Goal: Task Accomplishment & Management: Manage account settings

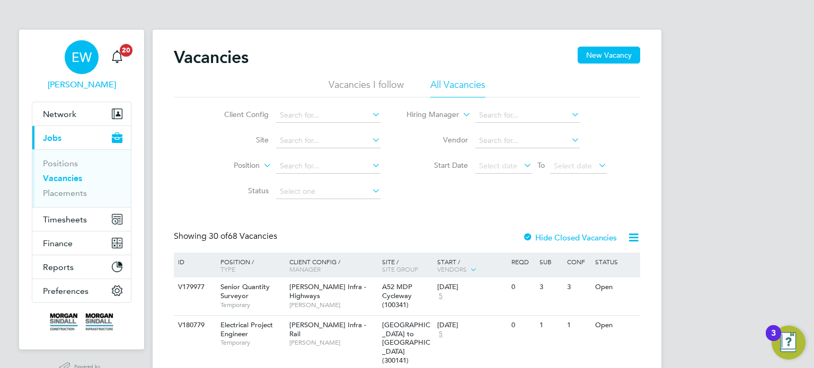
click at [79, 67] on div "EW" at bounding box center [82, 57] width 34 height 34
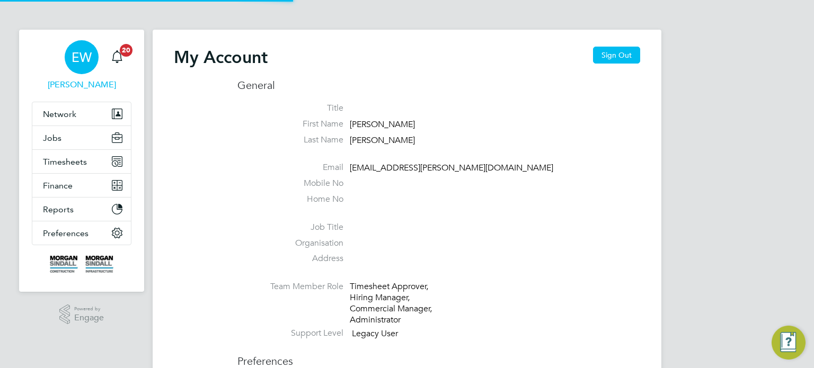
type input "emma.wells@randstad.co.uk"
click at [618, 47] on button "Sign Out" at bounding box center [616, 55] width 47 height 17
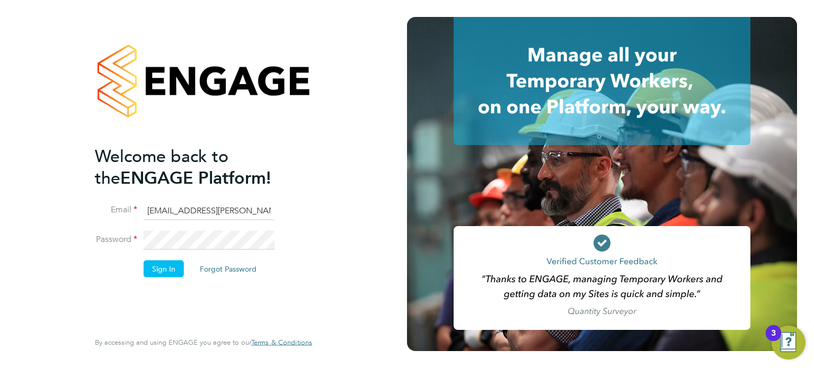
type input "labourdeskmslv@randstadcpe.com"
click at [160, 262] on button "Sign In" at bounding box center [164, 268] width 40 height 17
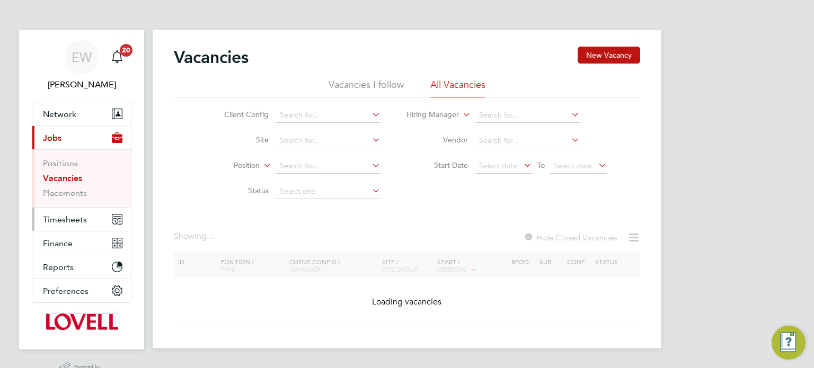
click at [68, 220] on span "Timesheets" at bounding box center [65, 220] width 44 height 10
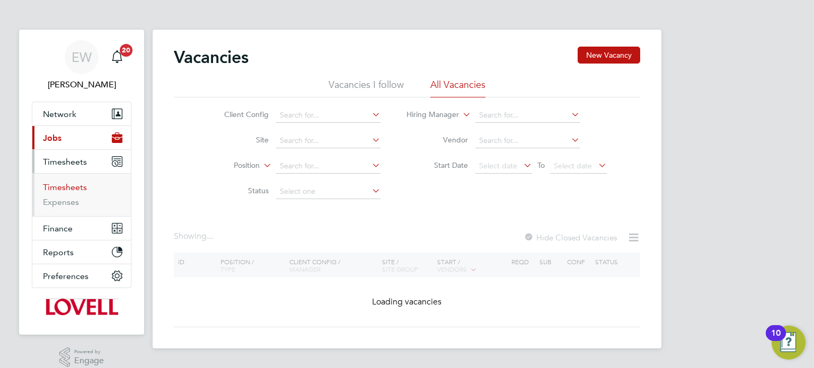
click at [67, 185] on link "Timesheets" at bounding box center [65, 187] width 44 height 10
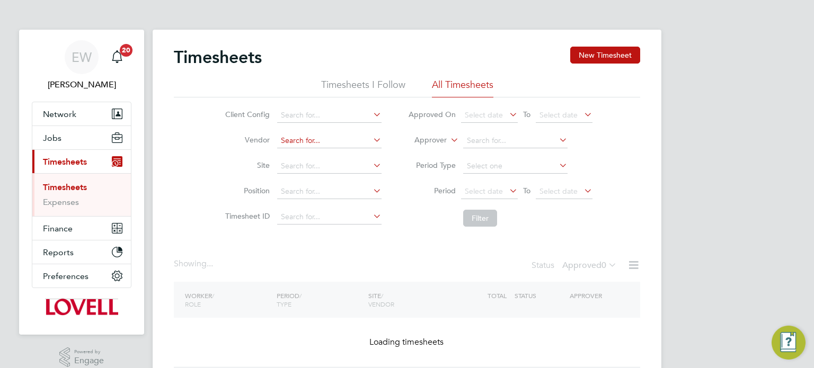
click at [335, 145] on input at bounding box center [329, 141] width 104 height 15
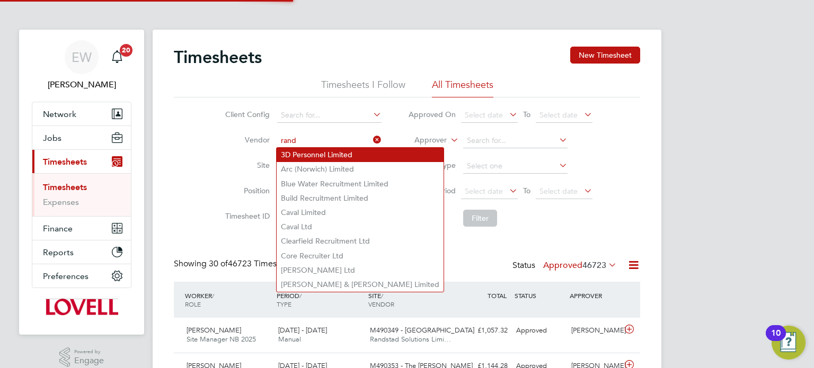
type input "Randstad Solutions Limited"
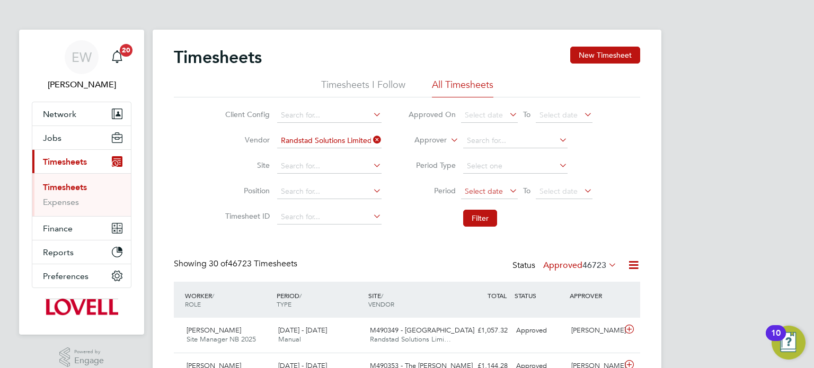
click at [492, 191] on span "Select date" at bounding box center [484, 192] width 38 height 10
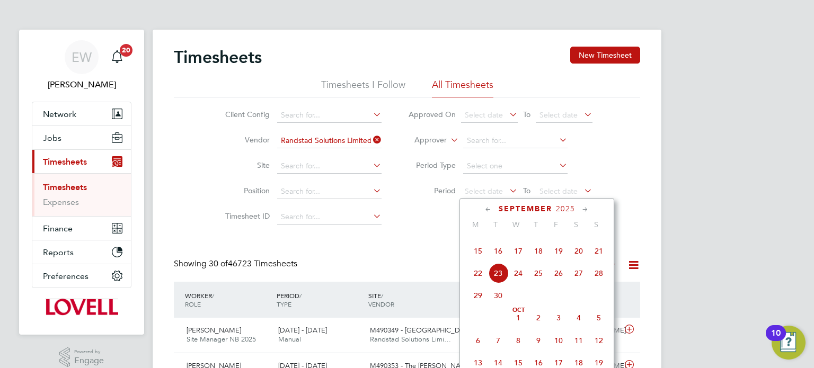
click at [580, 239] on span "13" at bounding box center [579, 229] width 20 height 20
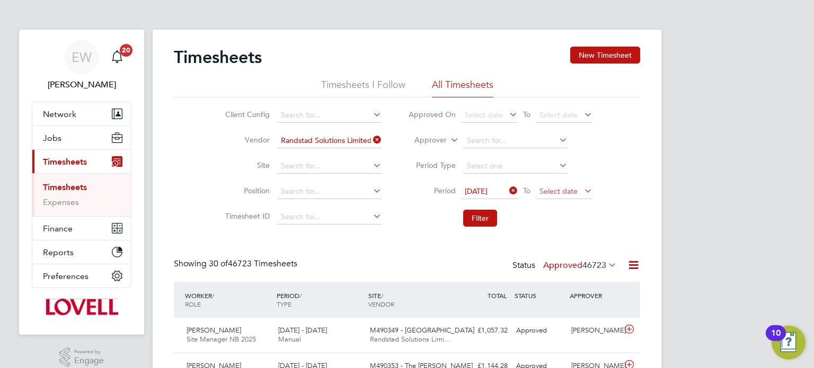
click at [563, 195] on span "Select date" at bounding box center [559, 192] width 38 height 10
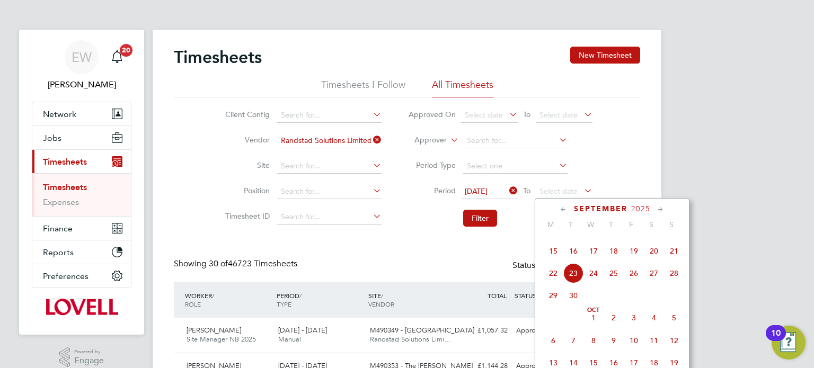
click at [632, 261] on span "19" at bounding box center [634, 251] width 20 height 20
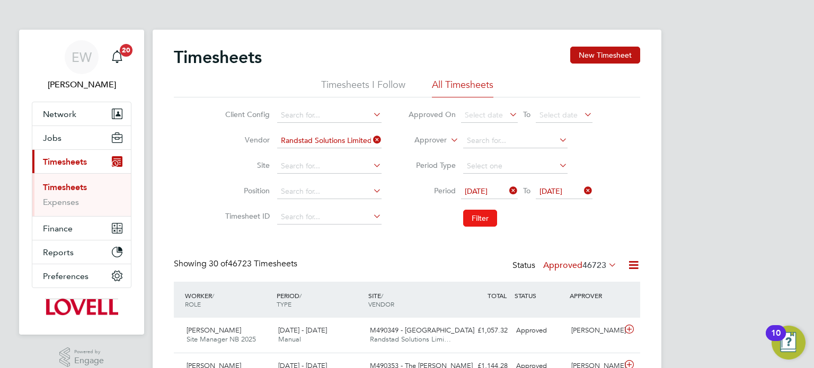
click at [493, 222] on button "Filter" at bounding box center [480, 218] width 34 height 17
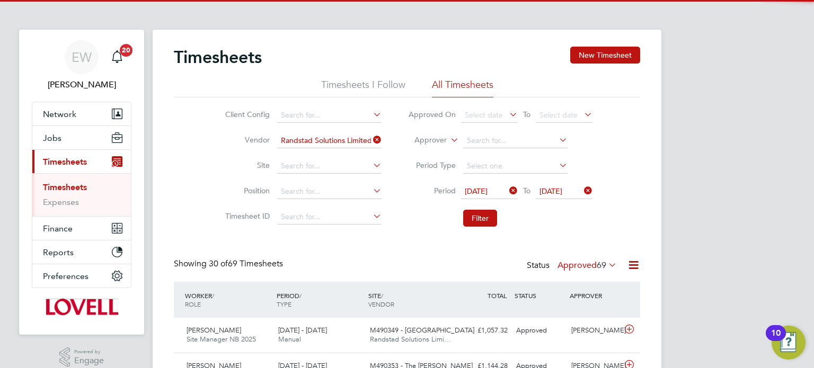
click at [573, 271] on div "Status Approved 69" at bounding box center [573, 266] width 92 height 15
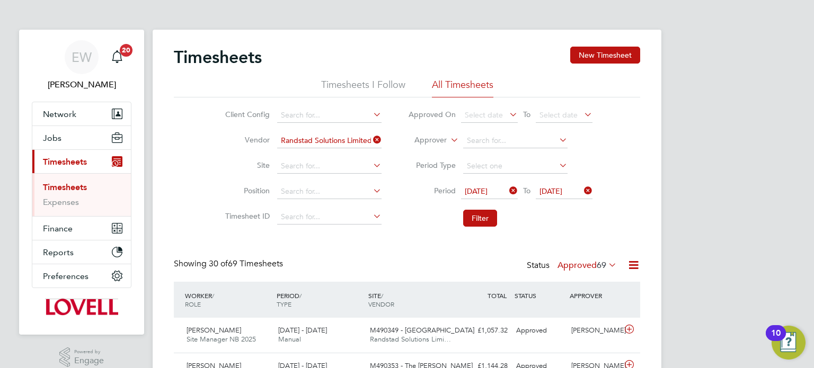
click at [582, 262] on label "Approved 69" at bounding box center [587, 265] width 59 height 11
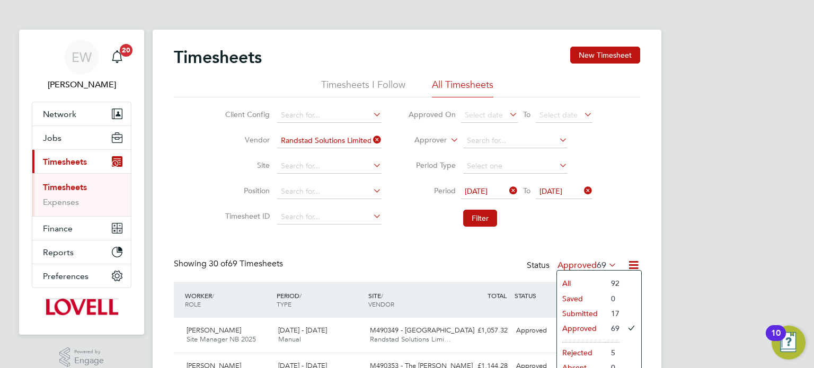
click at [576, 310] on li "Submitted" at bounding box center [581, 313] width 49 height 15
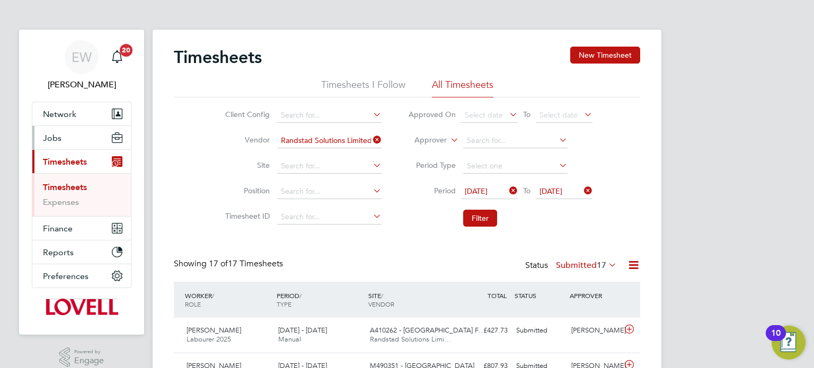
click at [70, 148] on button "Jobs" at bounding box center [81, 137] width 99 height 23
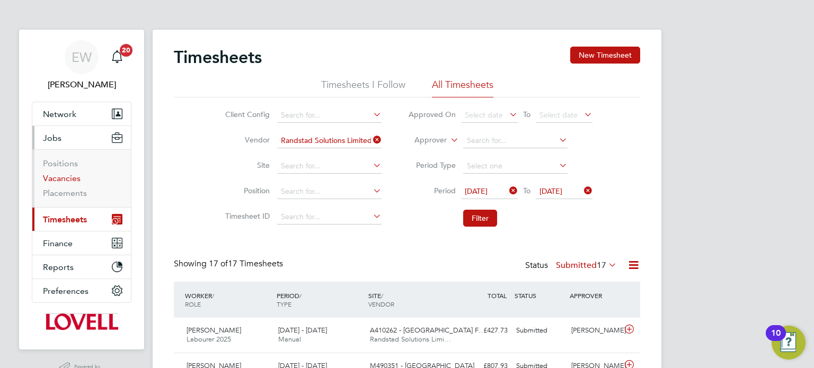
click at [66, 179] on link "Vacancies" at bounding box center [62, 178] width 38 height 10
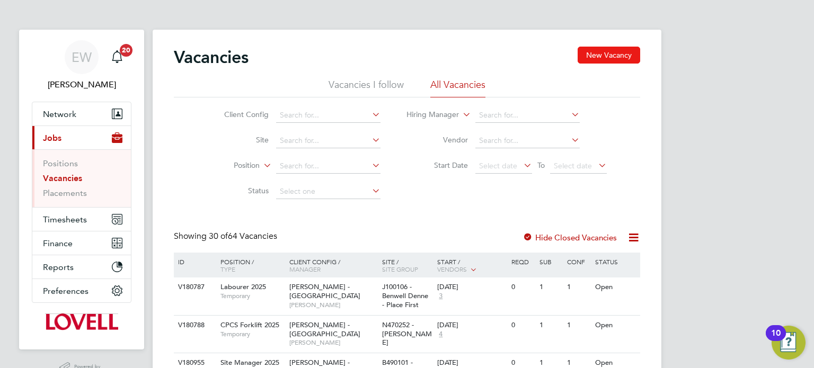
click at [592, 49] on button "New Vacancy" at bounding box center [609, 55] width 63 height 17
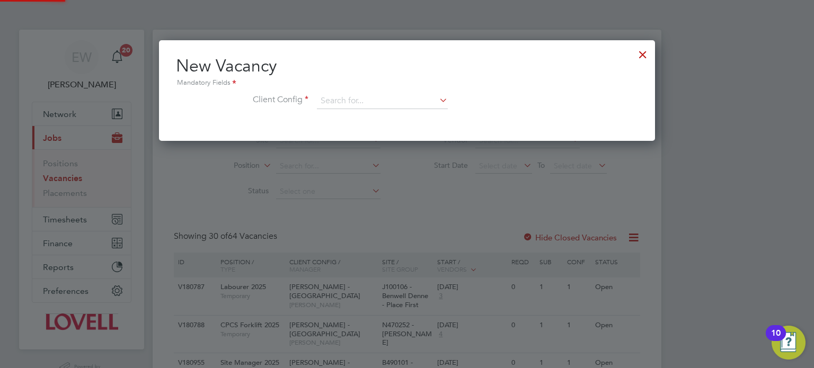
scroll to position [100, 497]
click at [346, 98] on input at bounding box center [382, 101] width 131 height 16
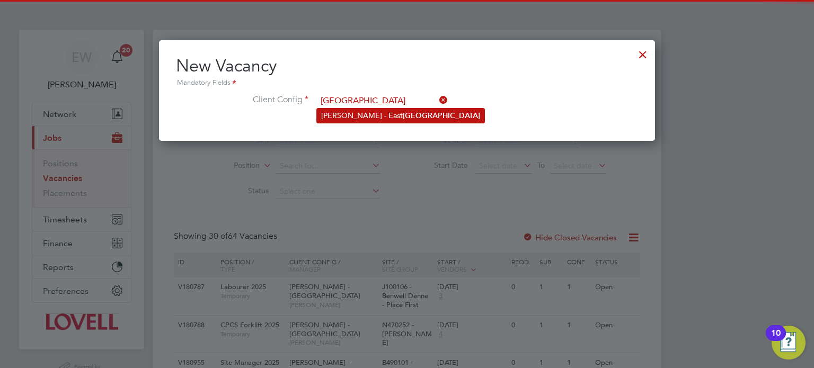
click at [403, 119] on b "Anglia" at bounding box center [441, 115] width 77 height 9
type input "Lovell - East Anglia"
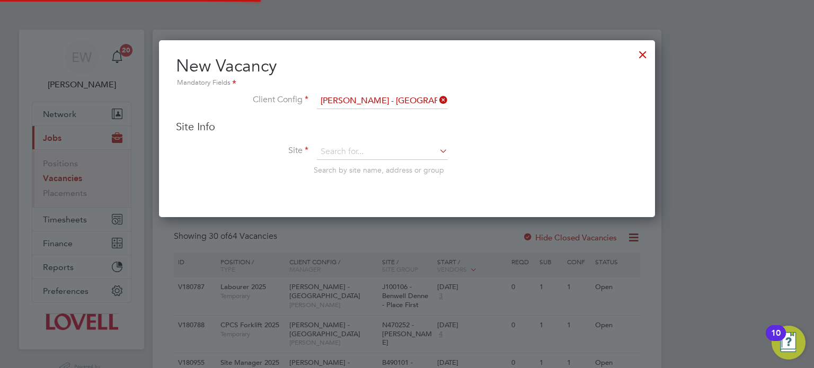
scroll to position [176, 497]
click at [372, 148] on input at bounding box center [382, 152] width 131 height 16
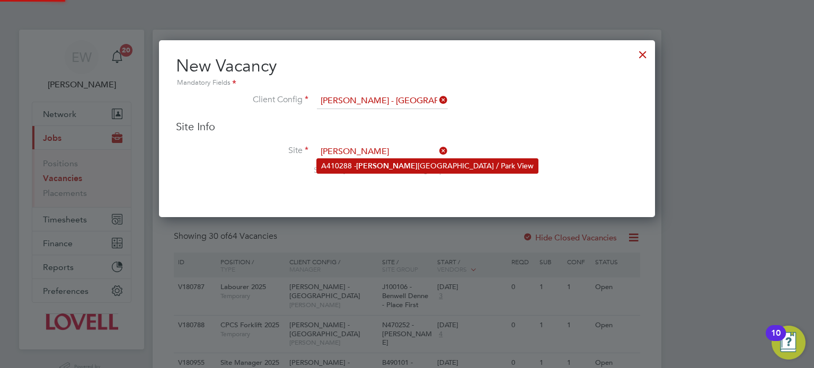
click at [377, 160] on li "A410288 - Beres ford Road / Park View" at bounding box center [427, 166] width 221 height 14
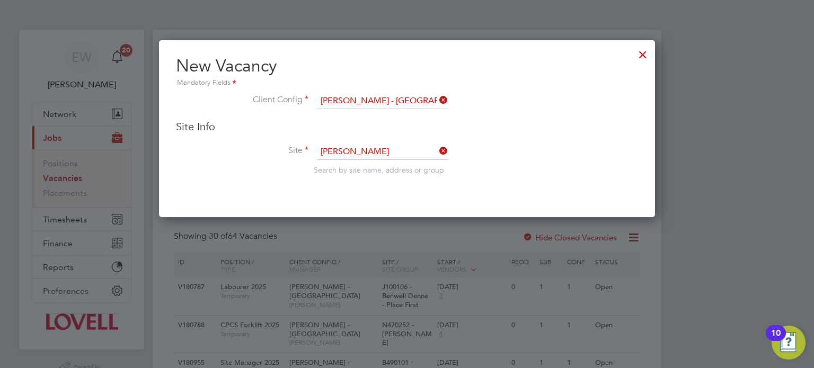
type input "A410288 - Beresford Road / Park View"
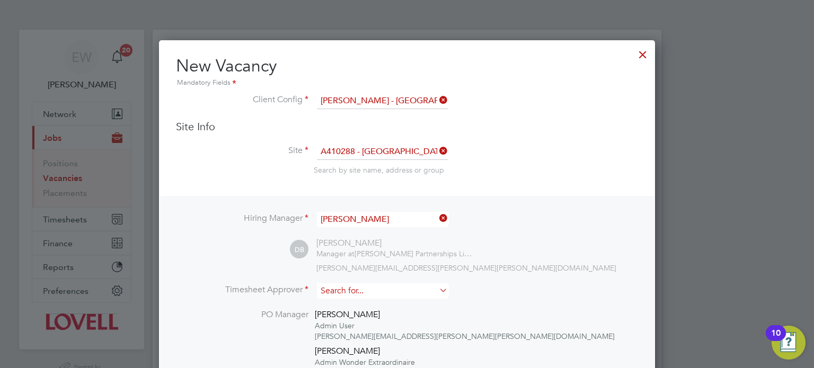
click at [366, 285] on input at bounding box center [382, 291] width 131 height 15
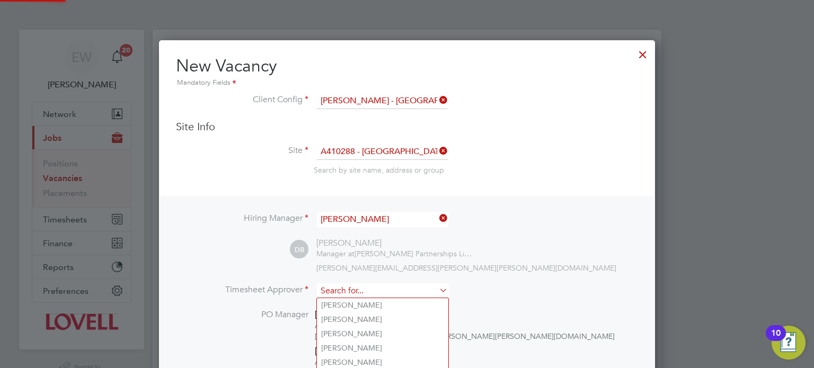
type input "e"
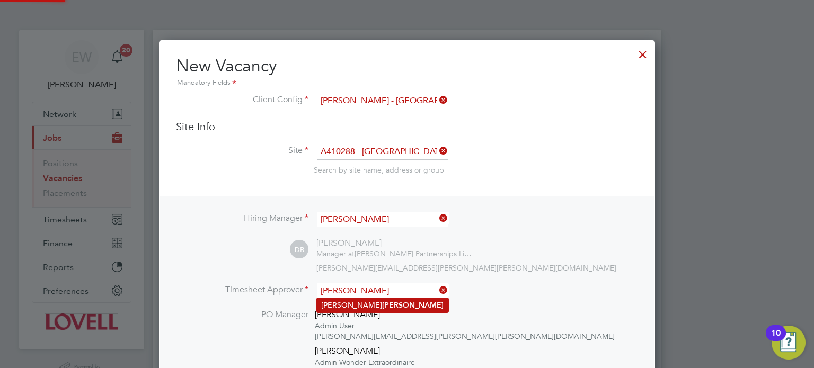
click at [374, 303] on li "Dave Betts" at bounding box center [382, 305] width 131 height 14
type input "Dave Betts"
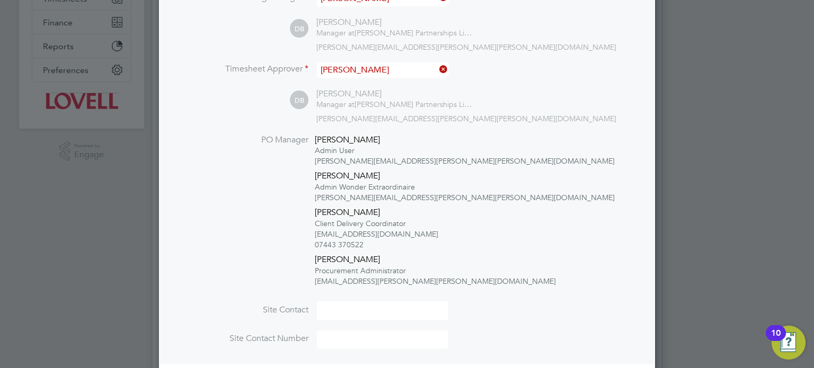
scroll to position [282, 0]
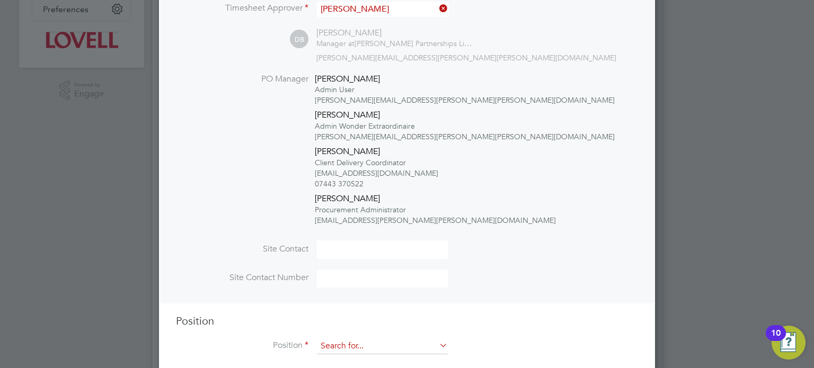
click at [358, 347] on input at bounding box center [382, 347] width 131 height 16
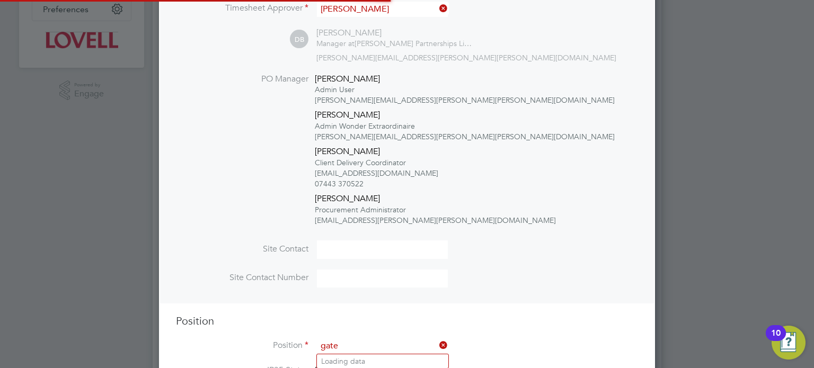
scroll to position [1840, 497]
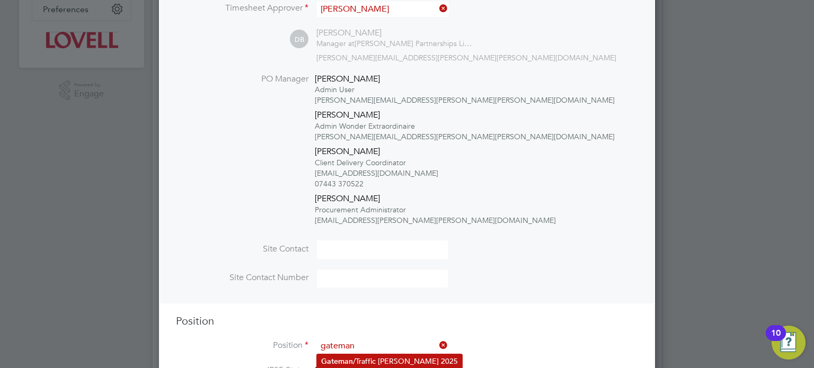
click at [362, 359] on li "Gateman /Traffic Marshall 2025" at bounding box center [389, 362] width 145 height 14
type input "Gateman/Traffic [PERSON_NAME] 2025"
type textarea "Duties as general labourer, but will control access to site and sign vehicles i…"
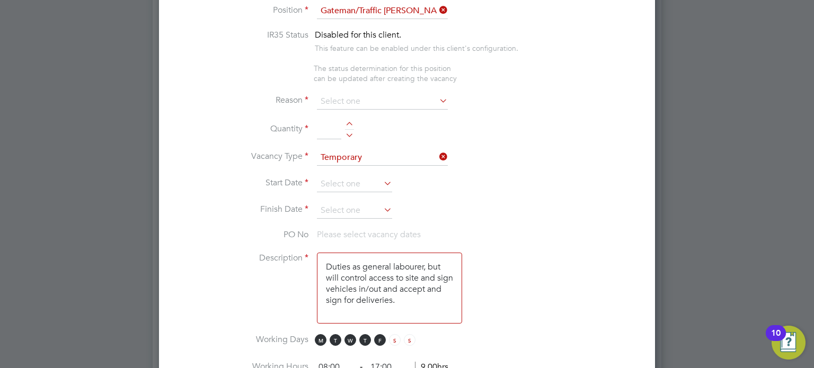
scroll to position [619, 0]
click at [338, 92] on input at bounding box center [382, 100] width 131 height 16
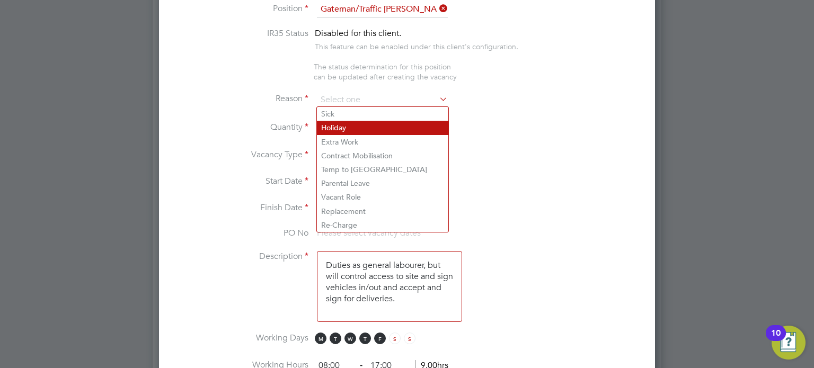
click at [337, 128] on li "Holiday" at bounding box center [382, 128] width 131 height 14
type input "Holiday"
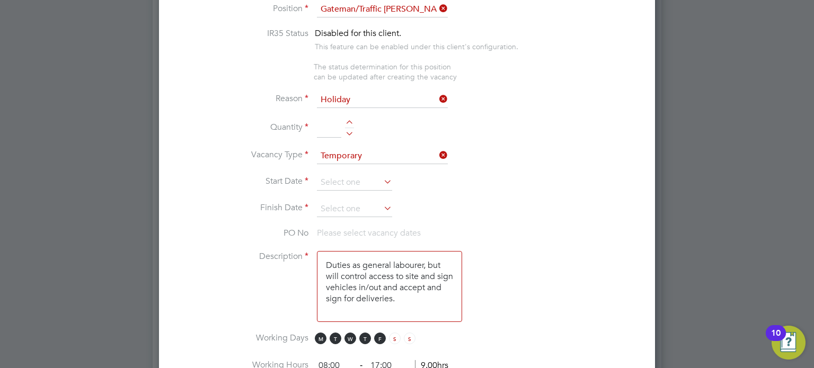
click at [348, 135] on div at bounding box center [349, 131] width 9 height 7
type input "1"
click at [365, 179] on input at bounding box center [354, 183] width 75 height 16
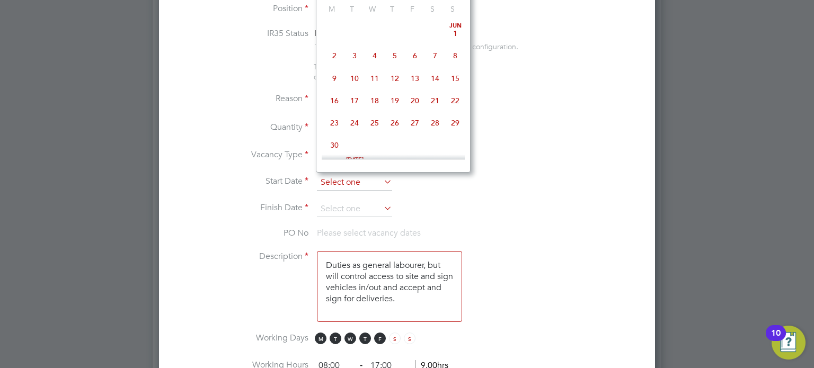
scroll to position [400, 0]
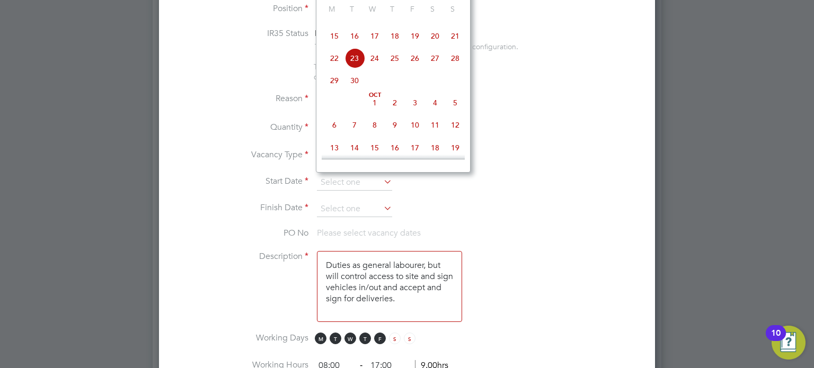
click at [335, 91] on span "29" at bounding box center [334, 80] width 20 height 20
type input "29 Sep 2025"
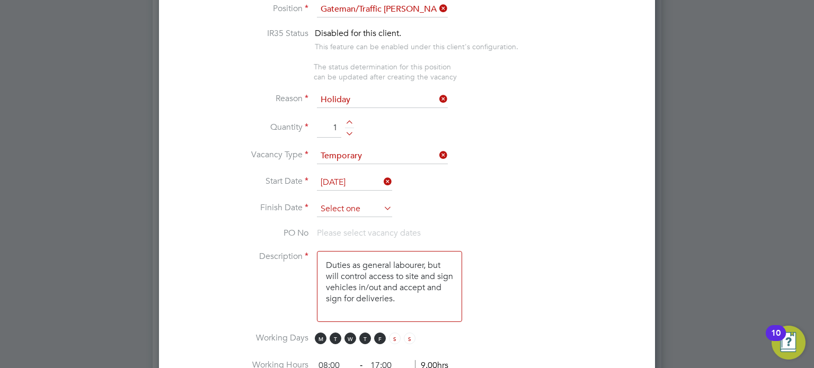
click at [350, 201] on input at bounding box center [354, 209] width 75 height 16
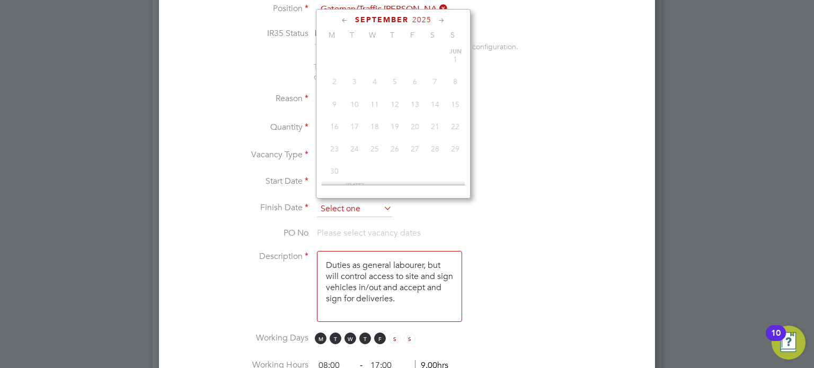
scroll to position [423, 0]
click at [420, 116] on span "3" at bounding box center [415, 105] width 20 height 20
type input "03 Oct 2025"
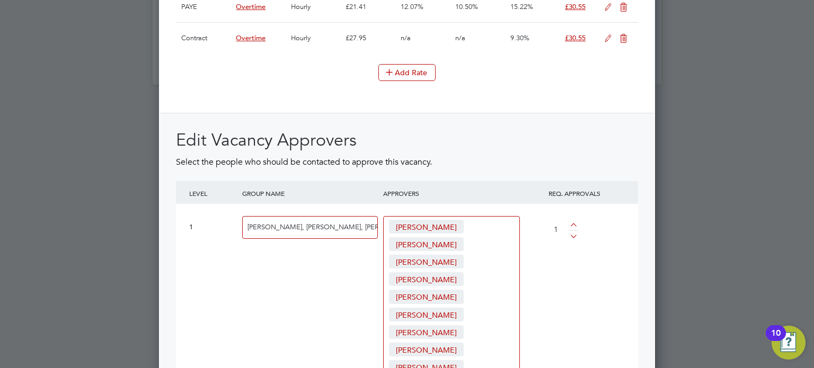
scroll to position [1731, 0]
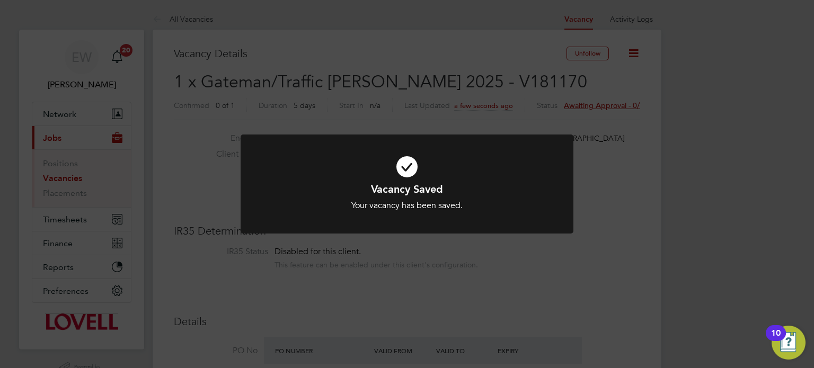
click at [422, 337] on div "Vacancy Saved Your vacancy has been saved. Cancel Okay" at bounding box center [407, 184] width 814 height 368
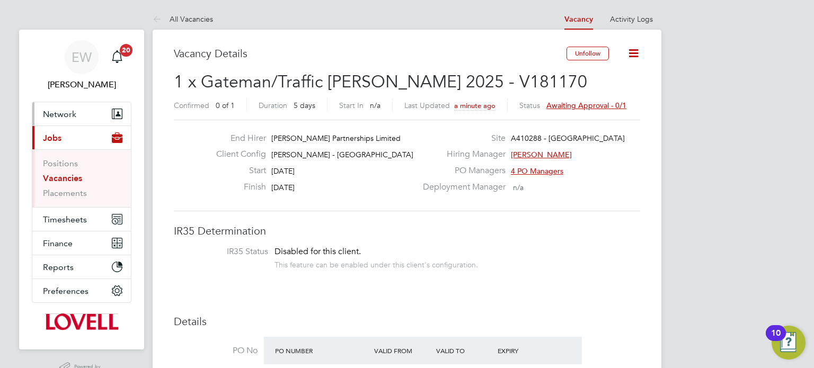
click at [67, 104] on button "Network" at bounding box center [81, 113] width 99 height 23
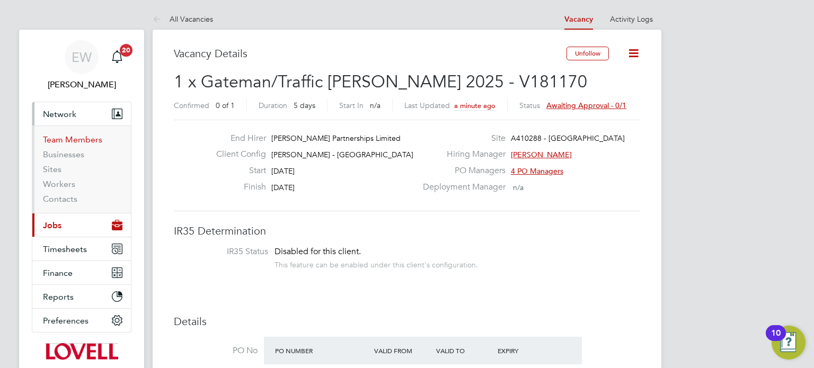
click at [71, 140] on link "Team Members" at bounding box center [72, 140] width 59 height 10
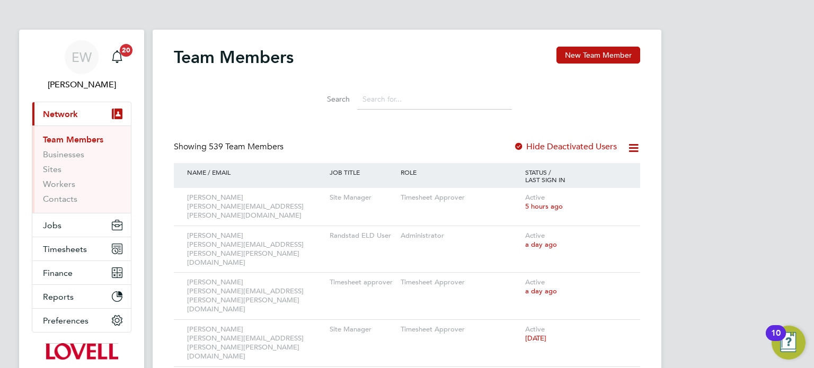
click at [376, 101] on input at bounding box center [434, 99] width 155 height 21
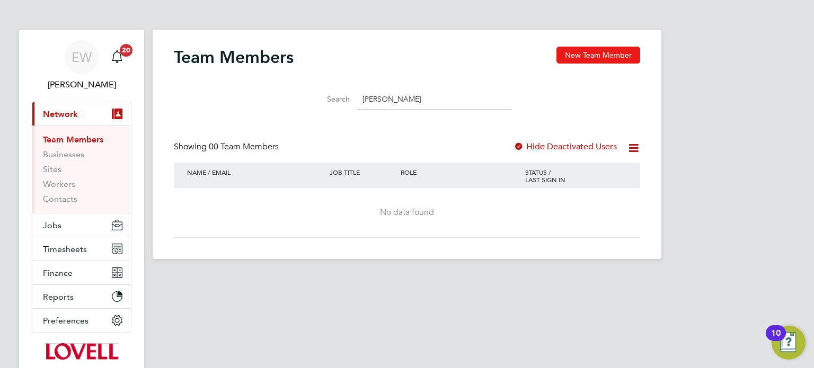
type input "batten"
click at [614, 47] on button "New Team Member" at bounding box center [598, 55] width 84 height 17
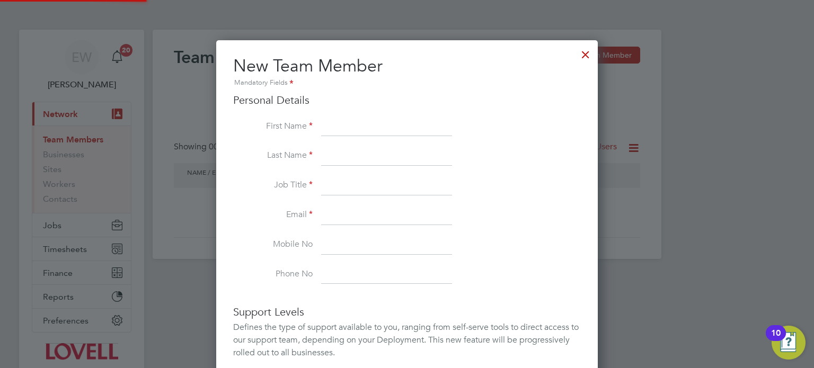
scroll to position [674, 382]
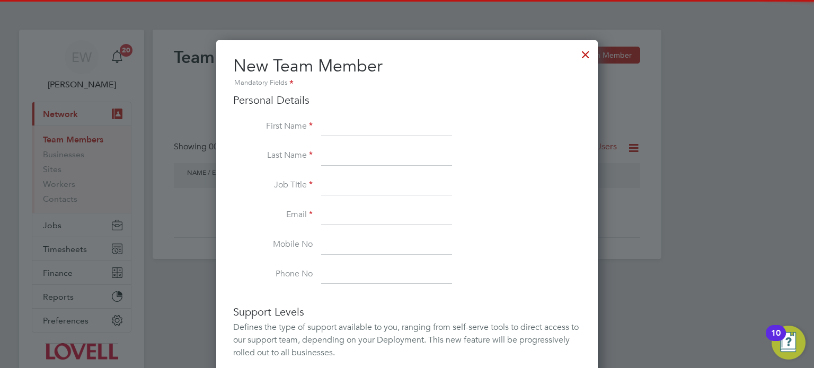
click at [370, 123] on input at bounding box center [386, 127] width 131 height 19
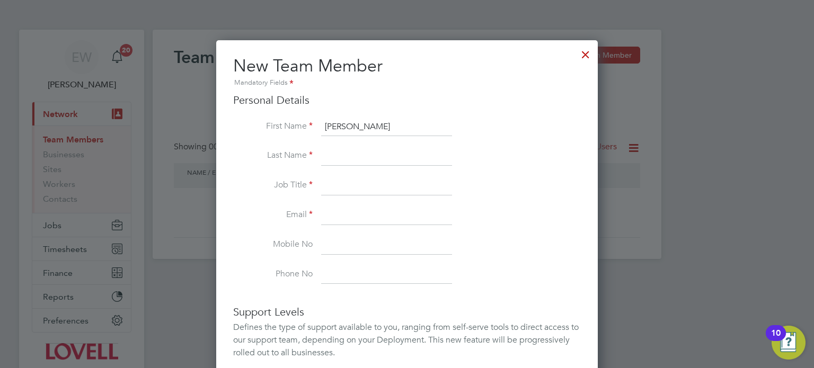
type input "Gavin"
type input "Batten"
type input "N/A"
type input "Gavin.batten@lovell.co.uk"
click at [246, 229] on li "Email Gavin.batten@lovell.co.uk" at bounding box center [407, 221] width 348 height 30
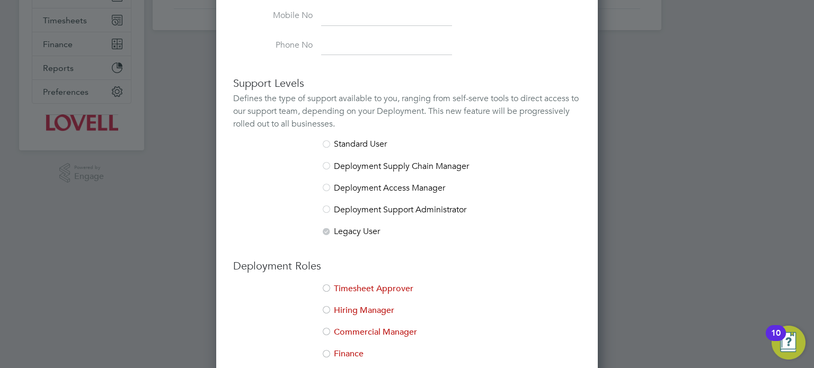
scroll to position [236, 0]
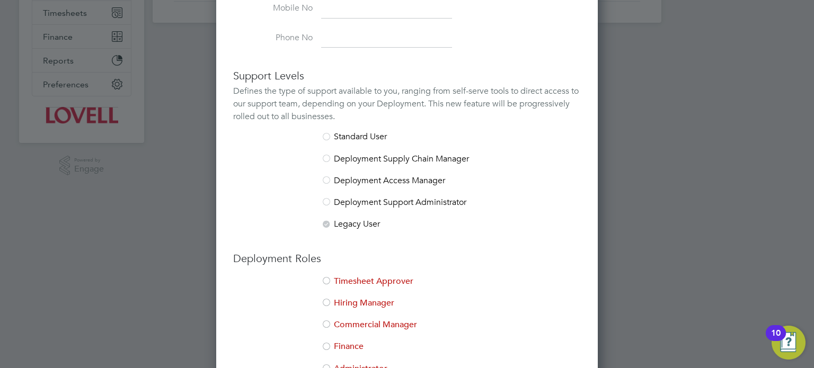
click at [377, 278] on li "Timesheet Approver" at bounding box center [407, 287] width 348 height 22
click at [355, 303] on li "Hiring Manager" at bounding box center [407, 309] width 348 height 22
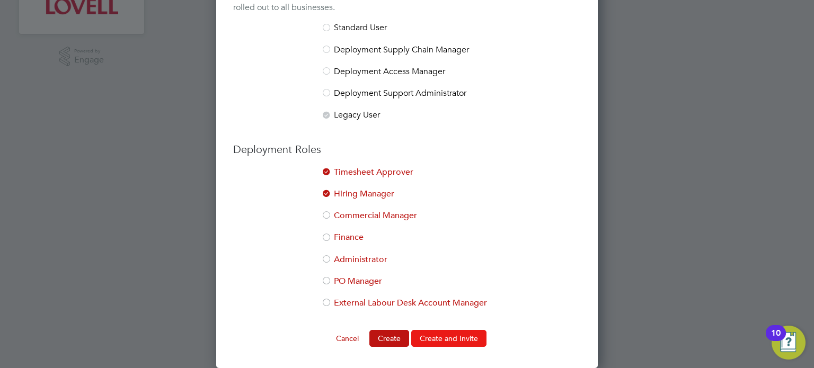
click at [455, 337] on button "Create and Invite" at bounding box center [448, 338] width 75 height 17
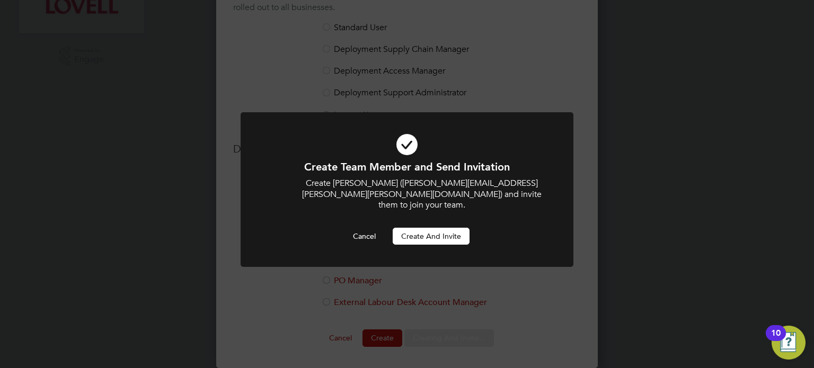
click at [420, 228] on button "Create and invite" at bounding box center [431, 236] width 77 height 17
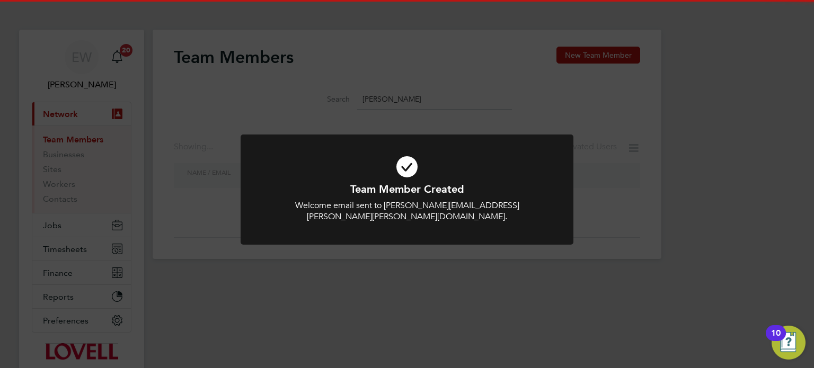
click at [678, 181] on div "Team Member Created Welcome email sent to Gavin.batten@lovell.co.uk. Cancel Okay" at bounding box center [407, 184] width 814 height 368
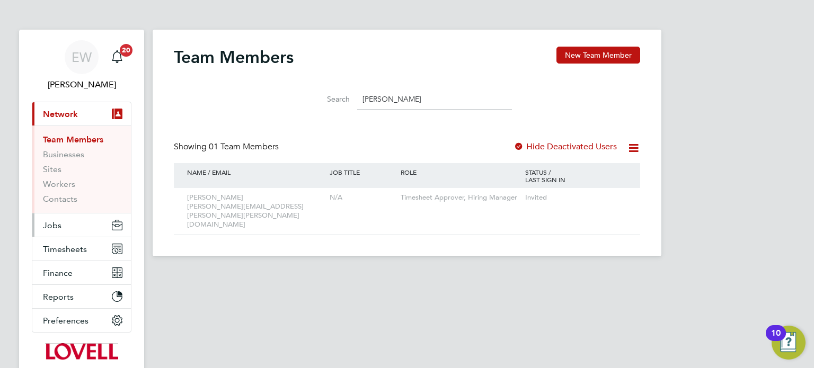
click at [72, 217] on button "Jobs" at bounding box center [81, 225] width 99 height 23
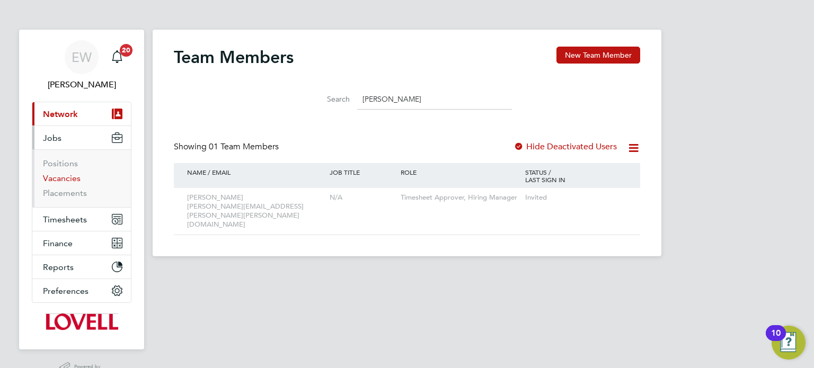
click at [56, 178] on link "Vacancies" at bounding box center [62, 178] width 38 height 10
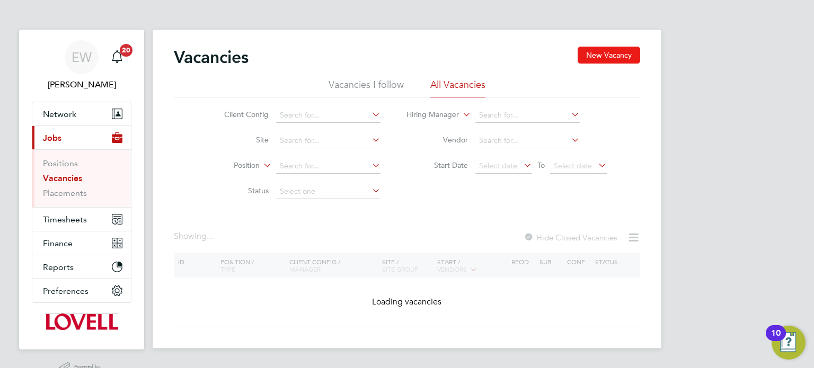
click at [612, 60] on button "New Vacancy" at bounding box center [609, 55] width 63 height 17
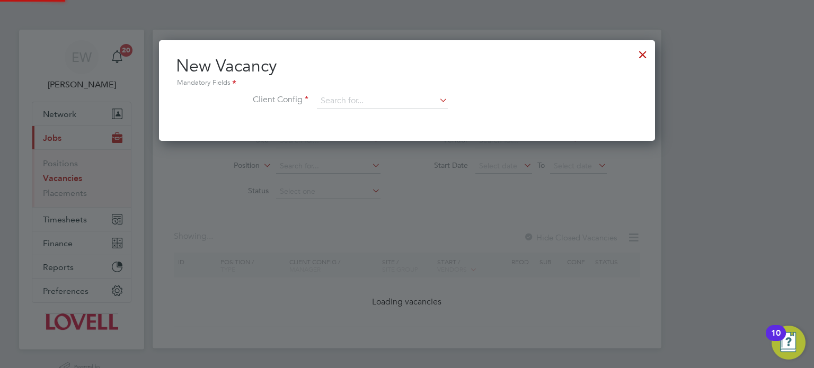
scroll to position [100, 497]
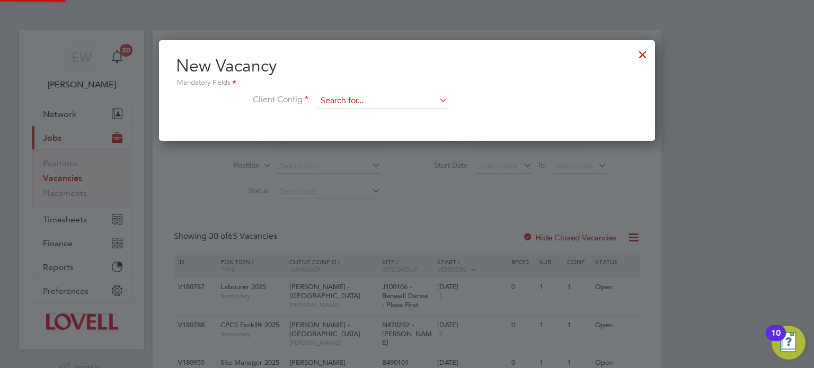
click at [377, 100] on input at bounding box center [382, 101] width 131 height 16
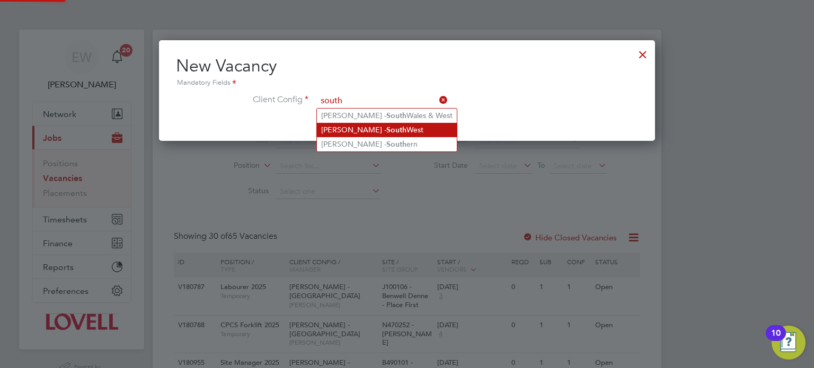
click at [378, 129] on li "Lovell - South West" at bounding box center [387, 130] width 140 height 14
type input "Lovell - South West"
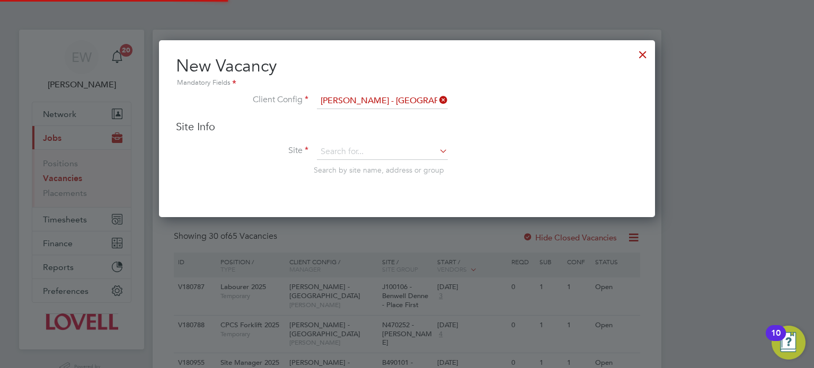
scroll to position [176, 497]
click at [361, 147] on input at bounding box center [382, 152] width 131 height 16
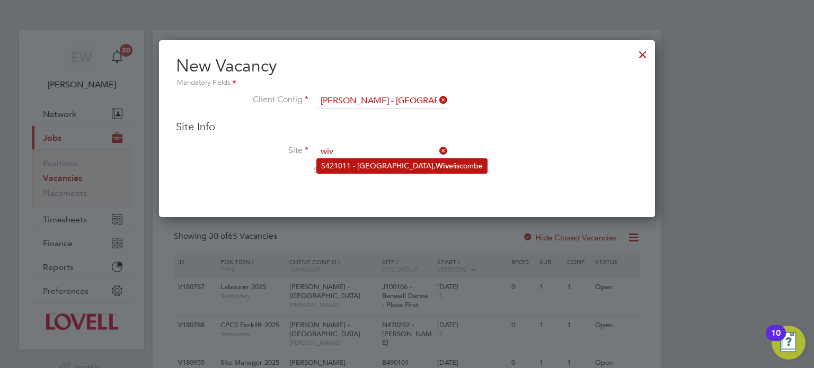
click at [379, 165] on li "S421011 - Heathstock Rise, Wiv eliscombe" at bounding box center [402, 166] width 170 height 14
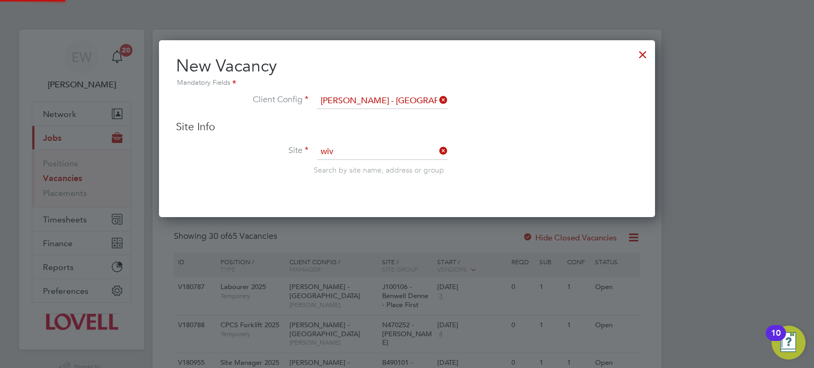
type input "S421011 - Heathstock Rise, Wiveliscombe"
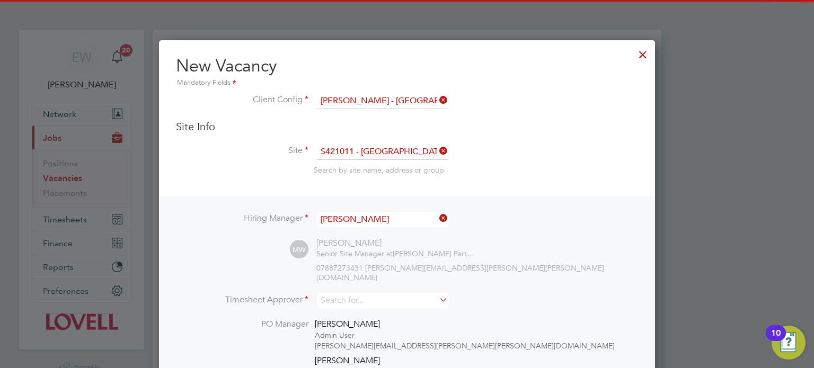
click at [370, 218] on input "Mark Wyatt" at bounding box center [382, 219] width 131 height 15
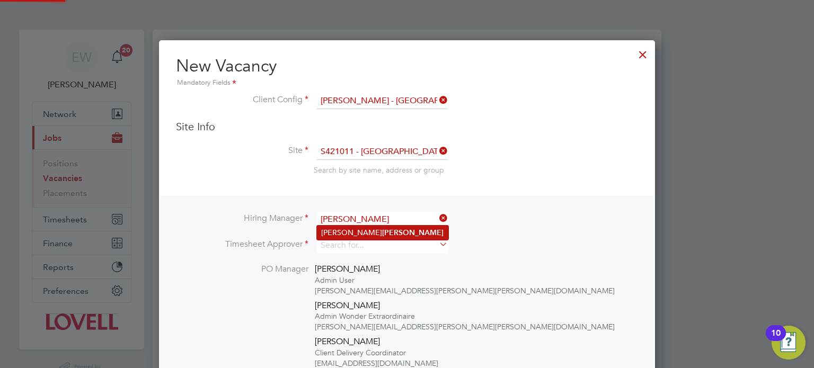
click at [373, 230] on li "Gavin Batten" at bounding box center [382, 233] width 131 height 14
type input "Gavin Batten"
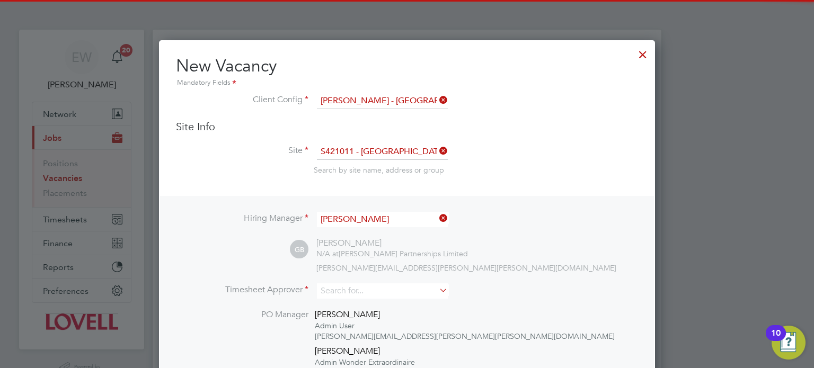
scroll to position [581, 497]
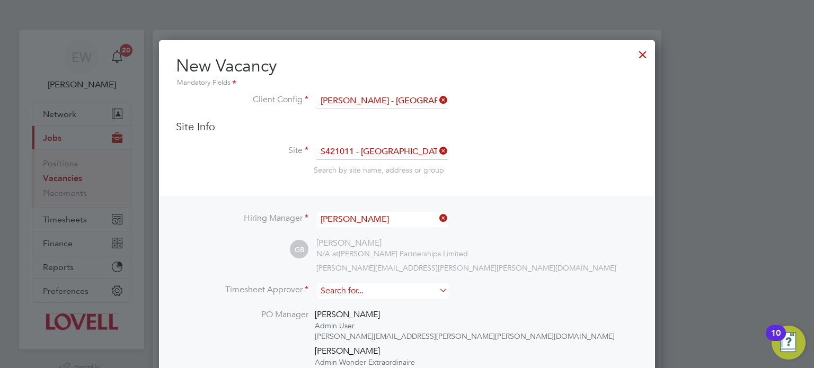
click at [357, 286] on input at bounding box center [382, 291] width 131 height 15
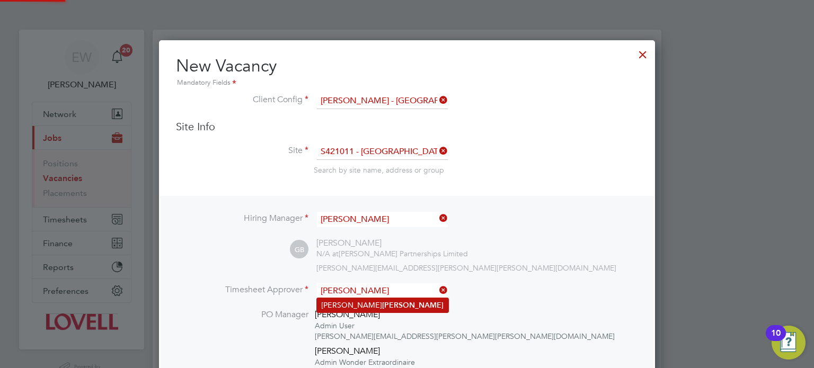
click at [382, 301] on b "Batten" at bounding box center [412, 305] width 61 height 9
type input "Gavin Batten"
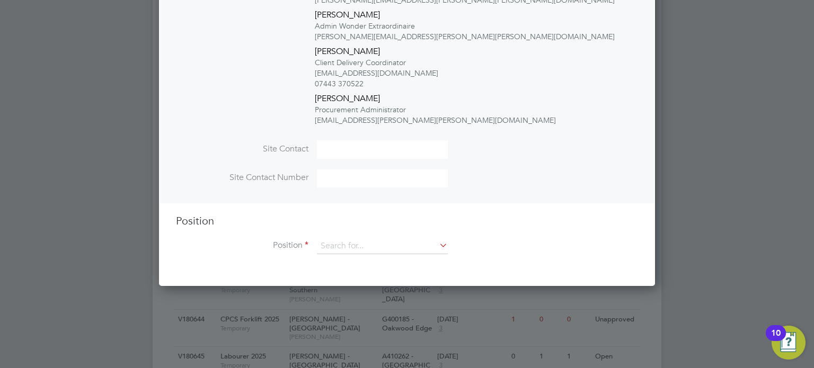
scroll to position [390, 0]
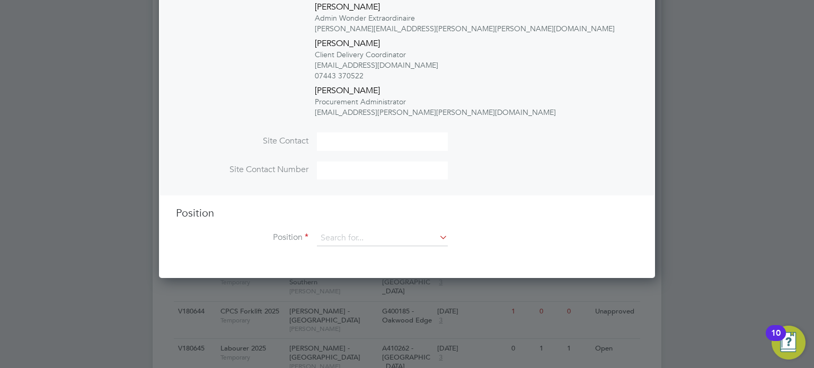
click at [363, 228] on div "Position Position" at bounding box center [407, 231] width 462 height 51
click at [361, 234] on input at bounding box center [382, 239] width 131 height 16
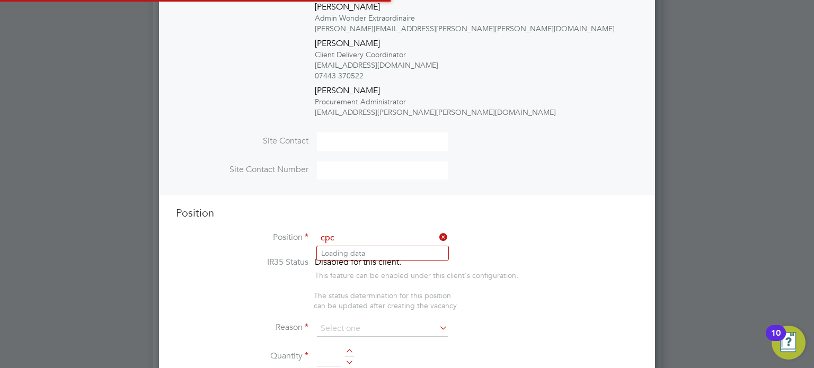
scroll to position [1777, 497]
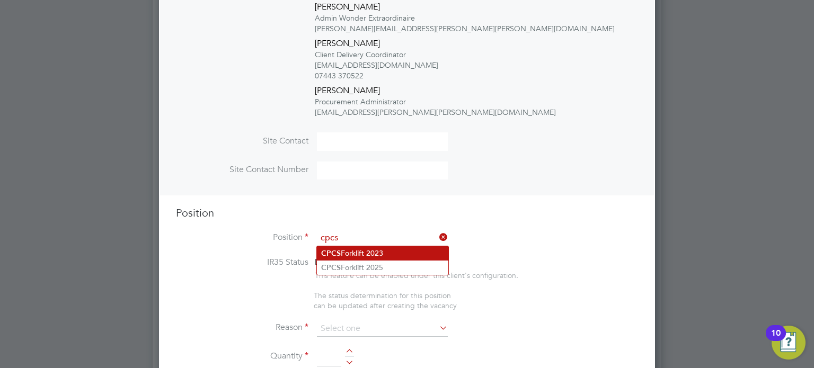
click at [365, 249] on li "CPCS Forklift 2023" at bounding box center [382, 253] width 131 height 14
type input "CPCS Forklift 2023"
type textarea "Full understanding of all aspects and responsibilities associated with the oper…"
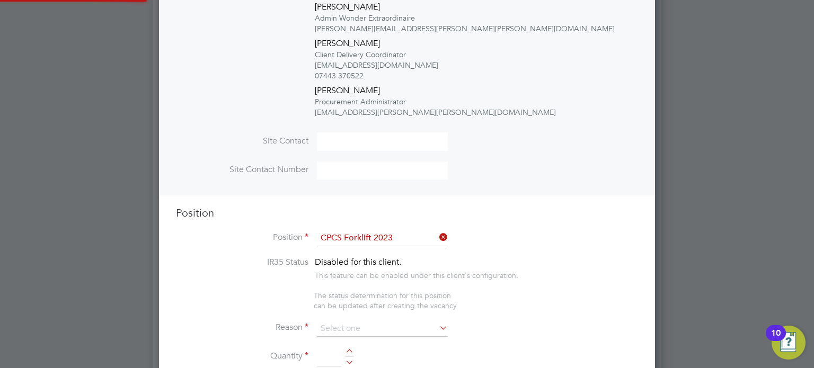
scroll to position [1869, 497]
click at [365, 249] on li "Position CPCS Forklift 2023" at bounding box center [407, 244] width 462 height 26
click at [379, 237] on input "CPCS Forklift 2023" at bounding box center [382, 239] width 131 height 16
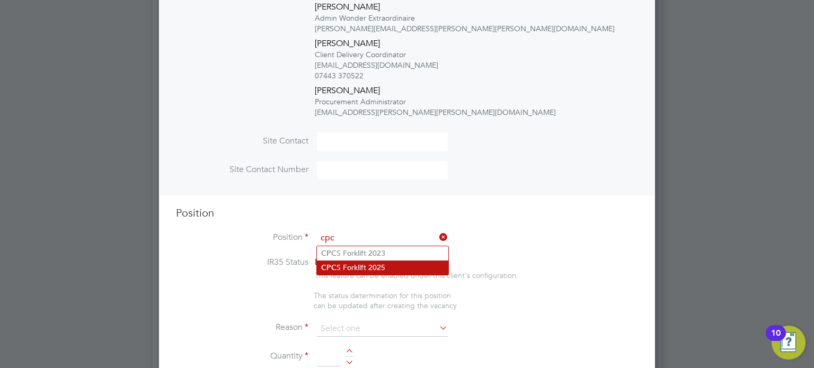
click at [383, 268] on li "CPC S Forklift 2025" at bounding box center [382, 268] width 131 height 14
type input "CPCS Forklift 2025"
type textarea "."
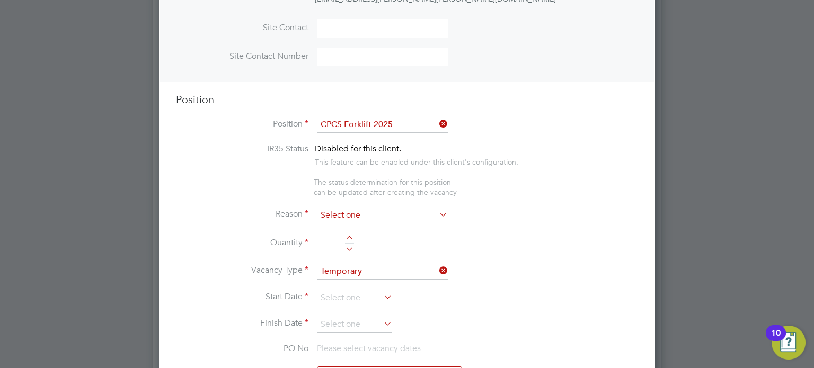
click at [328, 214] on input at bounding box center [382, 216] width 131 height 16
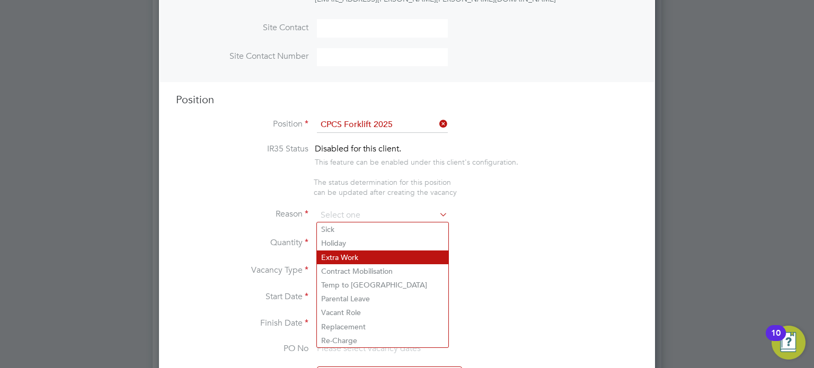
click at [346, 255] on li "Extra Work" at bounding box center [382, 258] width 131 height 14
type input "Extra Work"
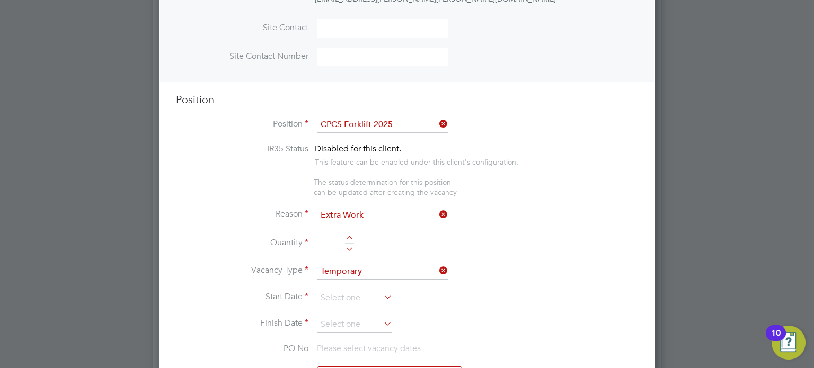
click at [348, 248] on div at bounding box center [349, 247] width 9 height 7
type input "1"
click at [333, 290] on input at bounding box center [354, 298] width 75 height 16
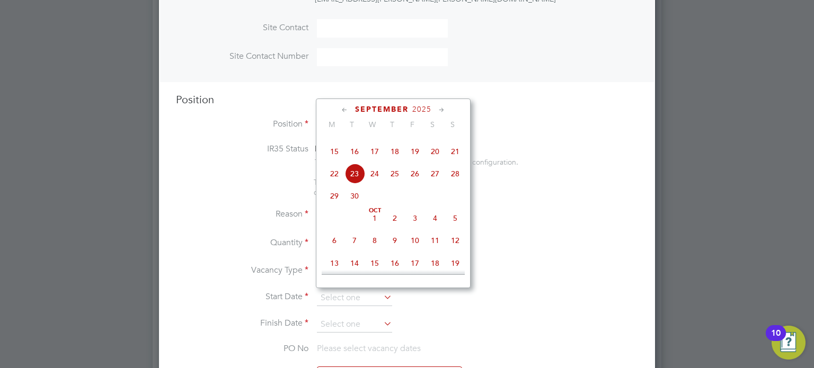
click at [355, 184] on span "23" at bounding box center [354, 174] width 20 height 20
type input "23 Sep 2025"
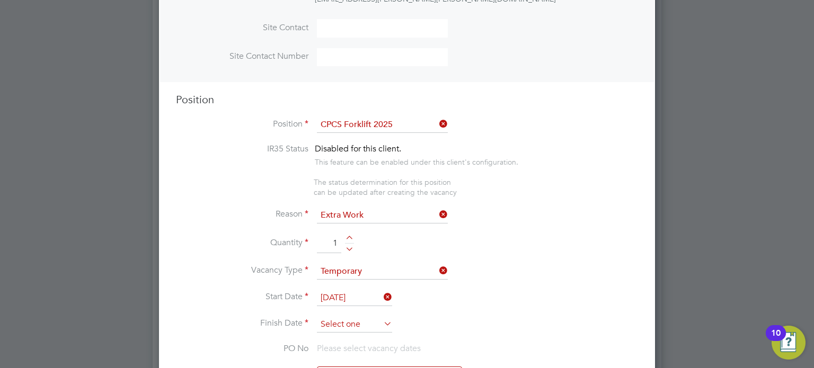
click at [337, 326] on input at bounding box center [354, 325] width 75 height 16
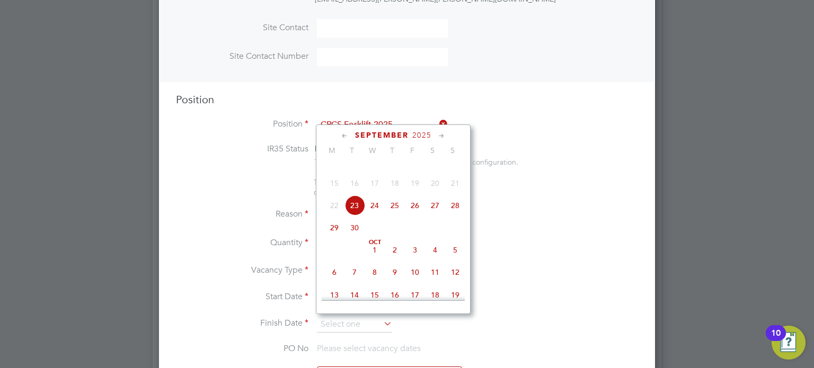
click at [416, 260] on span "3" at bounding box center [415, 250] width 20 height 20
type input "03 Oct 2025"
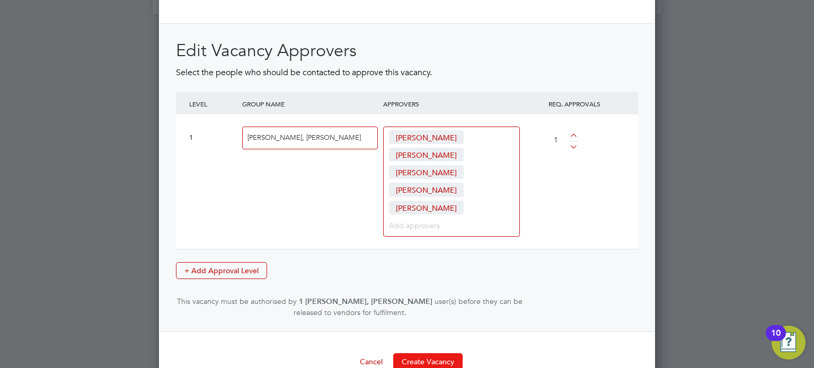
click at [425, 354] on button "Create Vacancy" at bounding box center [427, 362] width 69 height 17
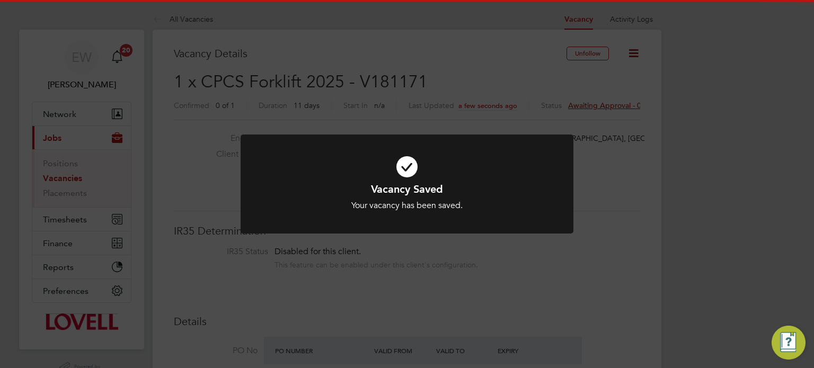
click at [791, 213] on div "Vacancy Saved Your vacancy has been saved. Cancel Okay" at bounding box center [407, 184] width 814 height 368
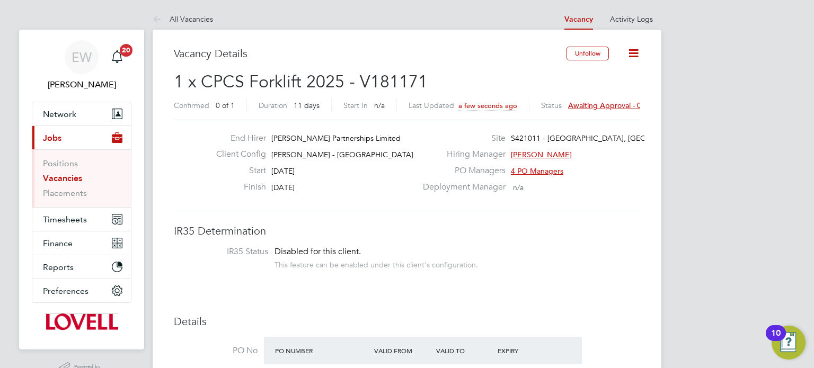
click at [604, 102] on span "Awaiting approval - 0/1" at bounding box center [608, 106] width 80 height 10
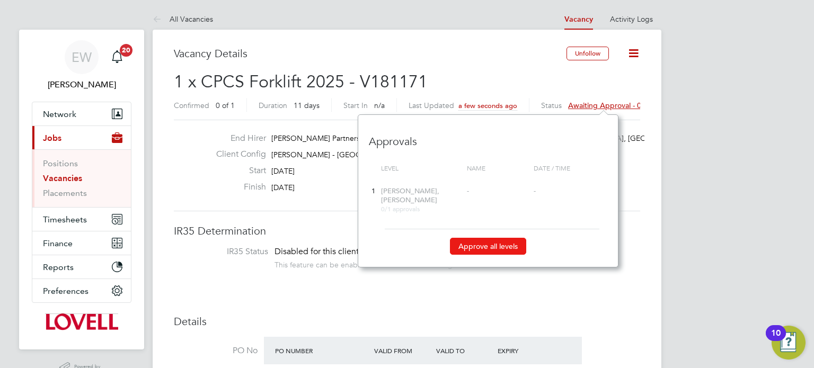
click at [505, 244] on button "Approve all levels" at bounding box center [488, 246] width 76 height 17
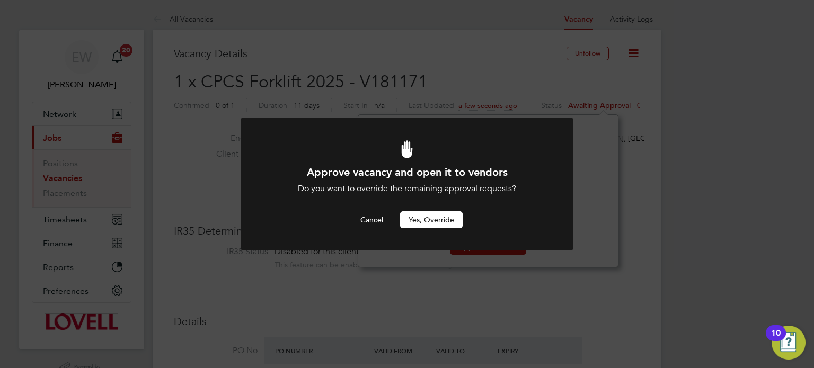
click at [434, 223] on button "Yes, Override" at bounding box center [431, 219] width 63 height 17
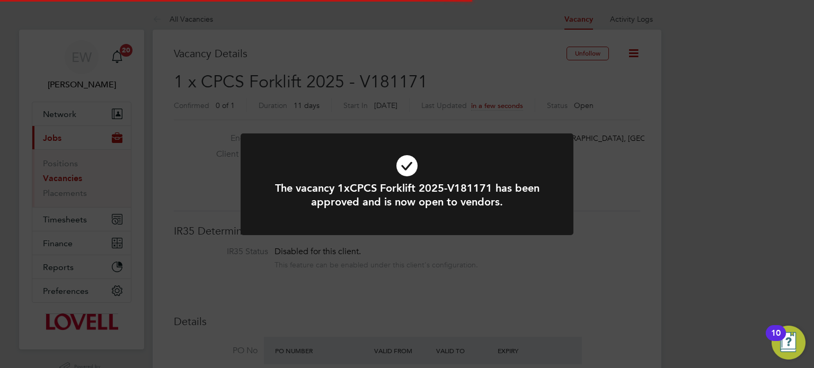
click at [599, 238] on div "The vacancy 1xCPCS Forklift 2025-V181171 has been approved and is now open to v…" at bounding box center [407, 184] width 814 height 368
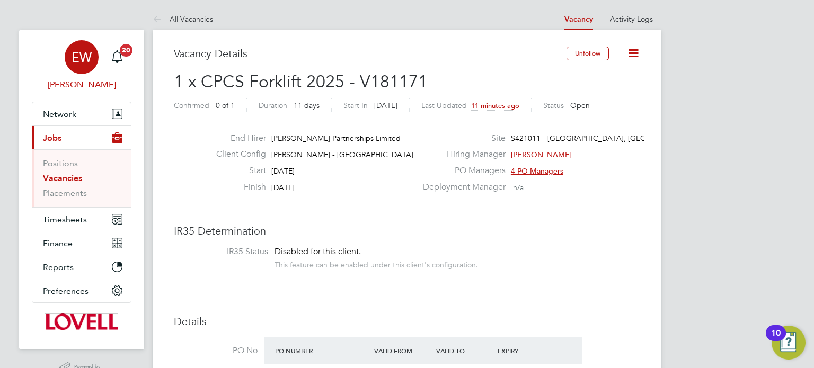
click at [86, 43] on div "EW" at bounding box center [82, 57] width 34 height 34
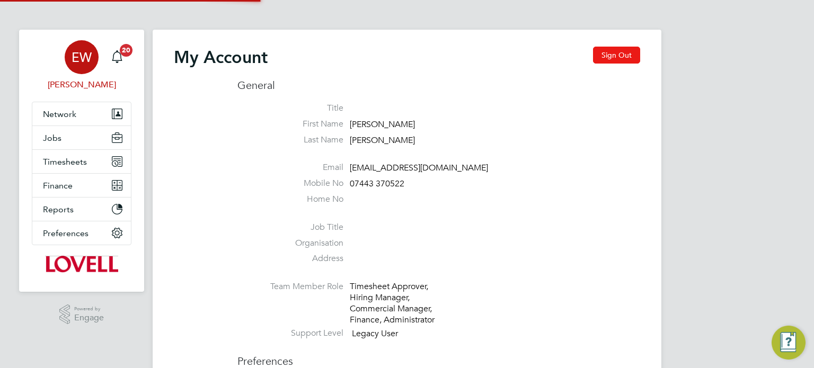
type input "[EMAIL_ADDRESS][DOMAIN_NAME]"
click at [615, 53] on button "Sign Out" at bounding box center [616, 55] width 47 height 17
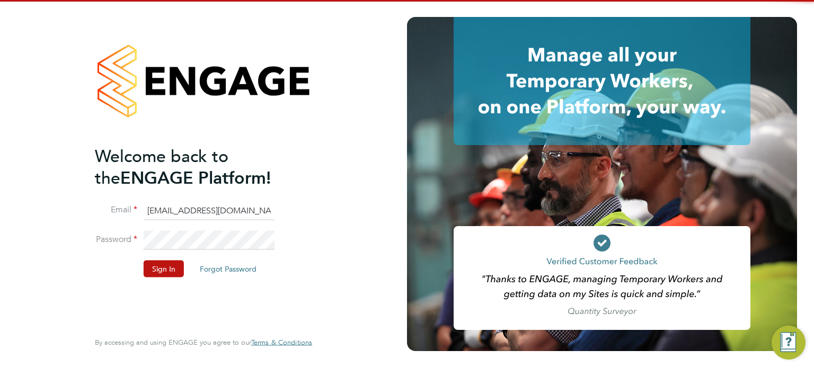
click at [202, 213] on input "[EMAIL_ADDRESS][DOMAIN_NAME]" at bounding box center [209, 210] width 131 height 19
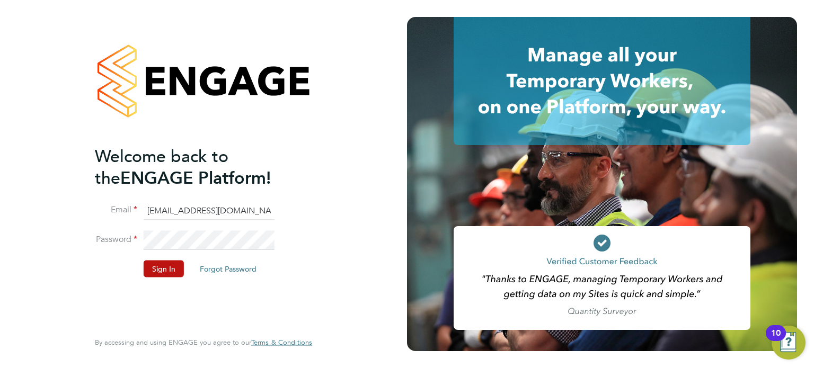
type input "emma.wells@randstad.co.uk"
click at [135, 277] on li "Sign In Forgot Password" at bounding box center [198, 274] width 207 height 28
click at [150, 272] on button "Sign In" at bounding box center [164, 268] width 40 height 17
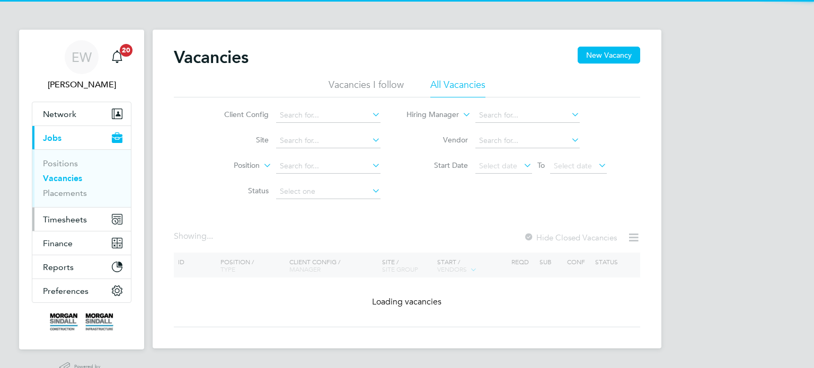
click at [73, 212] on button "Timesheets" at bounding box center [81, 219] width 99 height 23
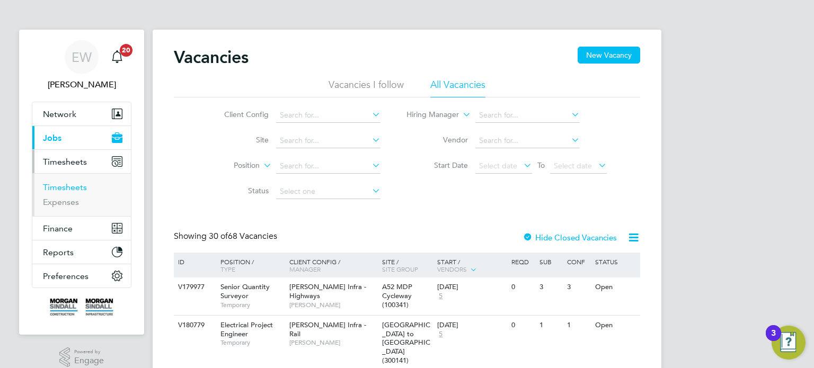
click at [72, 190] on link "Timesheets" at bounding box center [65, 187] width 44 height 10
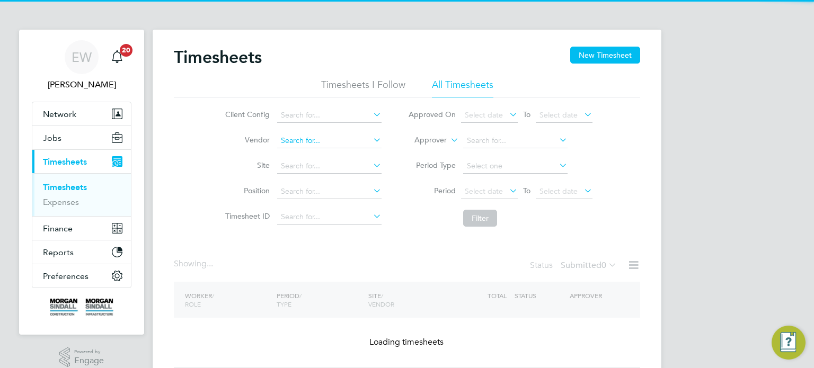
click at [321, 145] on input at bounding box center [329, 141] width 104 height 15
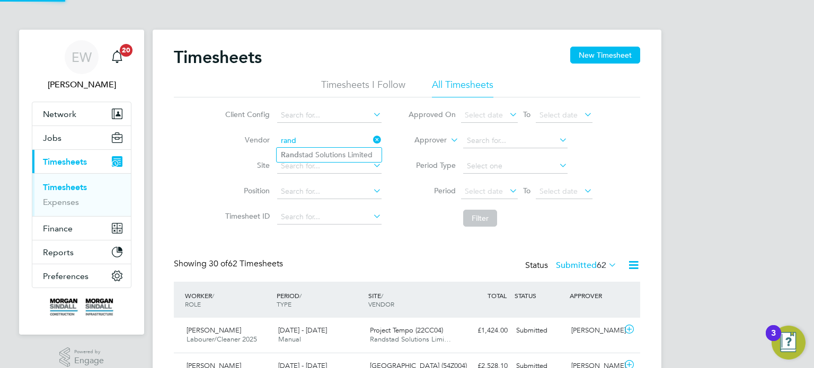
click at [329, 154] on li "Rand stad Solutions Limited" at bounding box center [329, 155] width 105 height 14
type input "Randstad Solutions Limited"
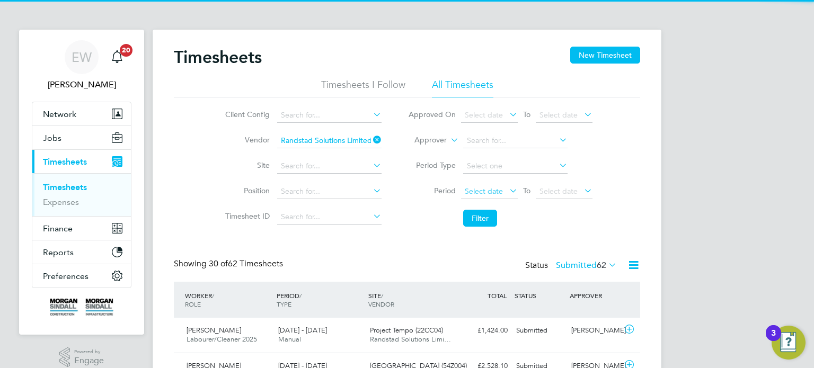
click at [494, 192] on span "Select date" at bounding box center [484, 192] width 38 height 10
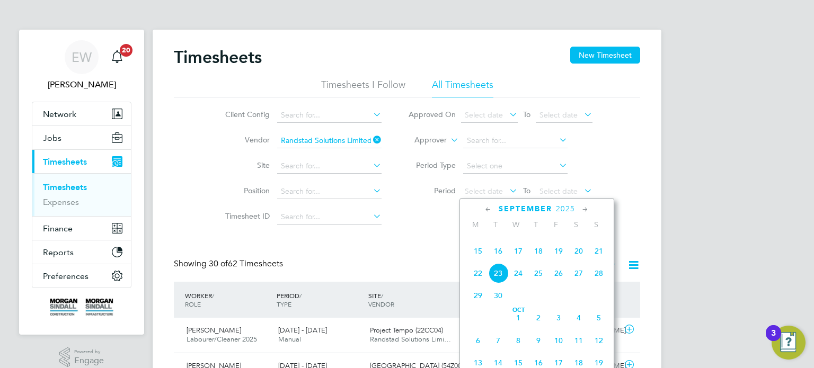
click at [578, 239] on span "13" at bounding box center [579, 229] width 20 height 20
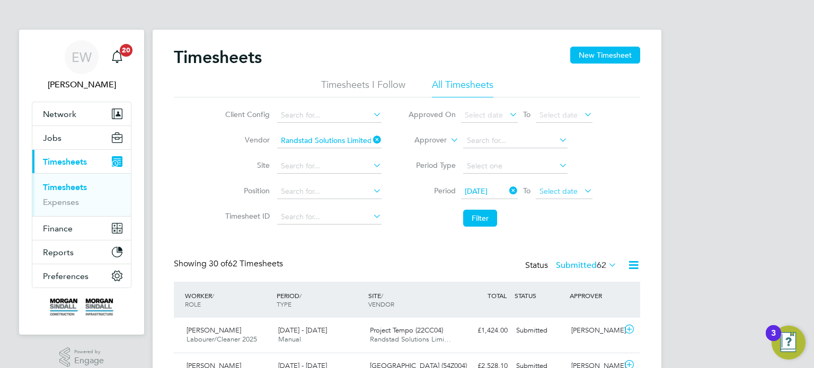
click at [567, 187] on span "Select date" at bounding box center [559, 192] width 38 height 10
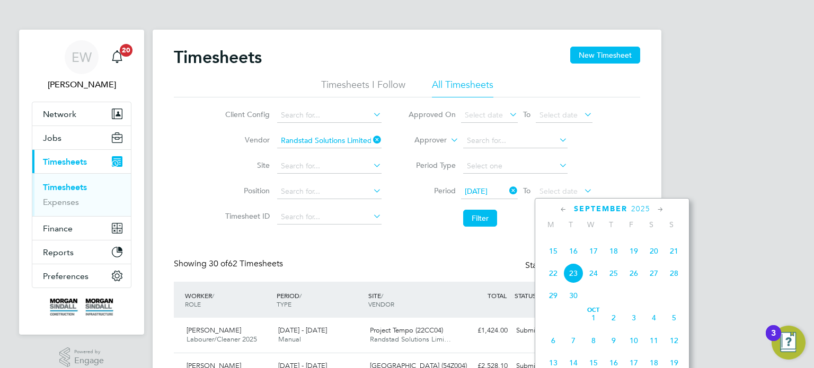
click at [635, 261] on span "19" at bounding box center [634, 251] width 20 height 20
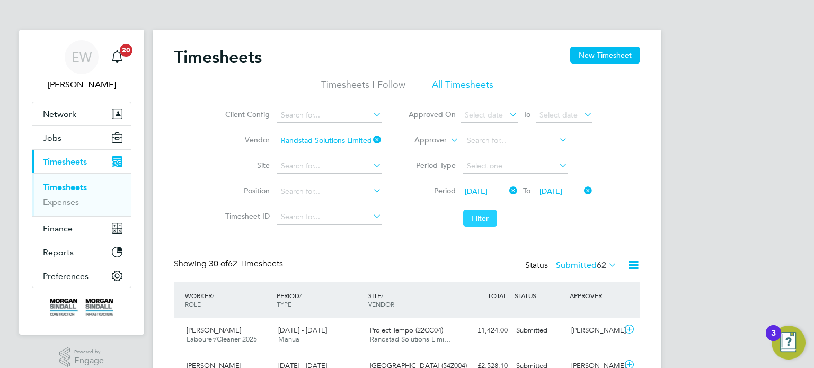
click at [469, 218] on button "Filter" at bounding box center [480, 218] width 34 height 17
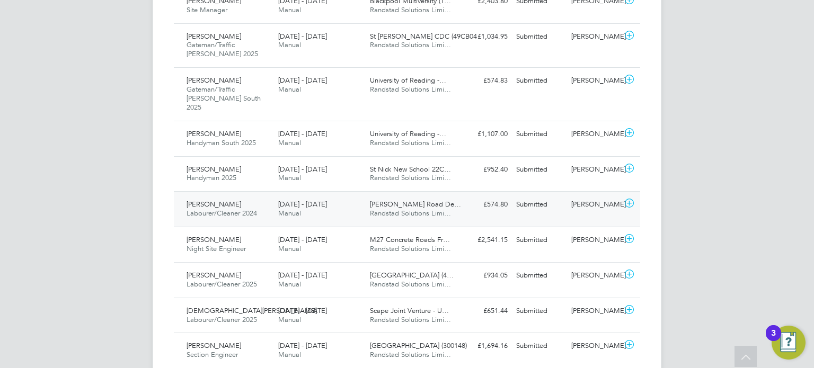
click at [596, 198] on div "Raymond Johnson" at bounding box center [594, 204] width 55 height 17
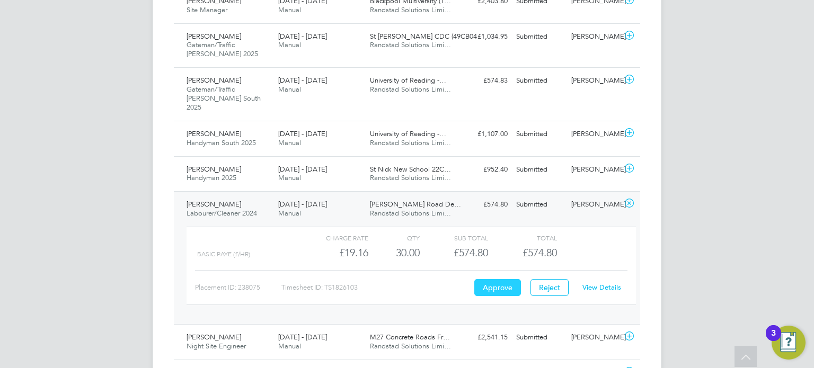
click at [512, 279] on button "Approve" at bounding box center [497, 287] width 47 height 17
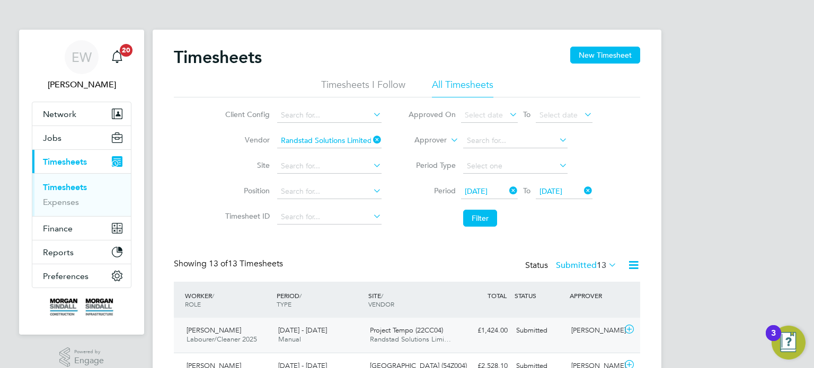
click at [555, 328] on div "Submitted" at bounding box center [539, 330] width 55 height 17
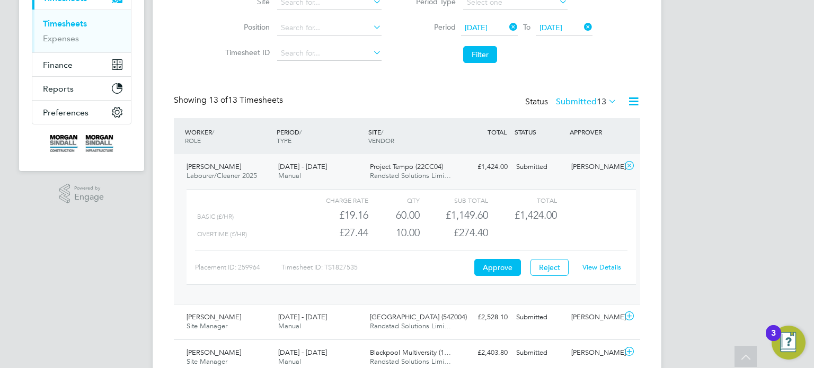
click at [590, 264] on link "View Details" at bounding box center [601, 267] width 39 height 9
click at [563, 185] on div "Charge rate QTY Sub Total Total Basic (£/HR) £19.16 60 60.00 60 £1,149.60 £1,42…" at bounding box center [411, 242] width 458 height 115
click at [569, 172] on div "[PERSON_NAME]" at bounding box center [594, 166] width 55 height 17
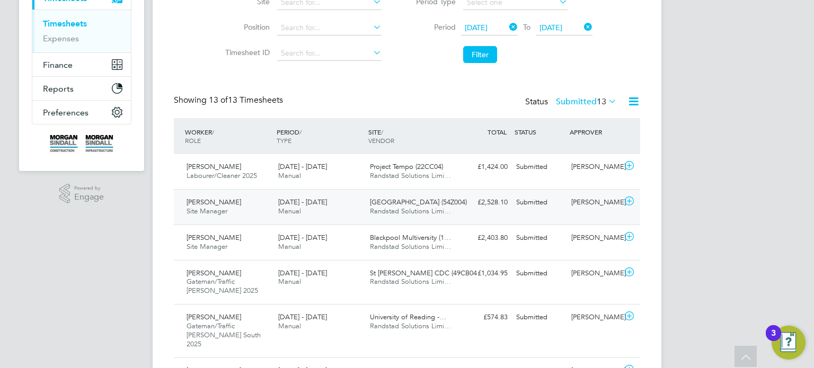
click at [580, 204] on div "[PERSON_NAME]" at bounding box center [594, 202] width 55 height 17
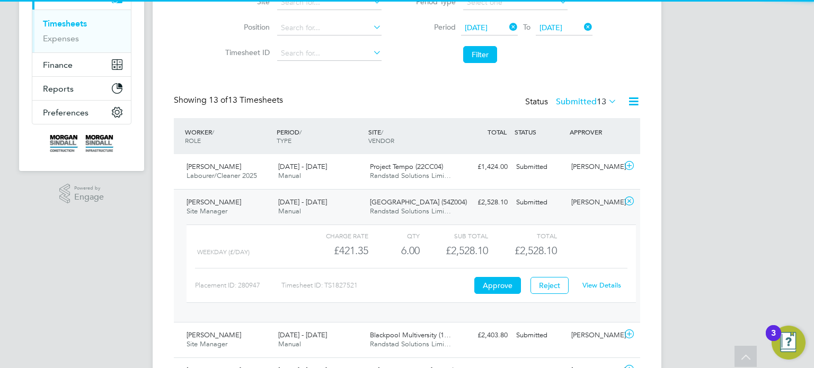
click at [593, 285] on link "View Details" at bounding box center [601, 285] width 39 height 9
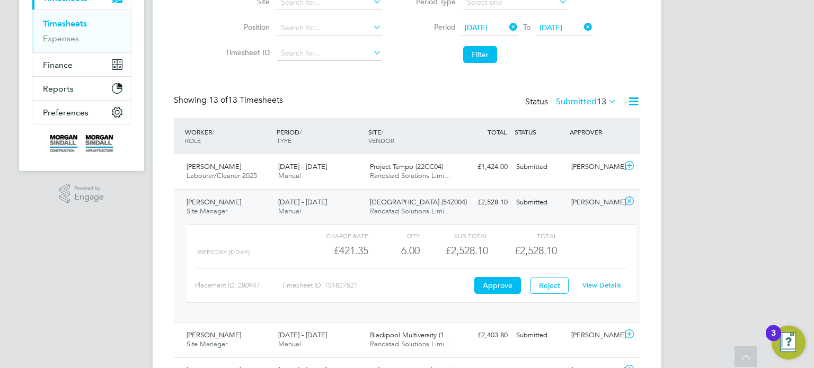
click at [583, 209] on div "[PERSON_NAME]" at bounding box center [594, 202] width 55 height 17
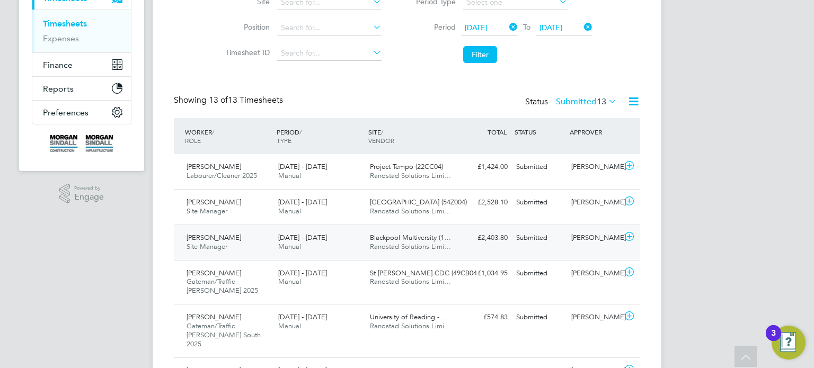
click at [587, 244] on div "[PERSON_NAME]" at bounding box center [594, 237] width 55 height 17
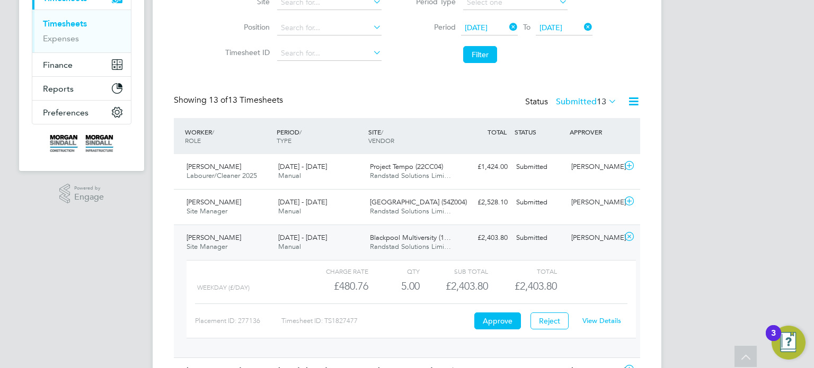
click at [607, 317] on link "View Details" at bounding box center [601, 320] width 39 height 9
click at [584, 99] on label "Submitted 13" at bounding box center [586, 101] width 61 height 11
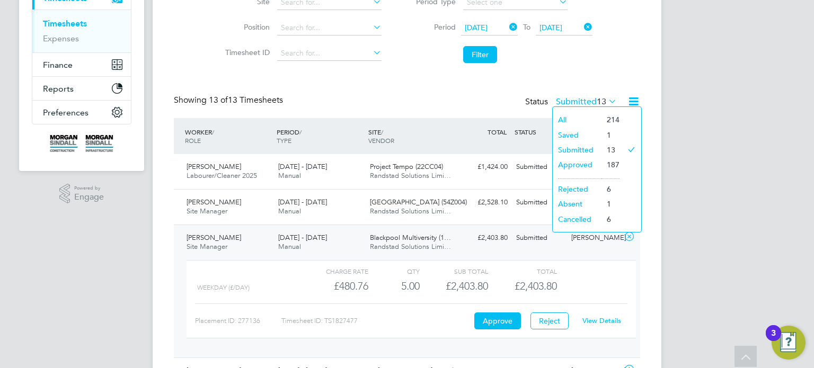
click at [570, 133] on li "Saved" at bounding box center [577, 135] width 49 height 15
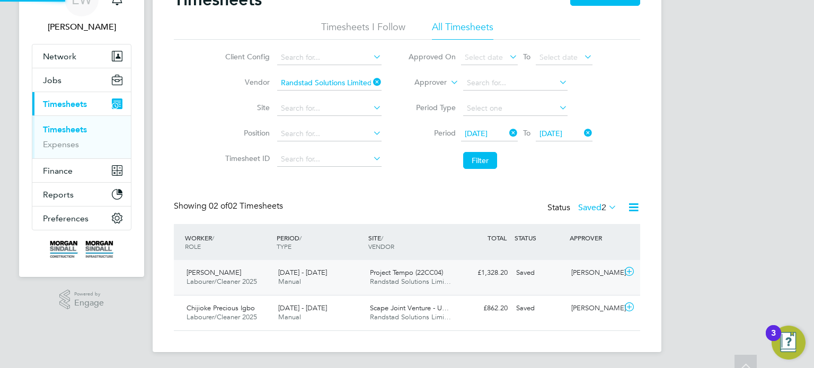
scroll to position [26, 92]
click at [580, 317] on div "Chijioke Precious Igbo Labourer/Cleaner 2025 13 - 19 Sep 2025 13 - 19 Sep 2025 …" at bounding box center [407, 313] width 466 height 36
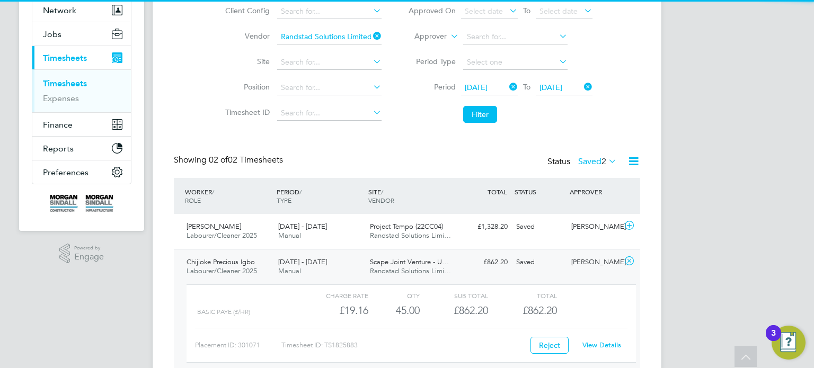
scroll to position [110, 0]
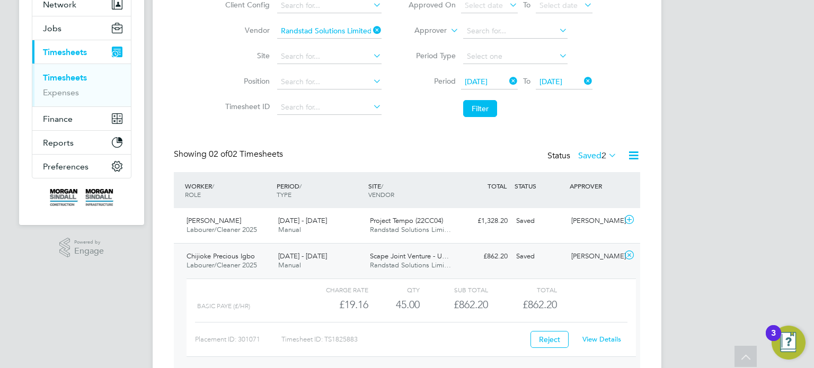
click at [599, 340] on link "View Details" at bounding box center [601, 339] width 39 height 9
click at [538, 222] on div "Saved" at bounding box center [539, 221] width 55 height 17
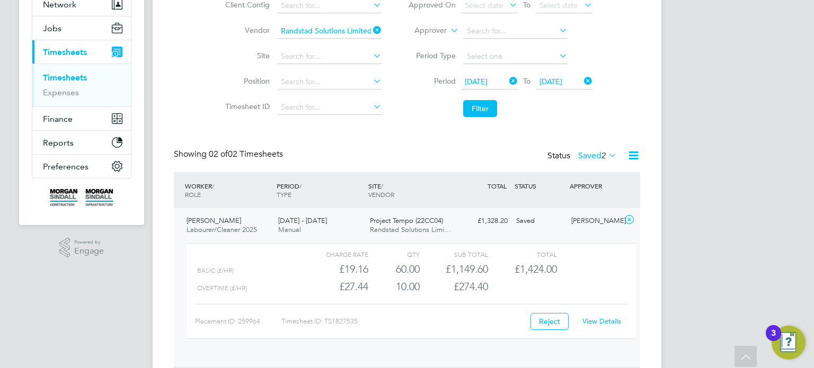
scroll to position [17, 103]
click at [600, 317] on link "View Details" at bounding box center [601, 321] width 39 height 9
click at [588, 157] on label "Saved 2" at bounding box center [597, 156] width 39 height 11
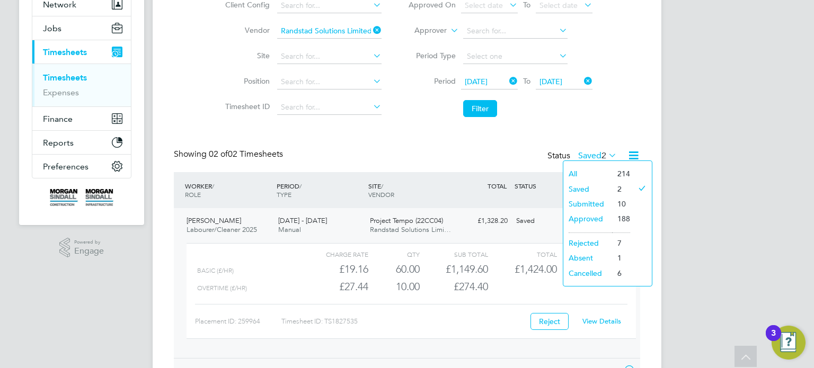
click at [611, 320] on link "View Details" at bounding box center [601, 321] width 39 height 9
click at [595, 319] on link "View Details" at bounding box center [601, 321] width 39 height 9
click at [529, 231] on div "Nadeem Muhammad Labourer/Cleaner 2025 13 - 19 Sep 2025 13 - 19 Sep 2025 Manual …" at bounding box center [407, 283] width 466 height 150
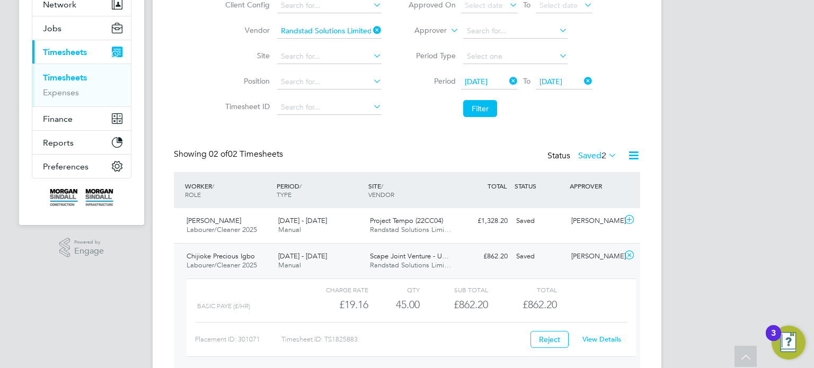
click at [371, 29] on icon at bounding box center [371, 30] width 0 height 15
click at [311, 57] on input at bounding box center [329, 56] width 104 height 15
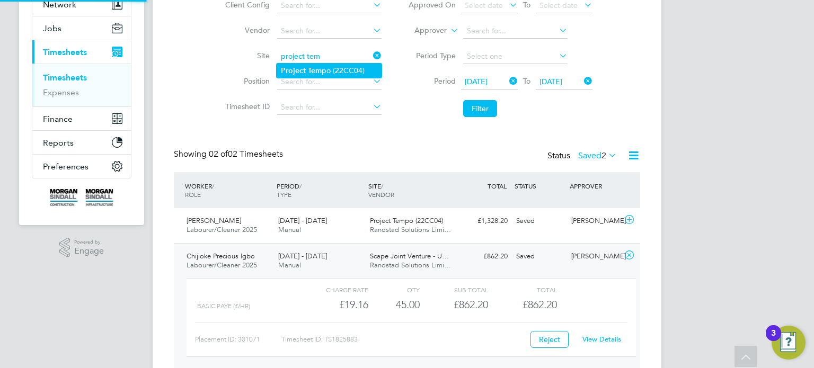
click at [347, 64] on li "Project Tem po (22CC04)" at bounding box center [329, 71] width 105 height 14
type input "Project Tempo (22CC04)"
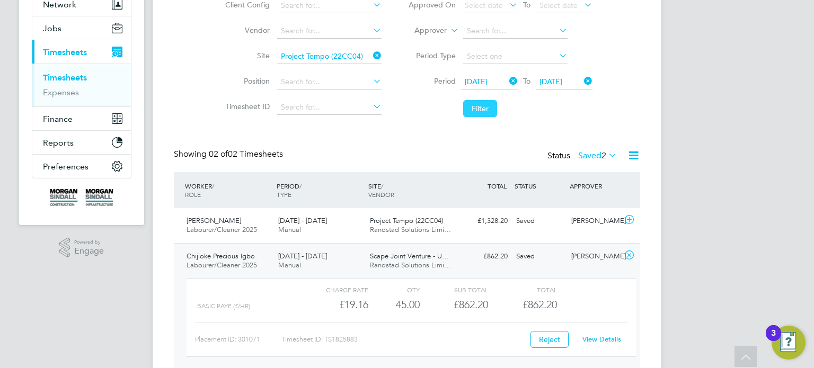
click at [483, 107] on button "Filter" at bounding box center [480, 108] width 34 height 17
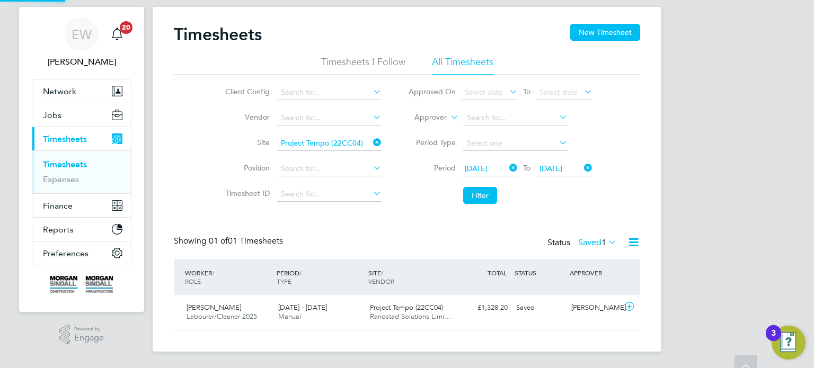
scroll to position [26, 92]
click at [589, 244] on label "Saved 1" at bounding box center [597, 242] width 39 height 11
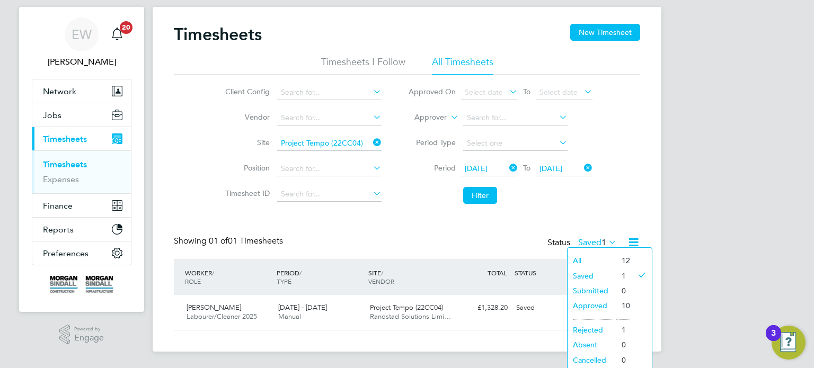
click at [580, 310] on li "Approved" at bounding box center [592, 305] width 49 height 15
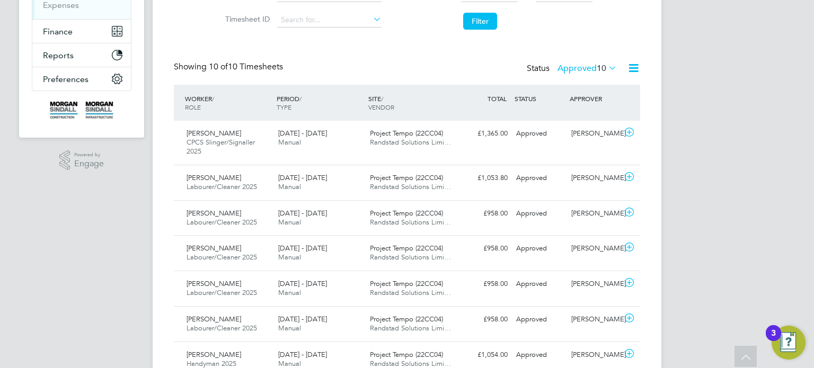
click at [582, 67] on label "Approved 10" at bounding box center [587, 68] width 59 height 11
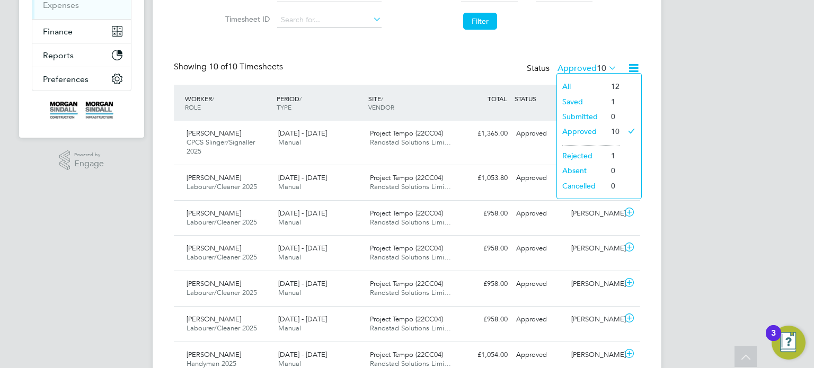
click at [577, 102] on li "Saved" at bounding box center [581, 101] width 49 height 15
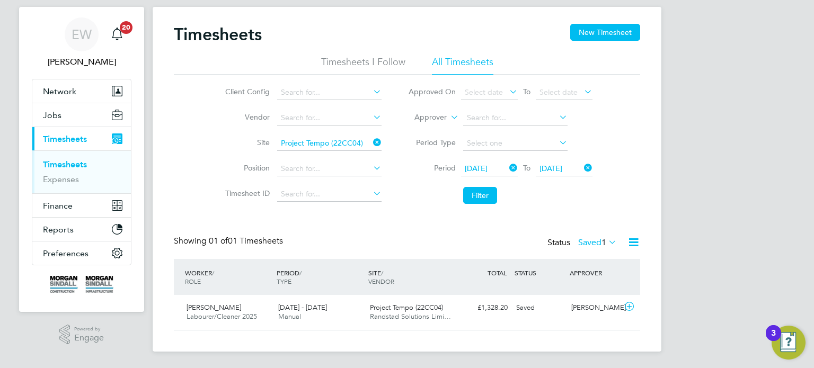
click at [578, 244] on label "Saved 1" at bounding box center [597, 242] width 39 height 11
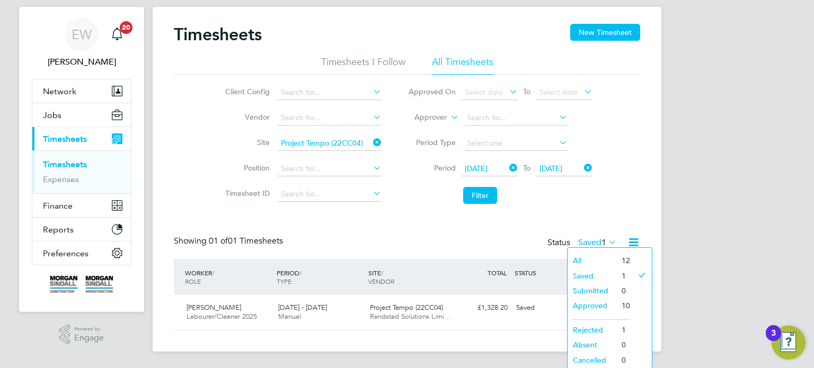
click at [589, 304] on li "Approved" at bounding box center [592, 305] width 49 height 15
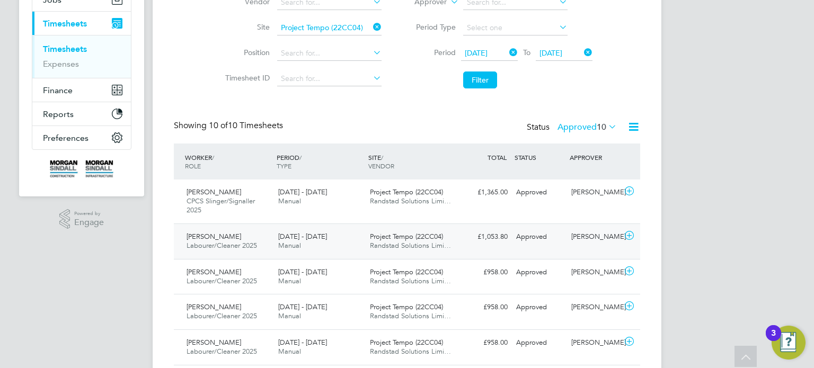
click at [572, 234] on div "Rafal Lasicki" at bounding box center [594, 236] width 55 height 17
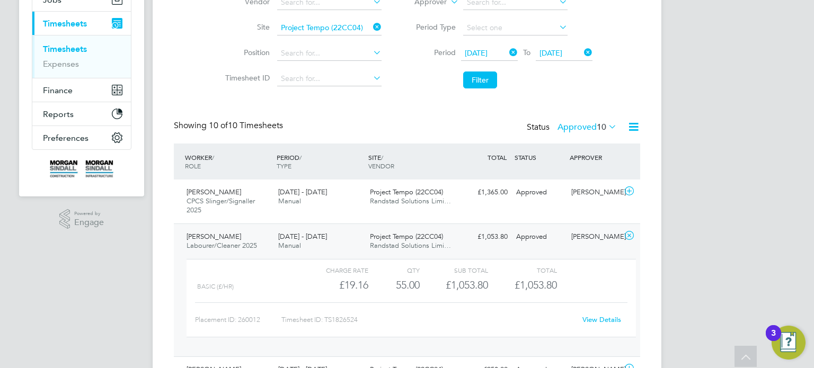
click at [601, 316] on link "View Details" at bounding box center [601, 319] width 39 height 9
click at [541, 210] on div "Grzegorz Garniewski CPCS Slinger/Signaller 2025 13 - 19 Sep 2025 13 - 19 Sep 20…" at bounding box center [407, 202] width 466 height 44
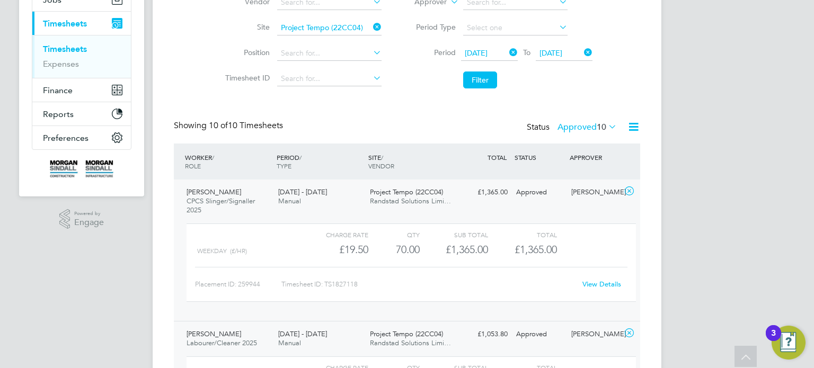
click at [589, 282] on link "View Details" at bounding box center [601, 284] width 39 height 9
click at [548, 193] on div "Approved" at bounding box center [539, 192] width 55 height 17
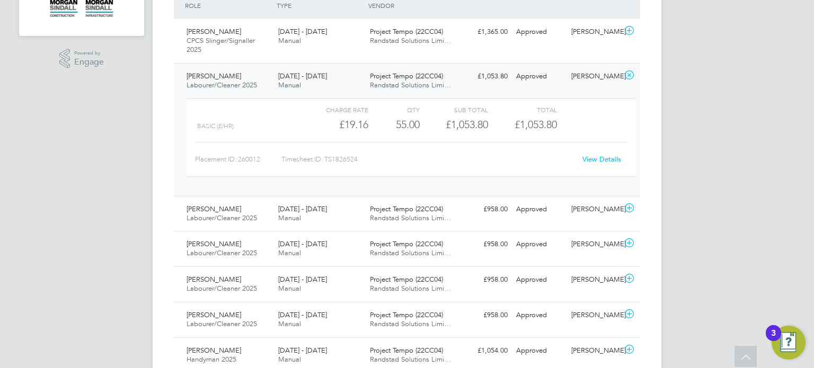
click at [584, 90] on div "Cameila Miscu Labourer/Cleaner 2025 13 - 19 Sep 2025 13 - 19 Sep 2025 Manual Pr…" at bounding box center [407, 129] width 466 height 133
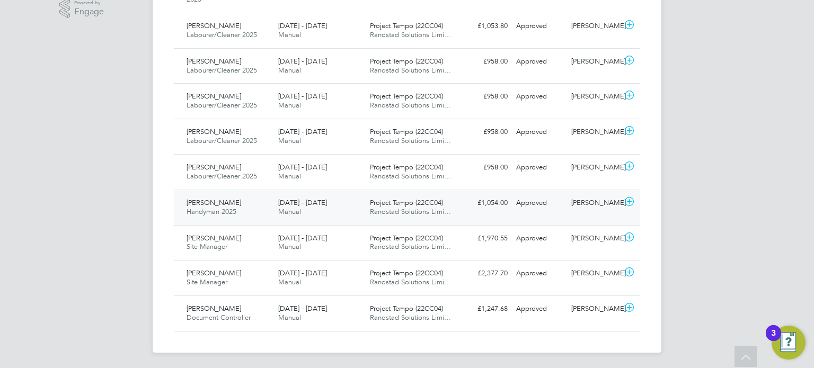
click at [556, 207] on div "Approved" at bounding box center [539, 203] width 55 height 17
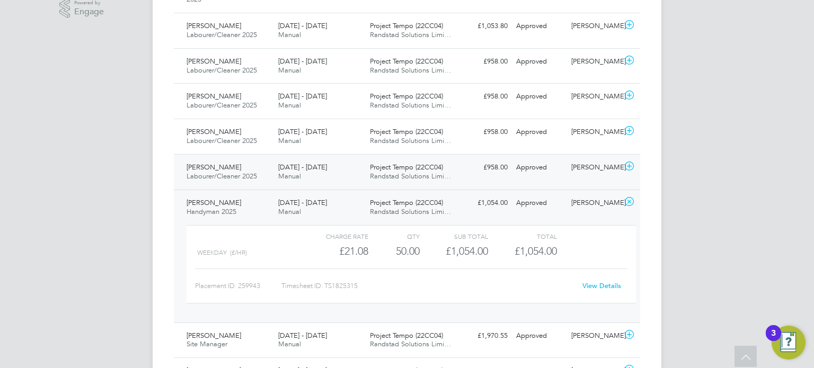
click at [578, 171] on div "Rafal Lasicki" at bounding box center [594, 167] width 55 height 17
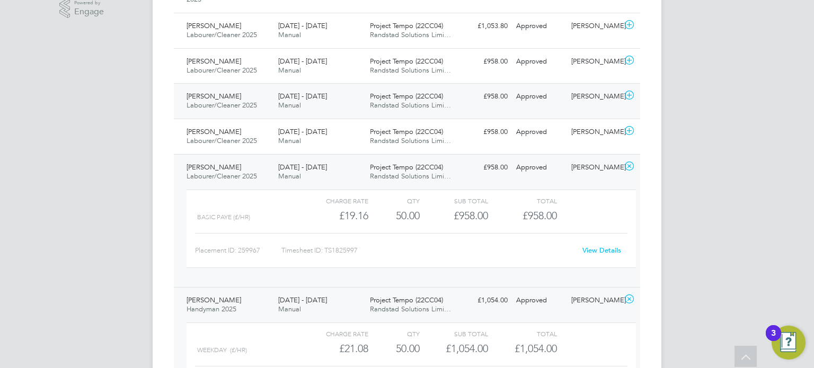
click at [580, 93] on div "Rafal Lasicki" at bounding box center [594, 96] width 55 height 17
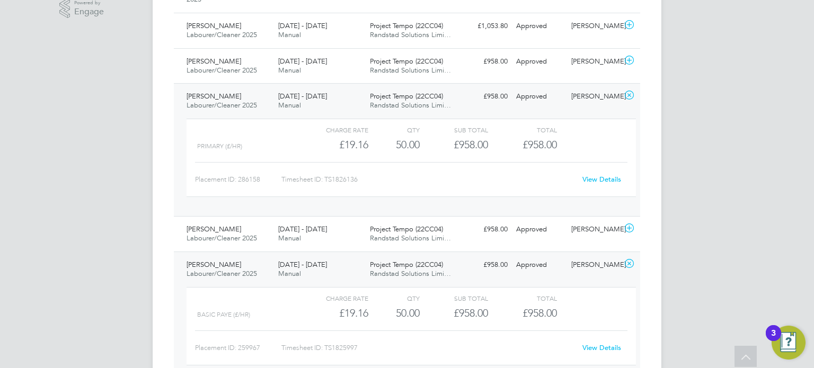
click at [592, 95] on div "Rafal Lasicki" at bounding box center [594, 96] width 55 height 17
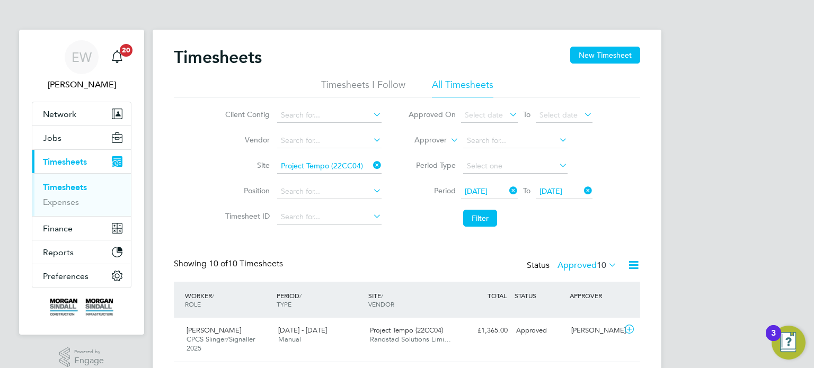
click at [570, 259] on div "Status Approved 10" at bounding box center [573, 266] width 92 height 15
click at [572, 263] on label "Approved 10" at bounding box center [587, 265] width 59 height 11
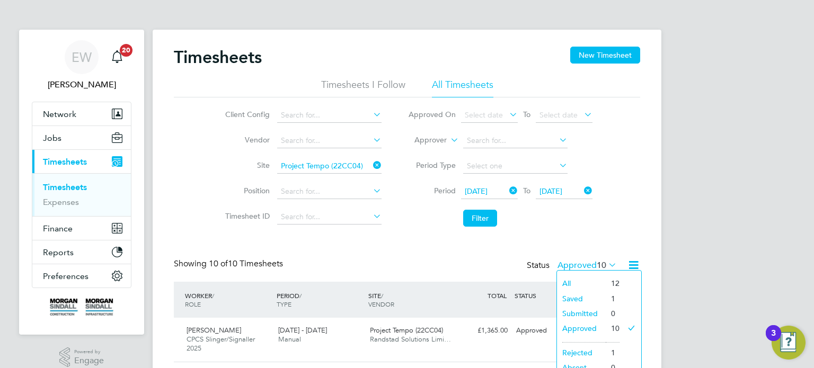
click at [578, 297] on li "Saved" at bounding box center [581, 298] width 49 height 15
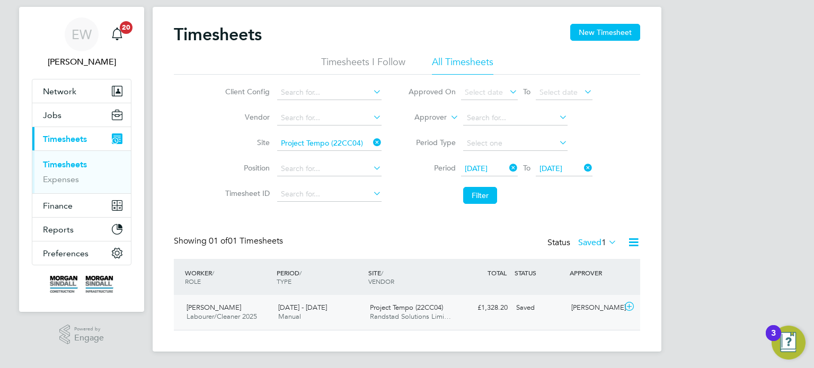
click at [525, 311] on div "Saved" at bounding box center [539, 307] width 55 height 17
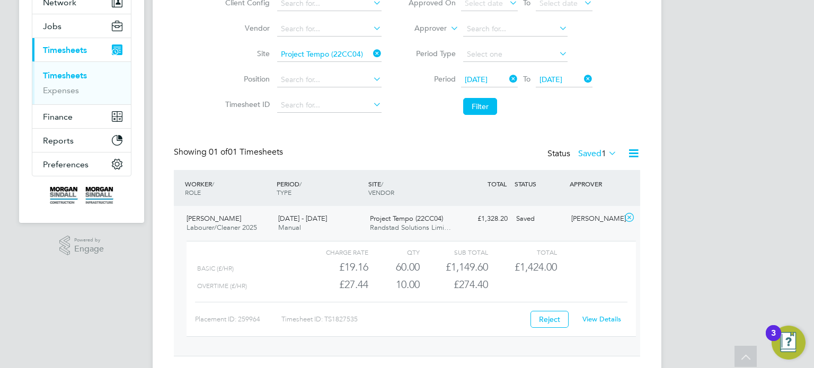
click at [599, 316] on link "View Details" at bounding box center [601, 319] width 39 height 9
click at [594, 157] on label "Saved 1" at bounding box center [597, 153] width 39 height 11
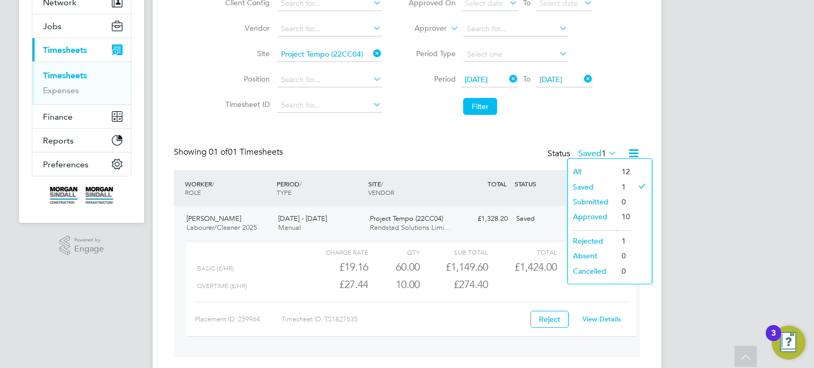
scroll to position [0, 0]
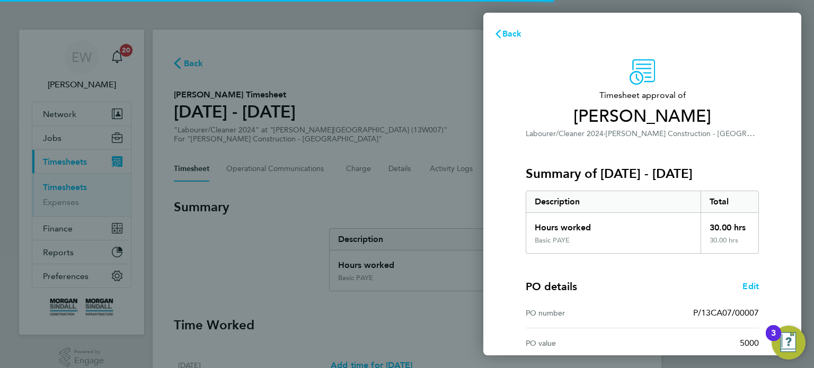
scroll to position [138, 0]
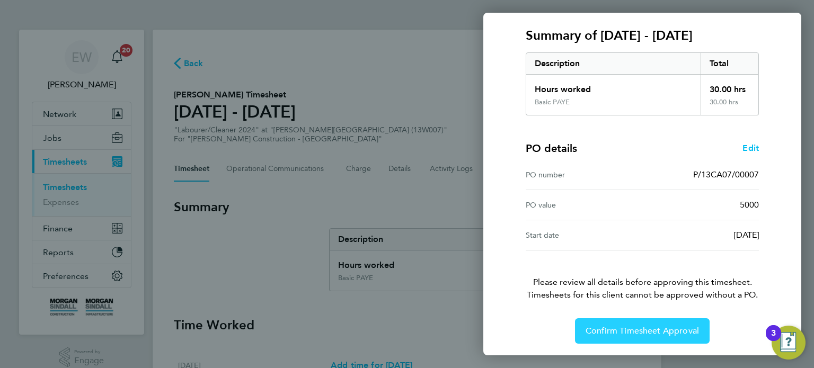
click at [641, 336] on button "Confirm Timesheet Approval" at bounding box center [642, 331] width 135 height 25
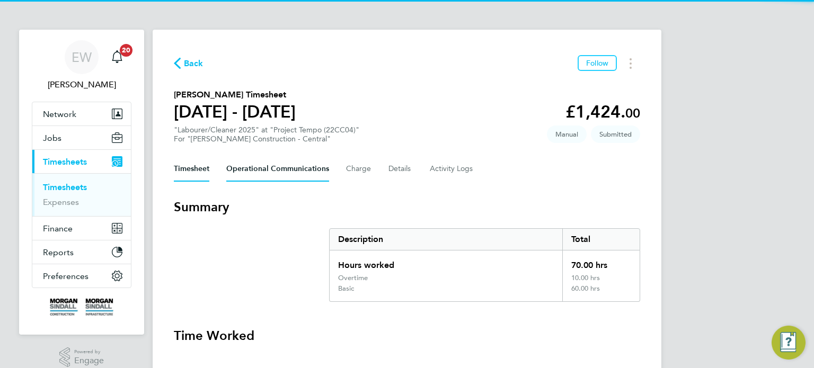
click at [271, 172] on Communications-tab "Operational Communications" at bounding box center [277, 168] width 103 height 25
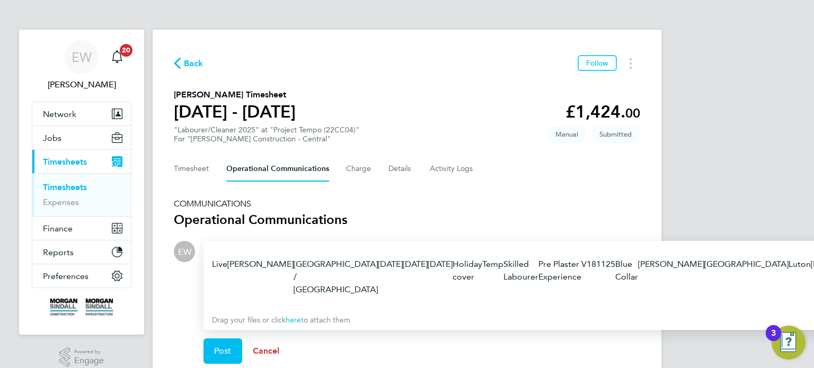
click at [262, 346] on span "Cancel" at bounding box center [266, 351] width 27 height 10
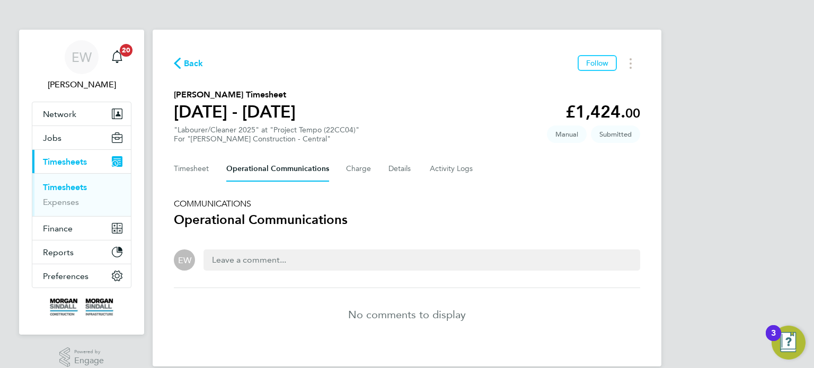
click at [299, 259] on div at bounding box center [422, 260] width 437 height 21
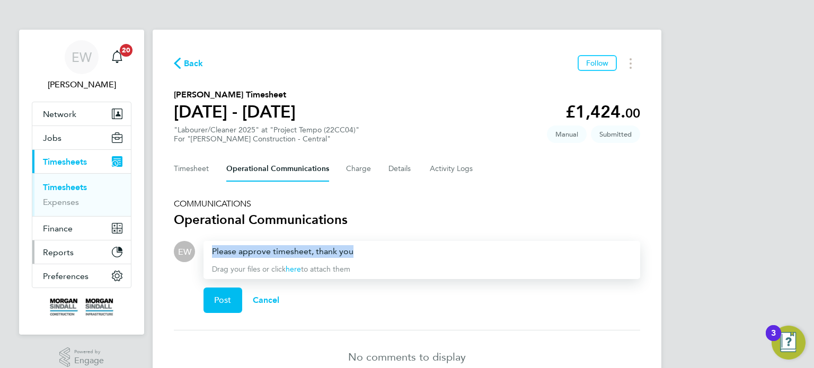
drag, startPoint x: 368, startPoint y: 254, endPoint x: 79, endPoint y: 249, distance: 288.9
click at [79, 249] on div "EW Emma Wells Notifications 20 Applications: Network Team Members Businesses Si…" at bounding box center [407, 213] width 814 height 426
copy div "Please approve timesheet, thank you"
click at [222, 310] on button "Post" at bounding box center [223, 300] width 39 height 25
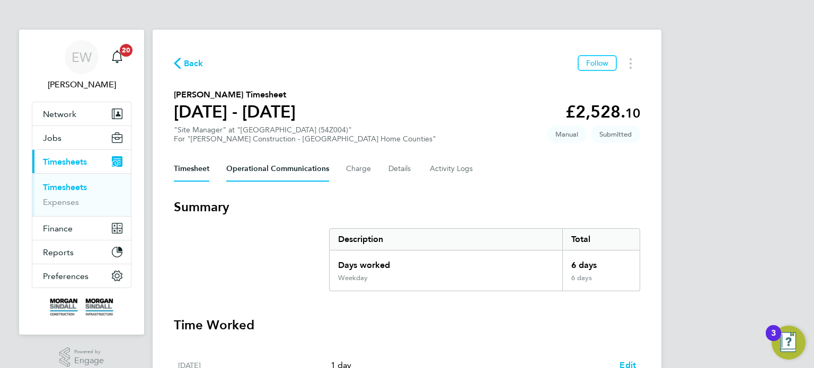
click at [293, 174] on Communications-tab "Operational Communications" at bounding box center [277, 168] width 103 height 25
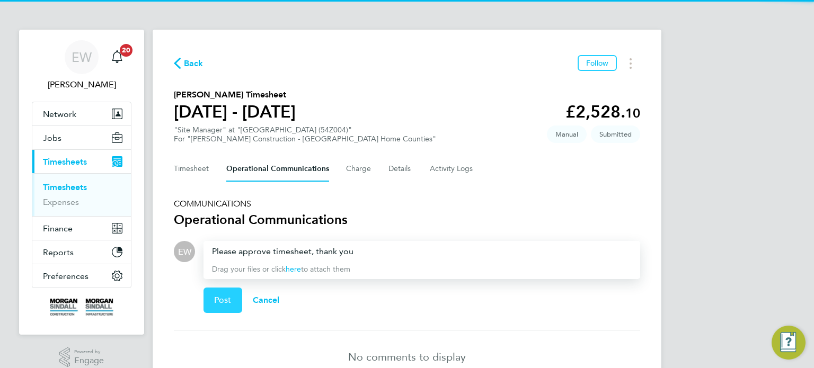
click at [226, 305] on button "Post" at bounding box center [223, 300] width 39 height 25
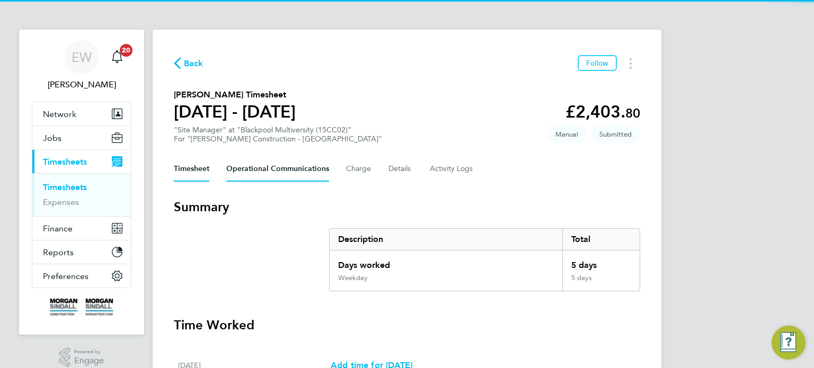
click at [267, 179] on Communications-tab "Operational Communications" at bounding box center [277, 168] width 103 height 25
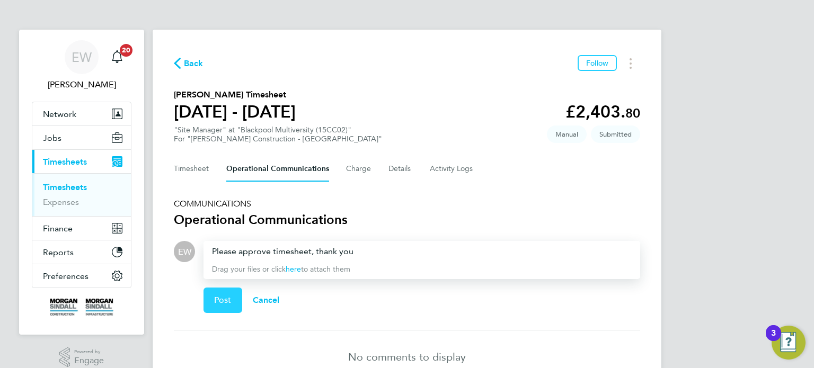
click at [213, 299] on button "Post" at bounding box center [223, 300] width 39 height 25
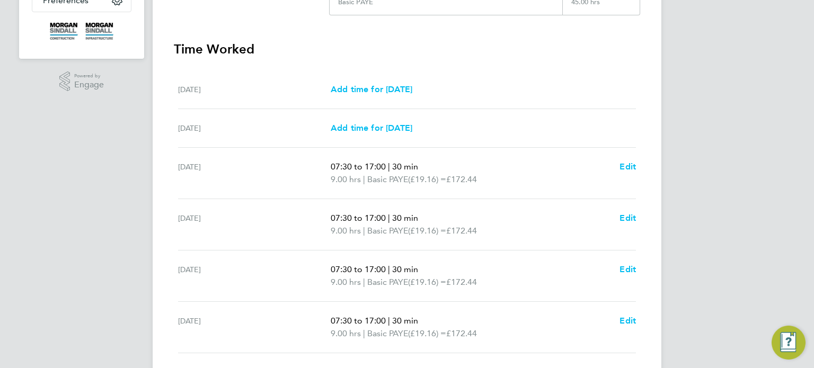
scroll to position [404, 0]
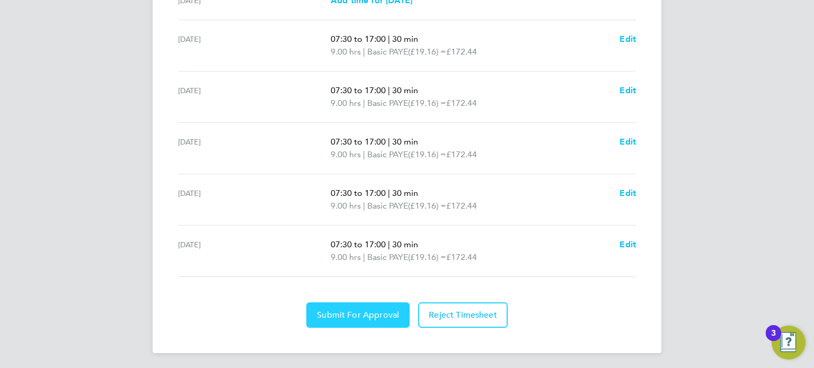
click at [368, 314] on span "Submit For Approval" at bounding box center [358, 315] width 82 height 11
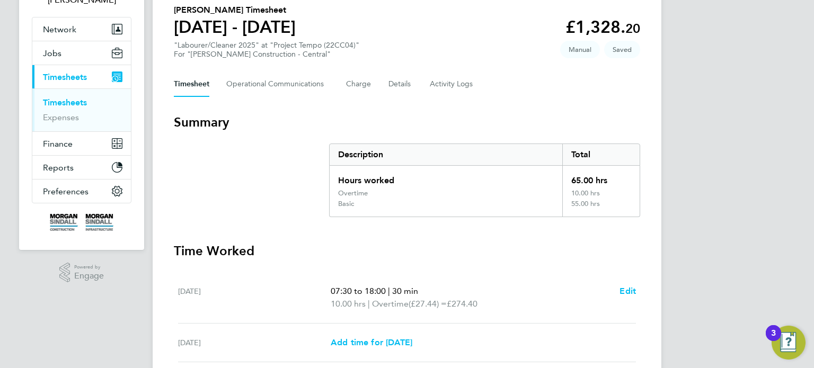
scroll to position [28, 0]
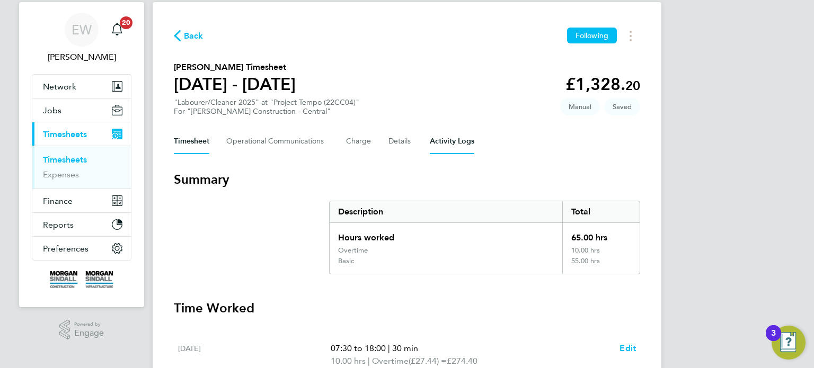
click at [454, 139] on Logs-tab "Activity Logs" at bounding box center [452, 141] width 45 height 25
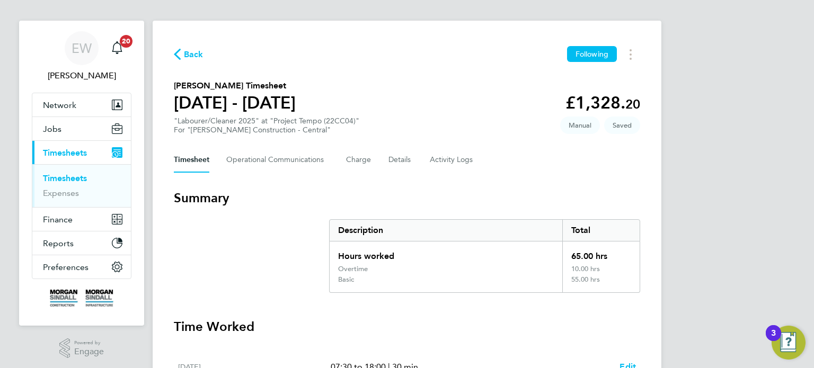
scroll to position [3, 0]
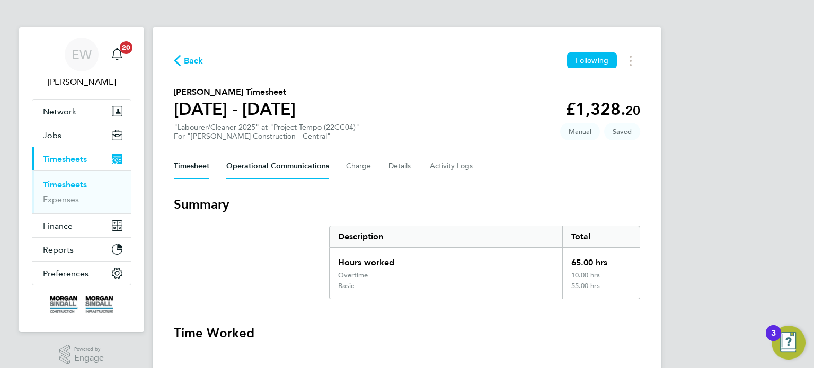
click at [294, 168] on Communications-tab "Operational Communications" at bounding box center [277, 166] width 103 height 25
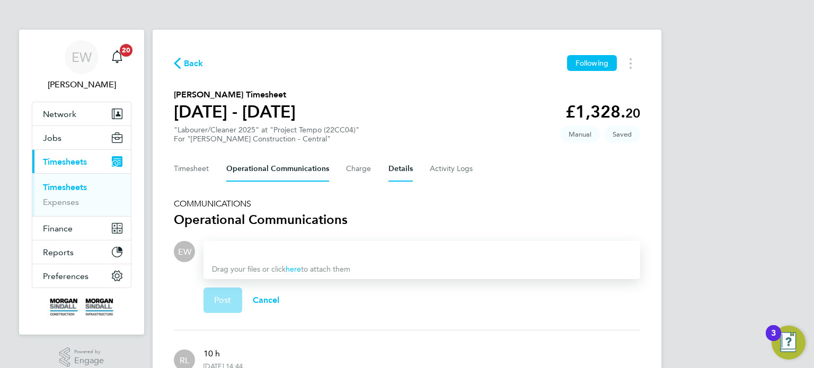
click at [394, 164] on button "Details" at bounding box center [400, 168] width 24 height 25
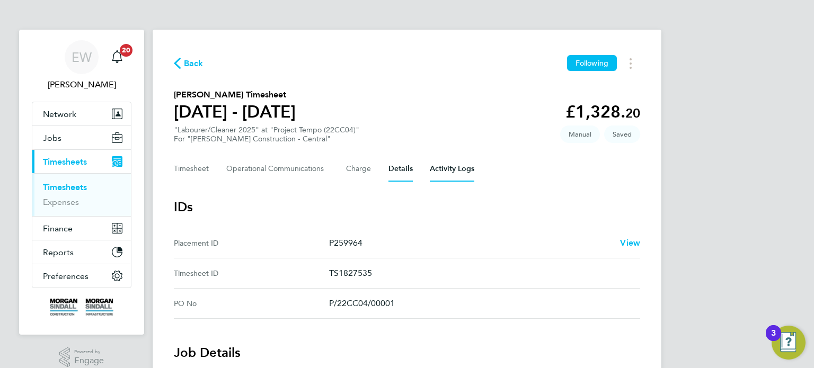
click at [457, 175] on Logs-tab "Activity Logs" at bounding box center [452, 168] width 45 height 25
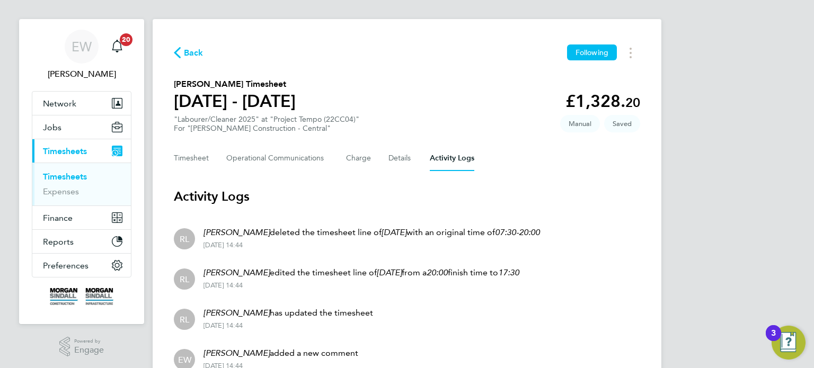
scroll to position [143, 0]
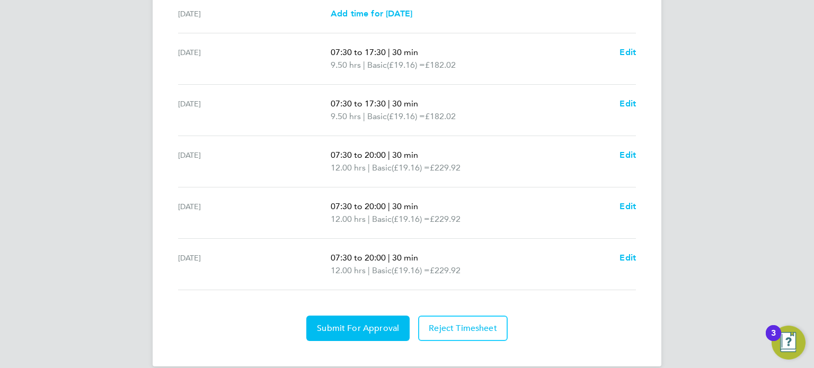
scroll to position [427, 0]
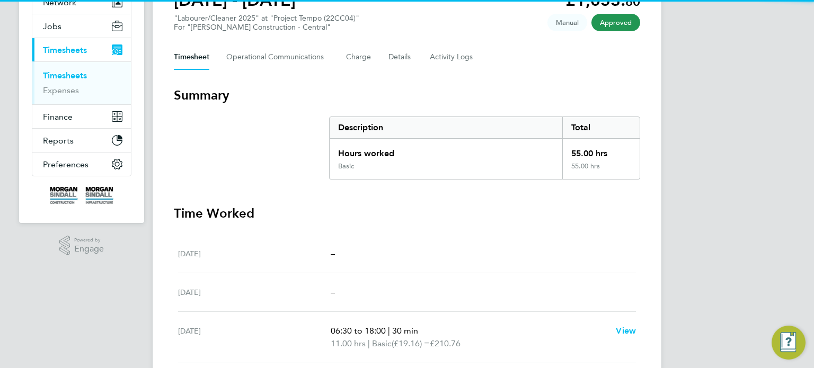
scroll to position [125, 0]
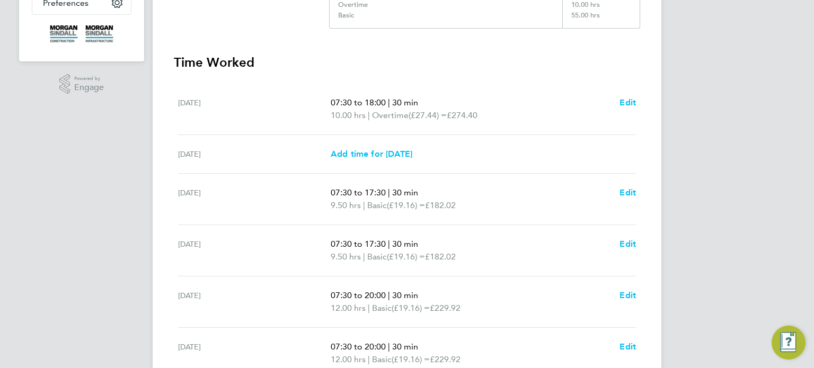
scroll to position [284, 0]
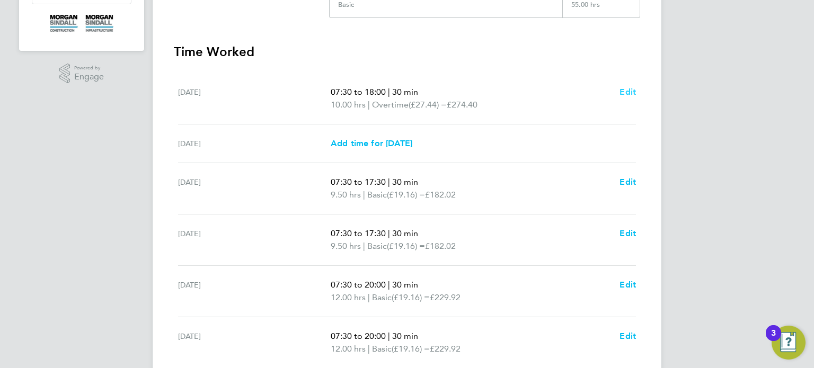
click at [624, 93] on span "Edit" at bounding box center [628, 92] width 16 height 10
select select "30"
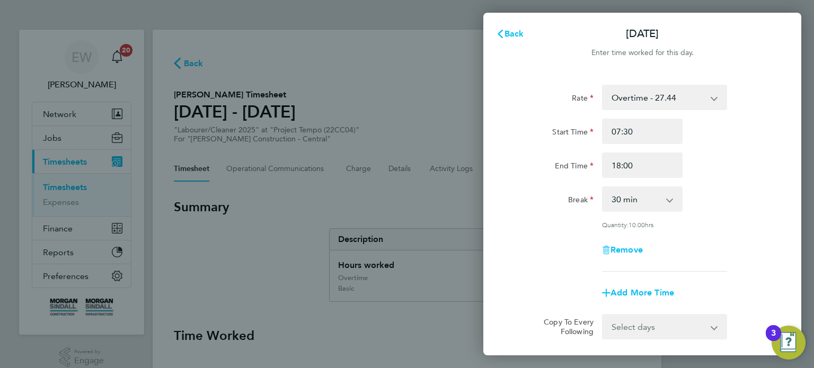
click at [677, 92] on select "Overtime - 27.44 Basic - 19.16 Overtime 2 - 35.72" at bounding box center [658, 97] width 110 height 23
select select "30"
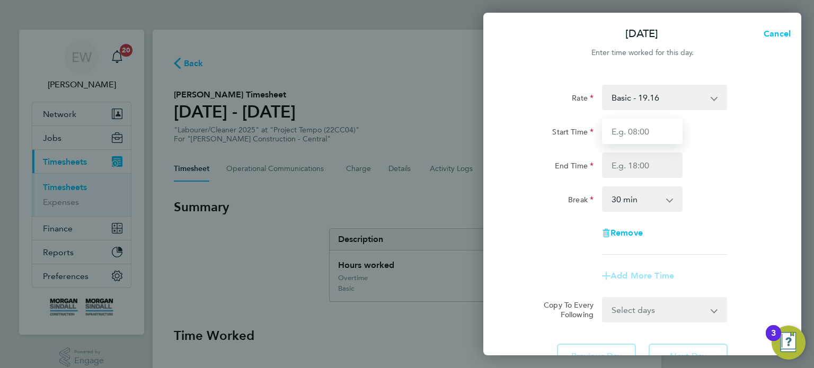
click at [652, 133] on input "Start Time" at bounding box center [642, 131] width 81 height 25
type input "07:30"
click at [655, 178] on div "Rate Basic - 19.16 Overtime - 27.44 Overtime 2 - 35.72 Start Time 07:30 End Tim…" at bounding box center [642, 170] width 259 height 170
click at [651, 162] on input "End Time" at bounding box center [642, 165] width 81 height 25
type input "18:00"
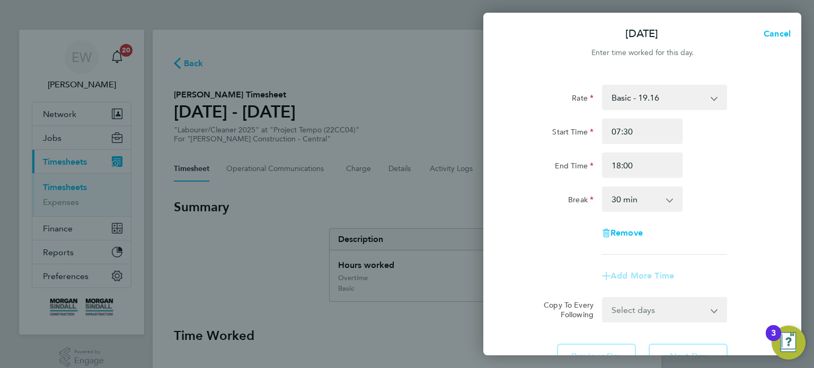
click at [684, 234] on div "Rate Basic - 19.16 Overtime - 27.44 Overtime 2 - 35.72 Start Time 07:30 End Tim…" at bounding box center [642, 170] width 259 height 170
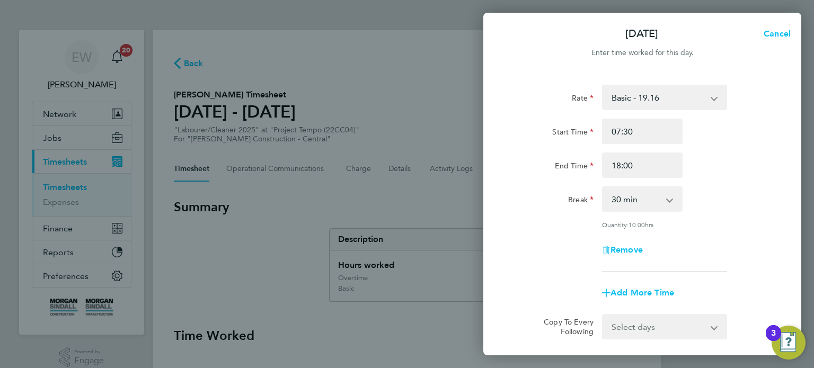
scroll to position [110, 0]
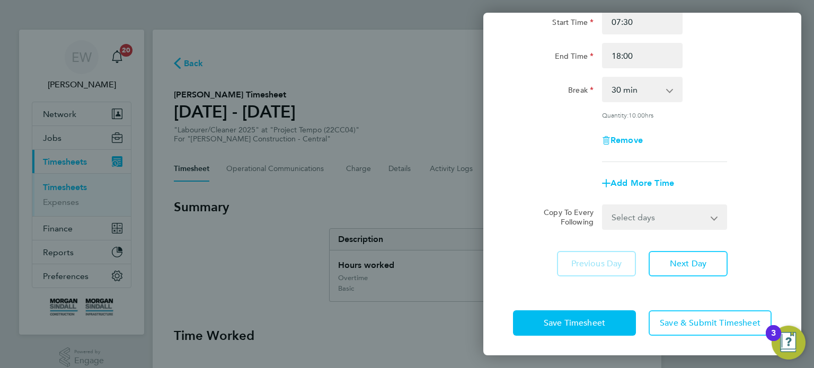
click at [628, 214] on select "Select days Day Weekday (Mon-Fri) Monday Tuesday Wednesday Thursday Friday Sund…" at bounding box center [658, 217] width 111 height 23
select select "DAY"
click at [603, 206] on select "Select days Day Weekday (Mon-Fri) Monday Tuesday Wednesday Thursday Friday Sund…" at bounding box center [658, 217] width 111 height 23
select select "2025-09-19"
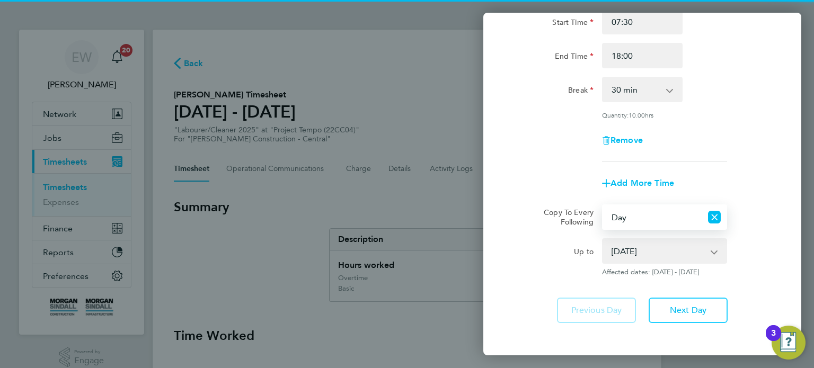
click at [635, 245] on select "14 Sep 2025 15 Sep 2025 16 Sep 2025 17 Sep 2025 18 Sep 2025 19 Sep 2025" at bounding box center [658, 251] width 110 height 23
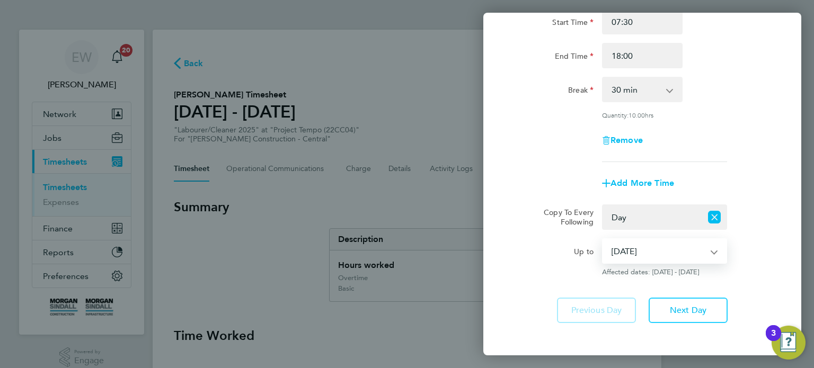
click at [603, 240] on select "14 Sep 2025 15 Sep 2025 16 Sep 2025 17 Sep 2025 18 Sep 2025 19 Sep 2025" at bounding box center [658, 251] width 110 height 23
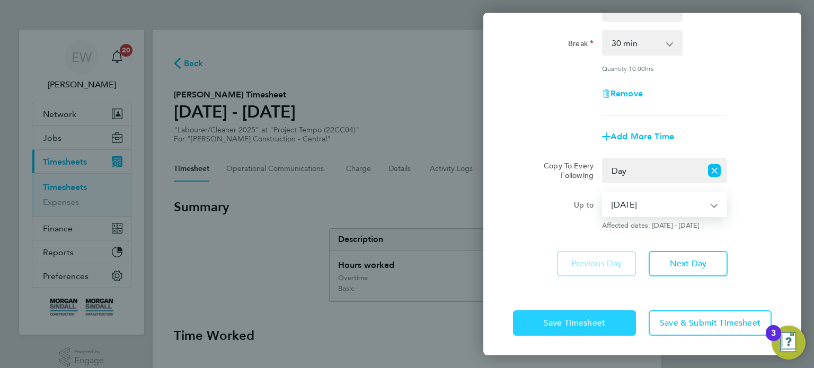
click at [589, 324] on span "Save Timesheet" at bounding box center [574, 323] width 61 height 11
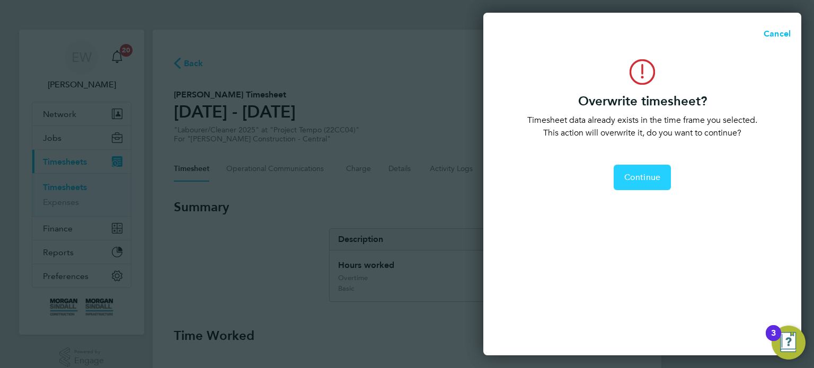
click at [642, 180] on span "Continue" at bounding box center [642, 177] width 36 height 11
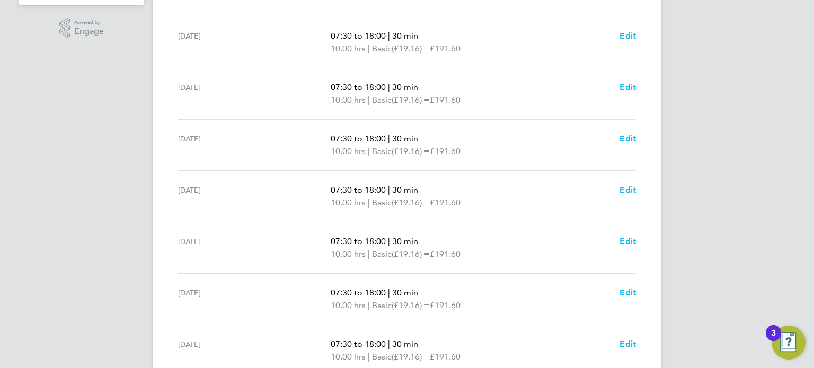
scroll to position [333, 0]
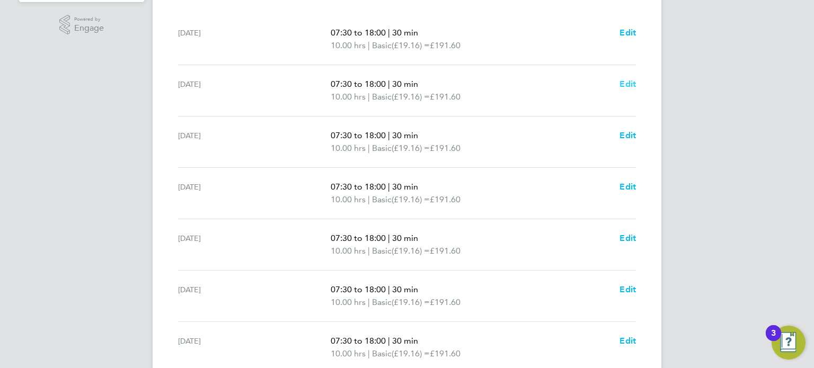
click at [625, 85] on span "Edit" at bounding box center [628, 84] width 16 height 10
select select "30"
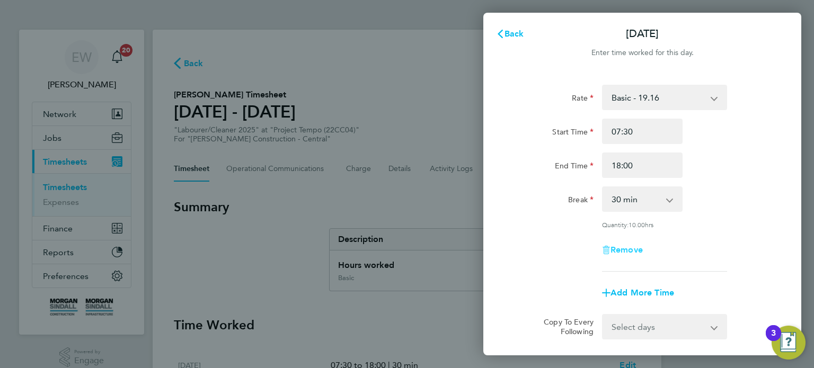
click at [631, 253] on span "Remove" at bounding box center [627, 250] width 32 height 10
select select "null"
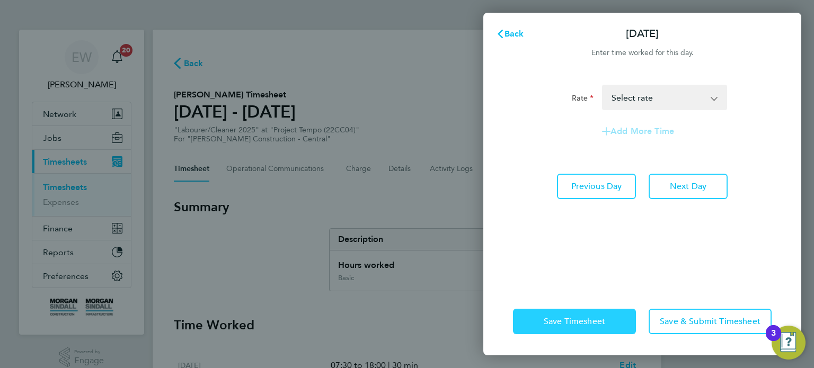
click at [614, 324] on button "Save Timesheet" at bounding box center [574, 321] width 123 height 25
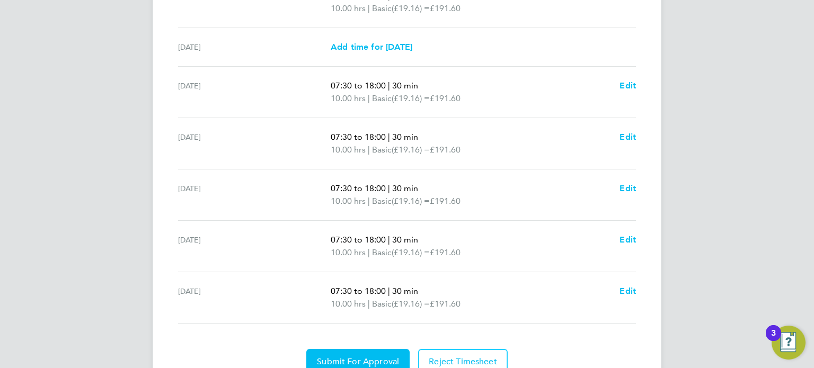
scroll to position [417, 0]
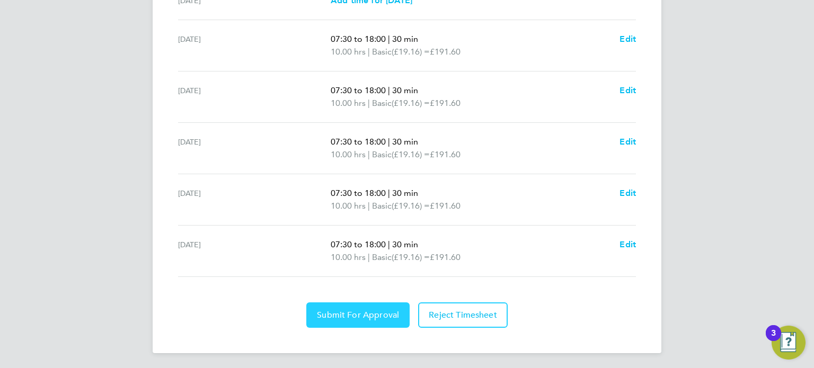
click at [379, 315] on span "Submit For Approval" at bounding box center [358, 315] width 82 height 11
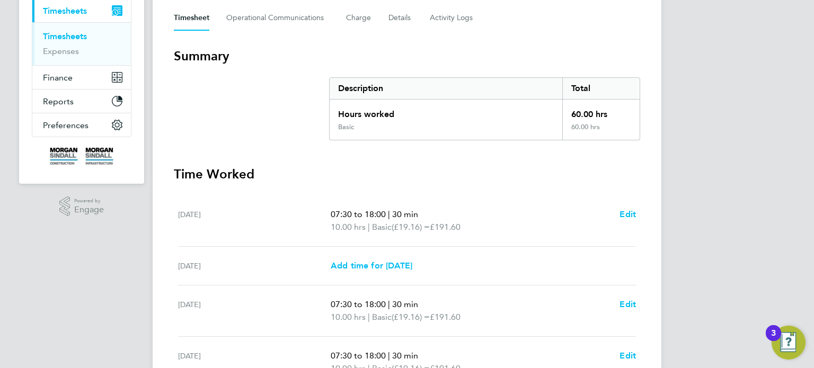
scroll to position [155, 0]
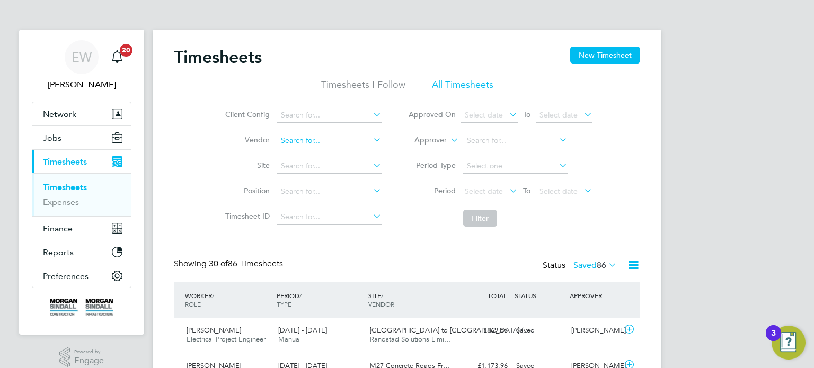
click at [310, 145] on input at bounding box center [329, 141] width 104 height 15
click at [320, 152] on li "Rand stad Solutions Limited" at bounding box center [329, 155] width 105 height 14
type input "Randstad Solutions Limited"
click at [485, 188] on span "Select date" at bounding box center [484, 192] width 38 height 10
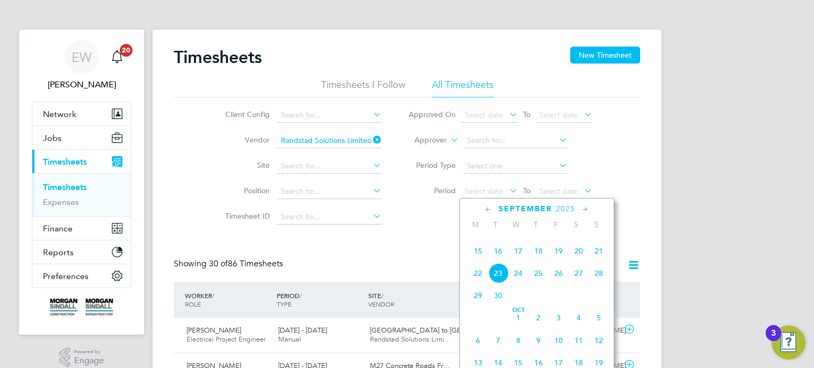
click at [577, 239] on span "13" at bounding box center [579, 229] width 20 height 20
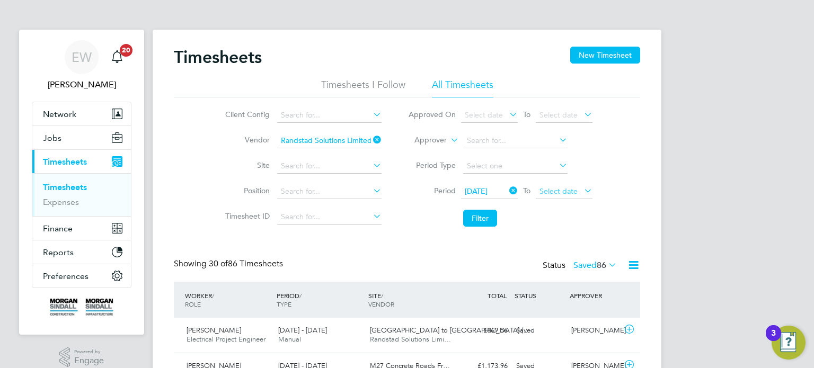
click at [567, 196] on span "Select date" at bounding box center [564, 192] width 57 height 14
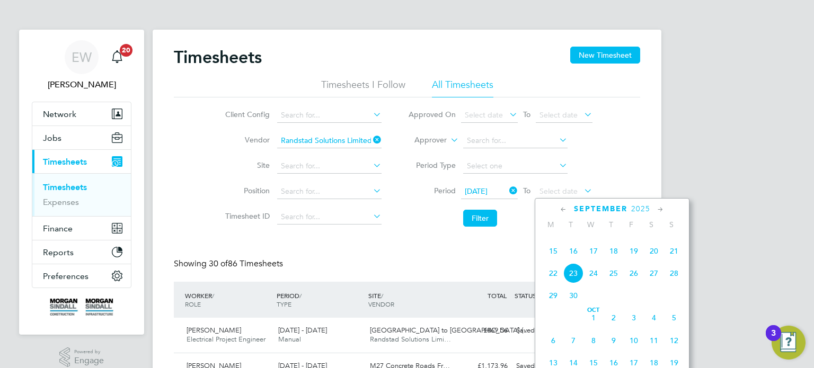
click at [631, 261] on span "19" at bounding box center [634, 251] width 20 height 20
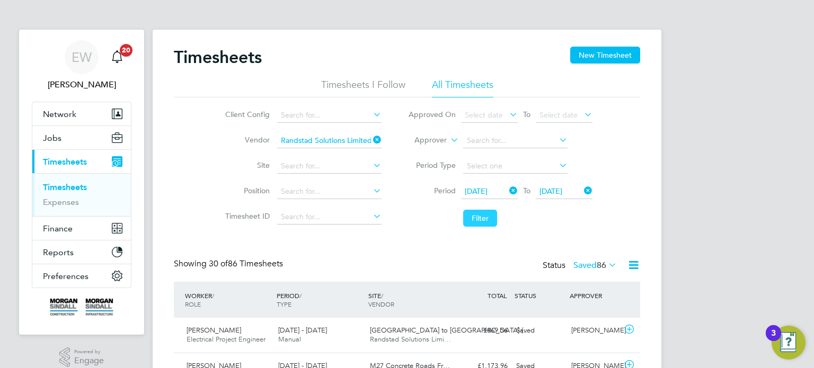
click at [477, 222] on button "Filter" at bounding box center [480, 218] width 34 height 17
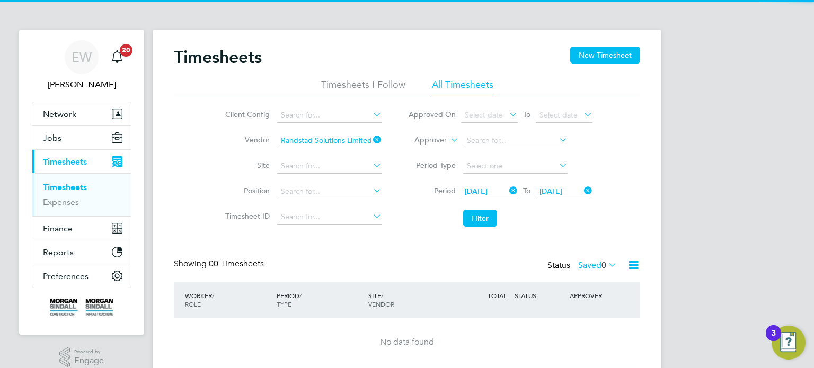
click at [594, 265] on label "Saved 0" at bounding box center [597, 265] width 39 height 11
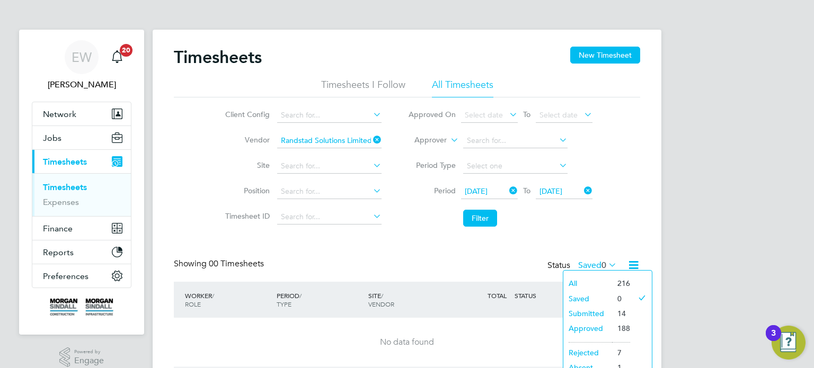
click at [371, 142] on icon at bounding box center [371, 139] width 0 height 15
click at [316, 165] on input at bounding box center [329, 166] width 104 height 15
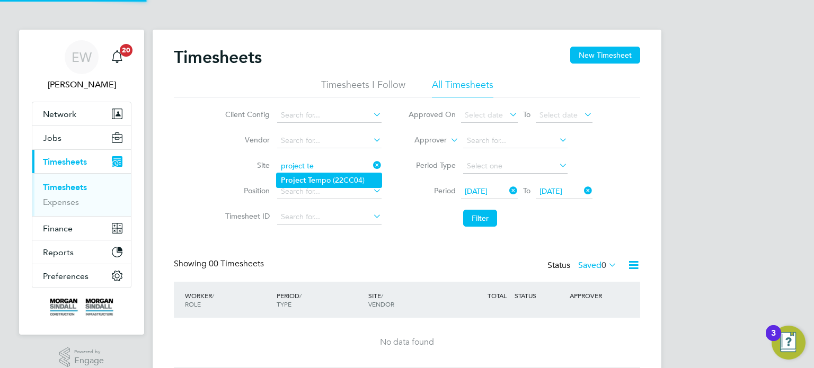
click at [324, 180] on li "Project Te mpo (22CC04)" at bounding box center [329, 180] width 105 height 14
type input "Project Tempo (22CC04)"
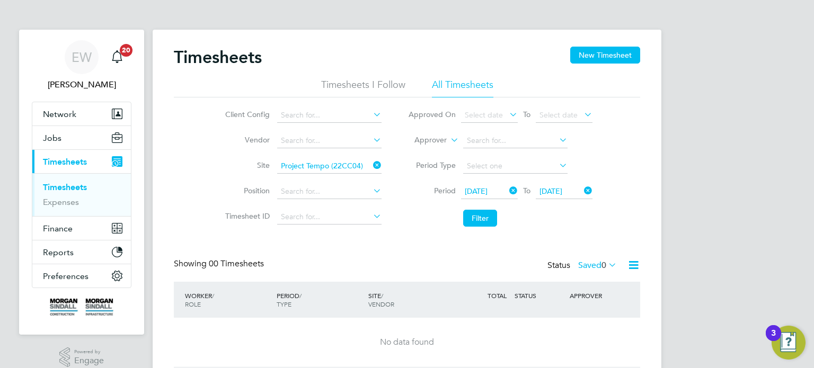
click at [507, 226] on li "Filter" at bounding box center [500, 219] width 211 height 28
click at [485, 220] on button "Filter" at bounding box center [480, 218] width 34 height 17
click at [588, 267] on label "Saved 0" at bounding box center [597, 265] width 39 height 11
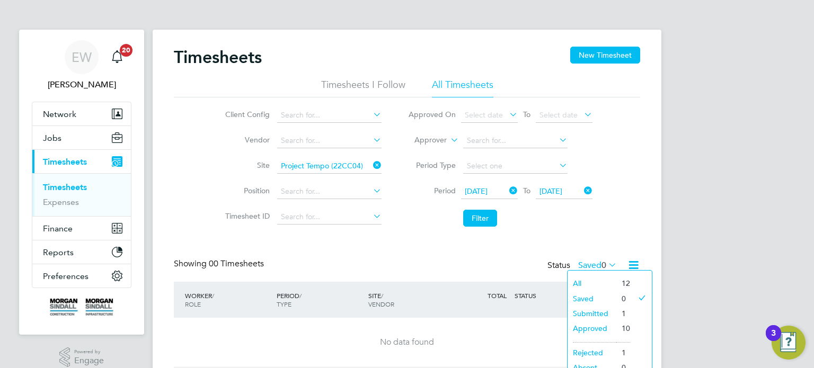
click at [589, 328] on li "Approved" at bounding box center [592, 328] width 49 height 15
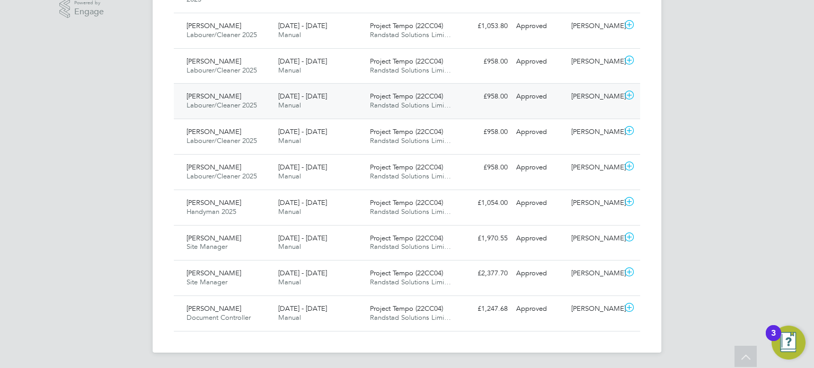
click at [534, 114] on div "[PERSON_NAME]/Cleaner 2025 [DATE] - [DATE] [DATE] - [DATE] Manual Project Tempo…" at bounding box center [407, 101] width 466 height 36
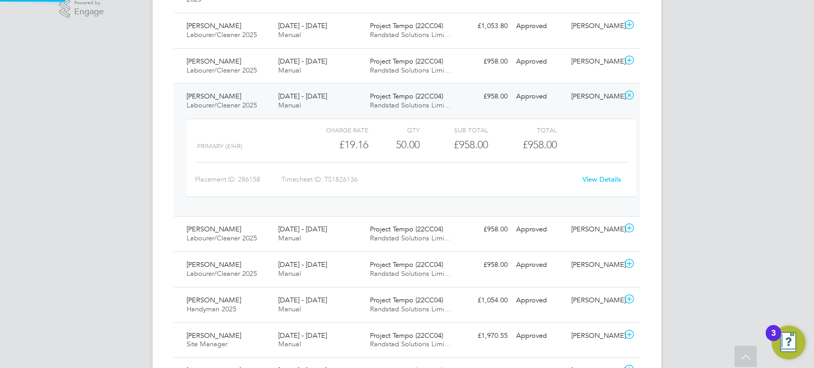
click at [547, 111] on div "[PERSON_NAME]/Cleaner 2025 [DATE] - [DATE] [DATE] - [DATE] Manual Project Tempo…" at bounding box center [407, 149] width 466 height 133
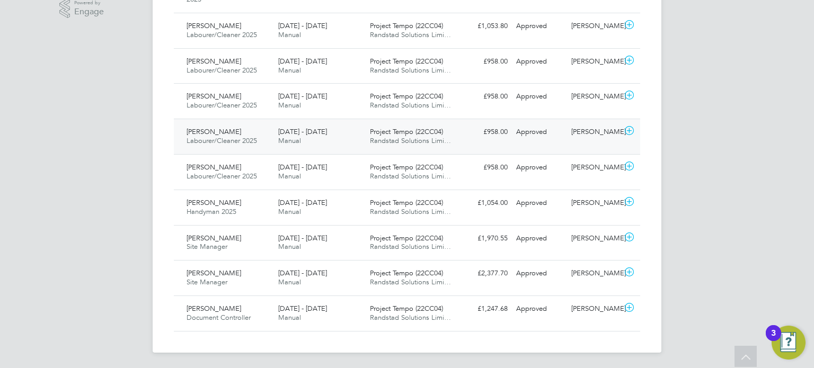
click at [552, 128] on div "Approved" at bounding box center [539, 131] width 55 height 17
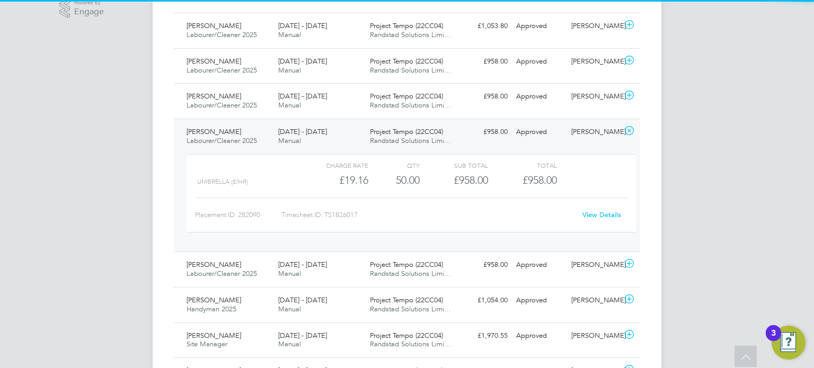
click at [552, 128] on div "Approved" at bounding box center [539, 131] width 55 height 17
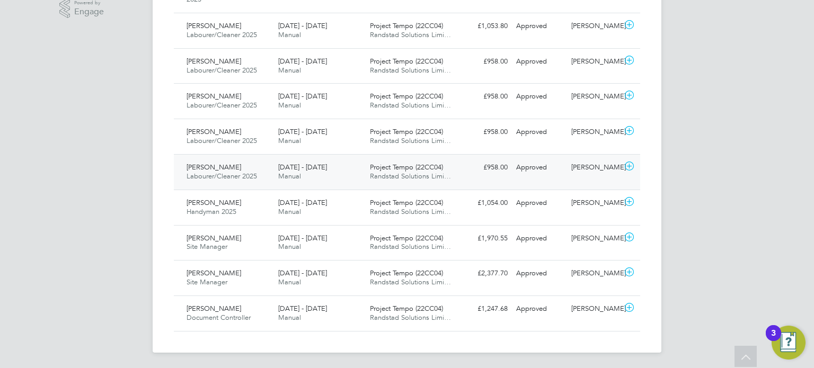
click at [547, 160] on div "Approved" at bounding box center [539, 167] width 55 height 17
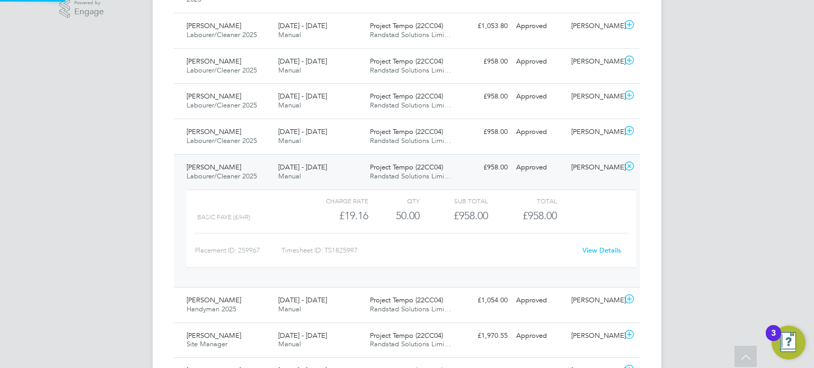
click at [547, 160] on div "Approved" at bounding box center [539, 167] width 55 height 17
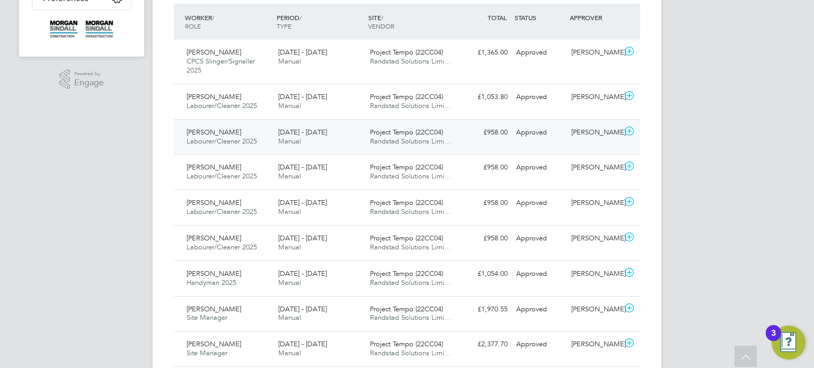
click at [567, 137] on div "[PERSON_NAME]" at bounding box center [594, 132] width 55 height 17
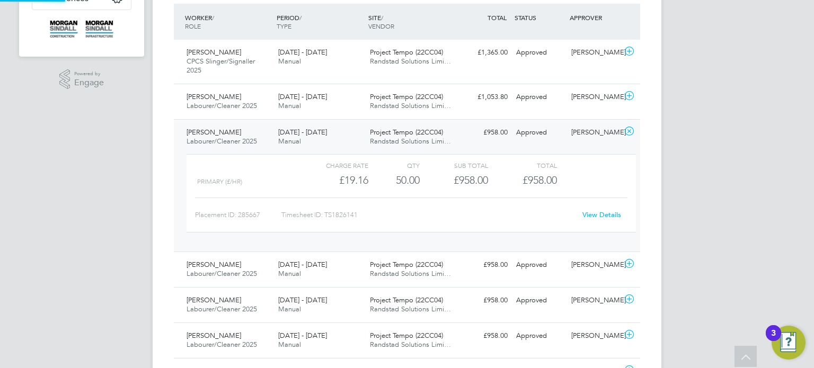
click at [567, 137] on div "[PERSON_NAME]" at bounding box center [594, 132] width 55 height 17
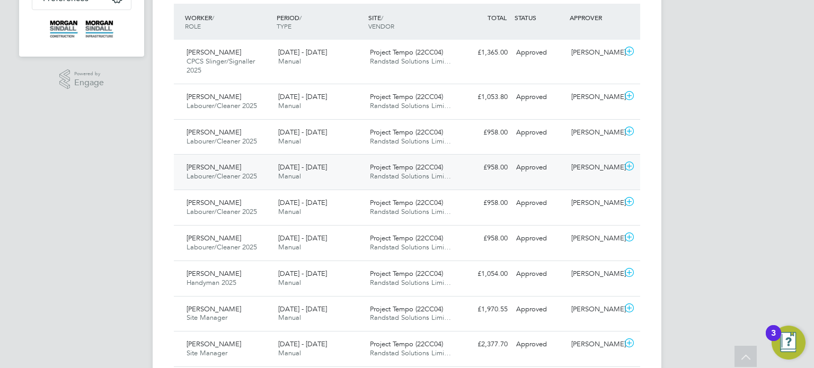
click at [569, 163] on div "[PERSON_NAME]" at bounding box center [594, 167] width 55 height 17
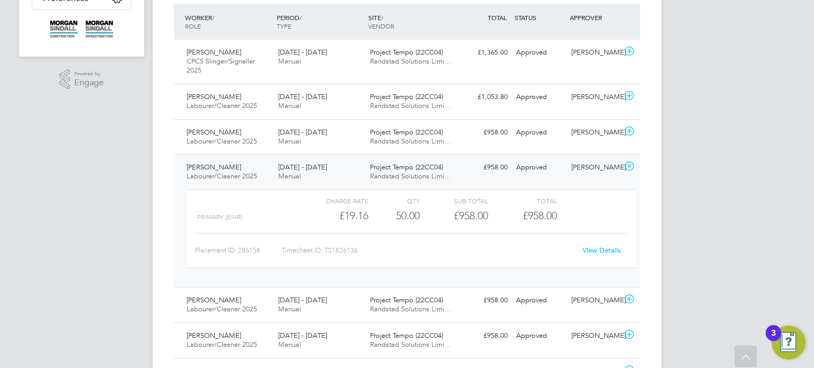
click at [569, 163] on div "[PERSON_NAME]" at bounding box center [594, 167] width 55 height 17
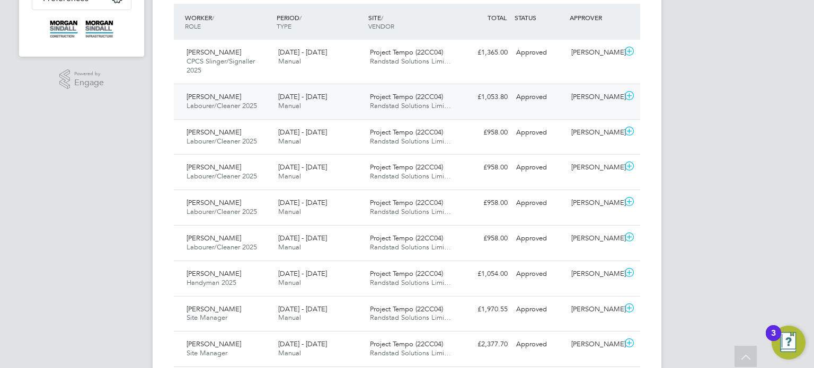
click at [571, 106] on div "[PERSON_NAME] Labourer/Cleaner 2025 [DATE] - [DATE] [DATE] - [DATE] Manual Proj…" at bounding box center [407, 102] width 466 height 36
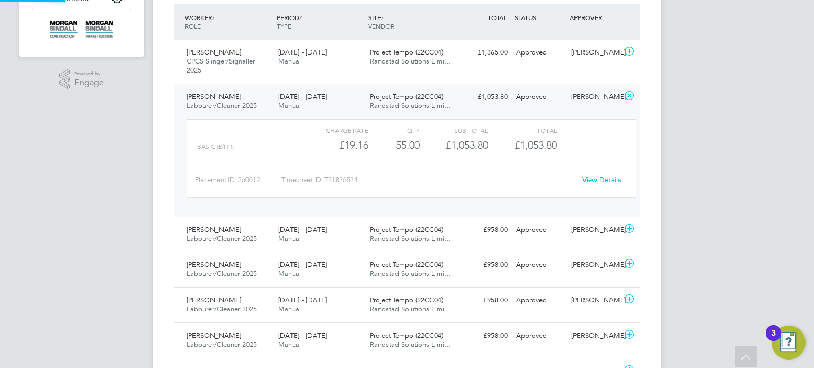
click at [571, 106] on div "[PERSON_NAME] Labourer/Cleaner 2025 [DATE] - [DATE] [DATE] - [DATE] Manual Proj…" at bounding box center [407, 150] width 466 height 133
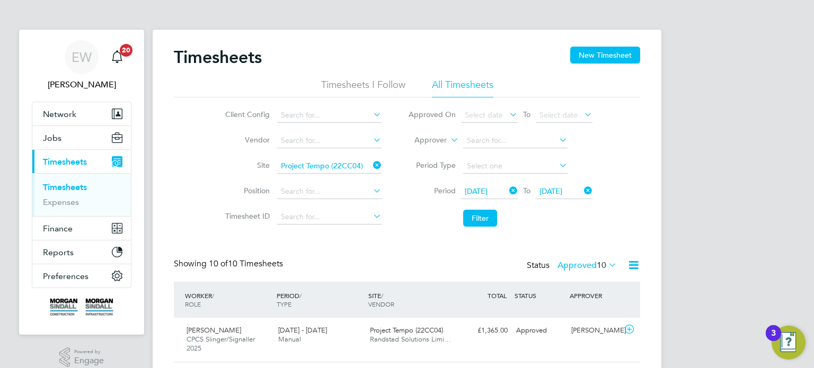
click at [576, 268] on label "Approved 10" at bounding box center [587, 265] width 59 height 11
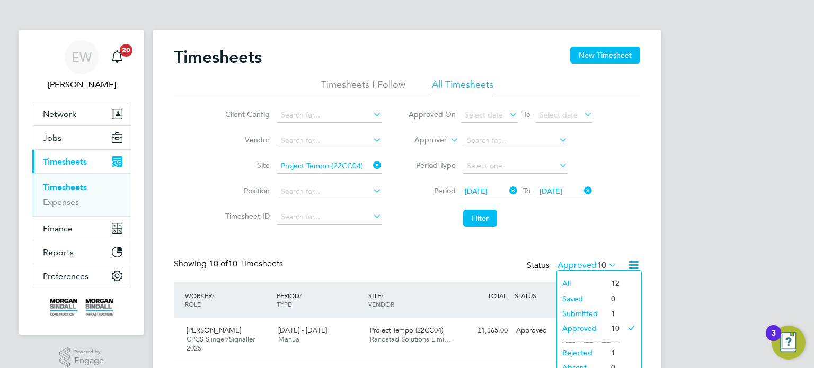
click at [573, 316] on li "Submitted" at bounding box center [581, 313] width 49 height 15
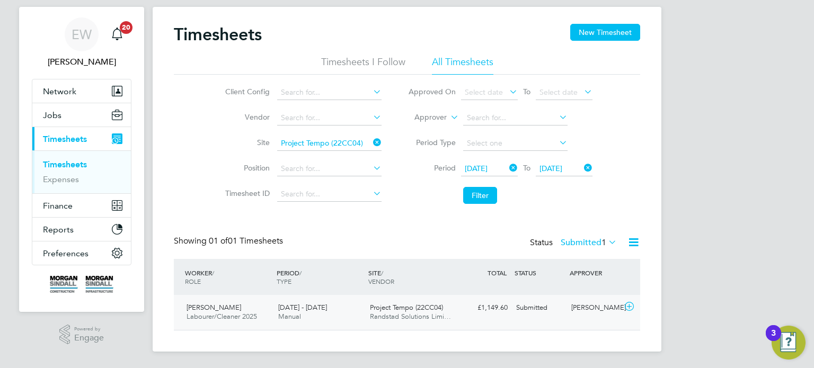
click at [511, 314] on div "£1,149.60 Submitted" at bounding box center [484, 307] width 55 height 17
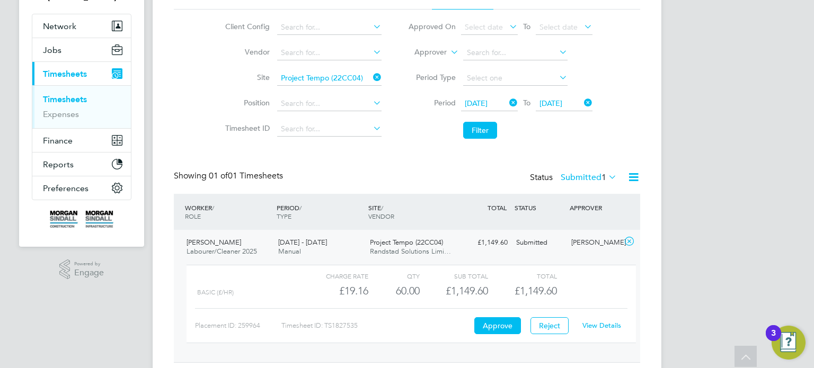
click at [555, 240] on div "Submitted" at bounding box center [539, 242] width 55 height 17
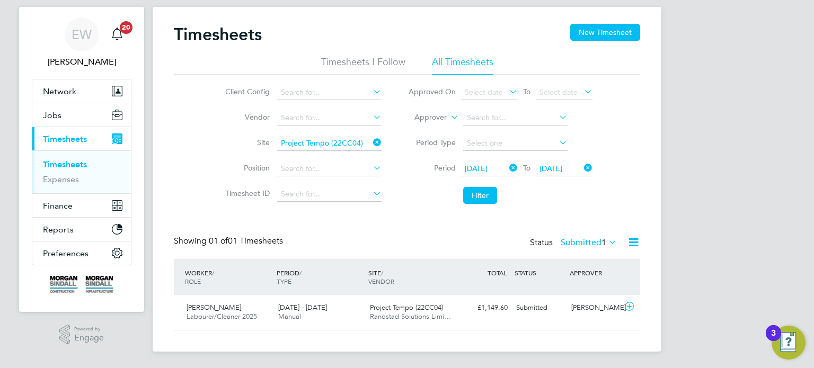
click at [477, 151] on li "Period Type" at bounding box center [500, 143] width 211 height 25
click at [483, 162] on span "[DATE]" at bounding box center [489, 169] width 57 height 14
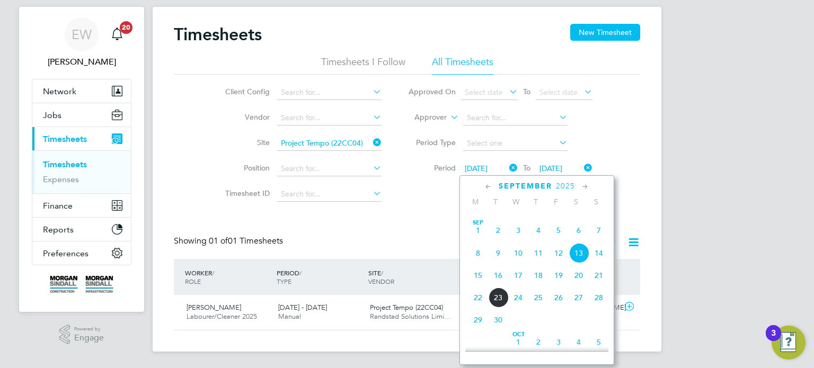
click at [371, 140] on icon at bounding box center [371, 142] width 0 height 15
click at [316, 114] on input at bounding box center [329, 118] width 104 height 15
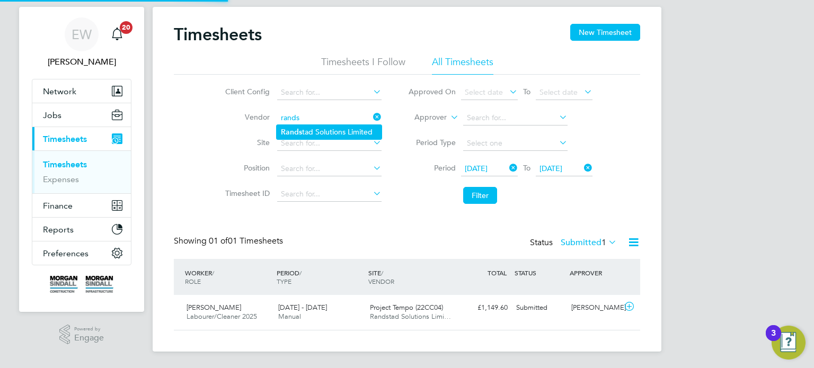
click at [336, 132] on li "[PERSON_NAME] Solutions Limited" at bounding box center [329, 132] width 105 height 14
type input "Randstad Solutions Limited"
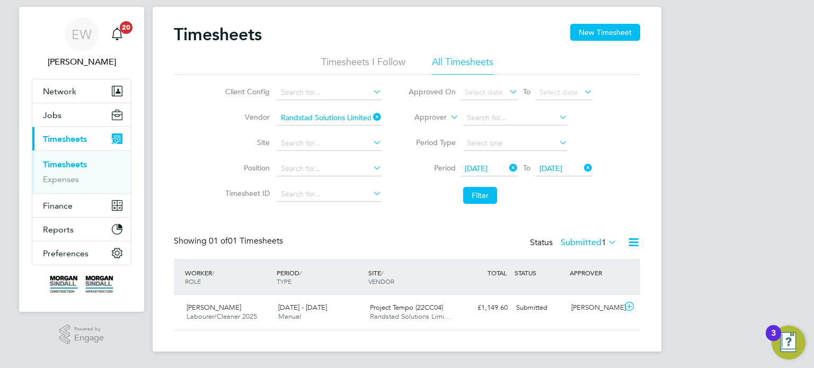
click at [475, 164] on span "[DATE]" at bounding box center [476, 169] width 23 height 10
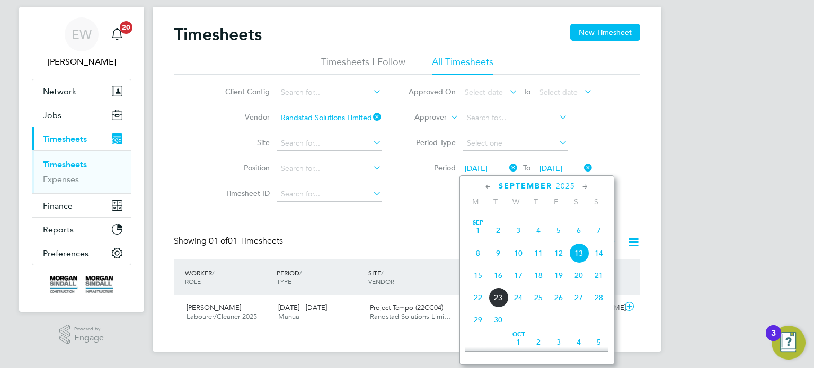
click at [582, 241] on span "6" at bounding box center [579, 230] width 20 height 20
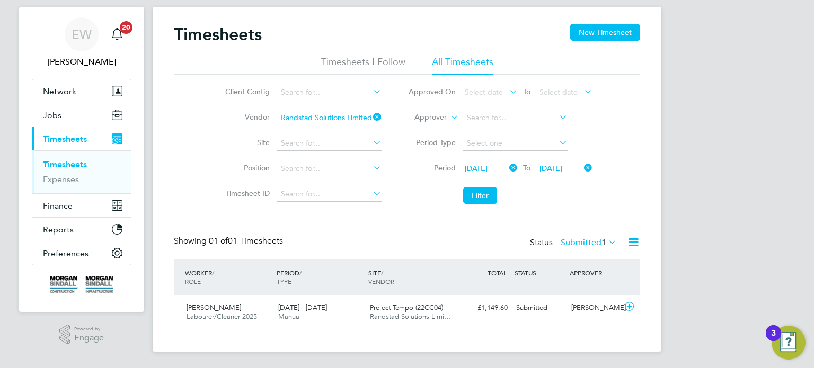
click at [562, 169] on span "[DATE]" at bounding box center [551, 169] width 23 height 10
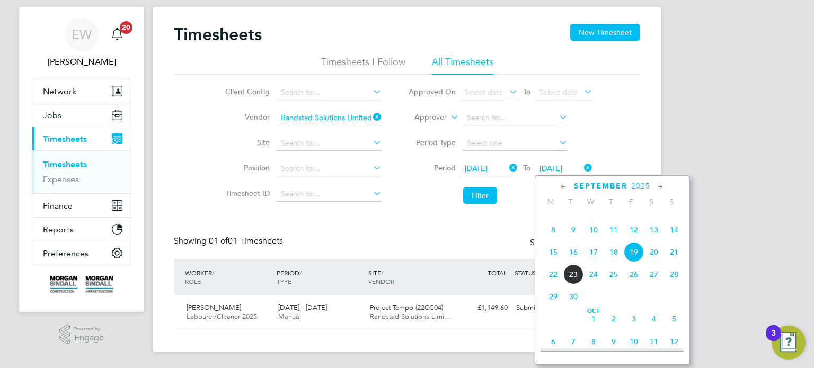
click at [634, 240] on span "12" at bounding box center [634, 230] width 20 height 20
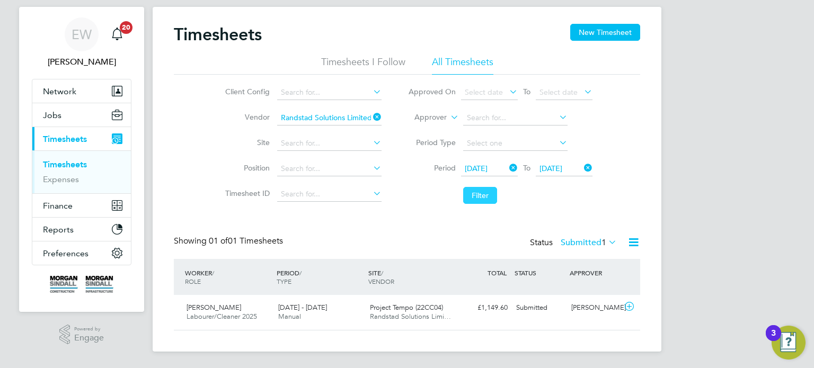
click at [491, 202] on button "Filter" at bounding box center [480, 195] width 34 height 17
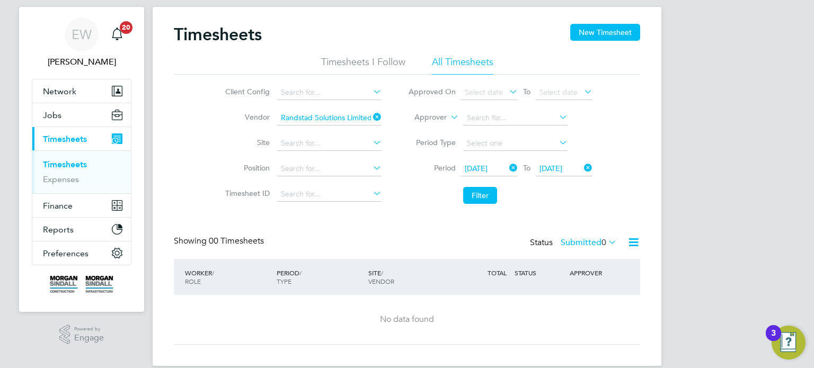
click at [584, 238] on label "Submitted 0" at bounding box center [589, 242] width 56 height 11
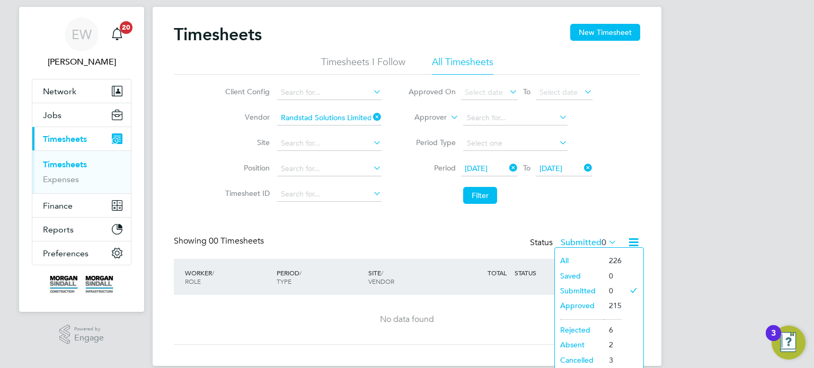
click at [371, 118] on icon at bounding box center [371, 117] width 0 height 15
click at [479, 168] on span "[DATE]" at bounding box center [476, 169] width 23 height 10
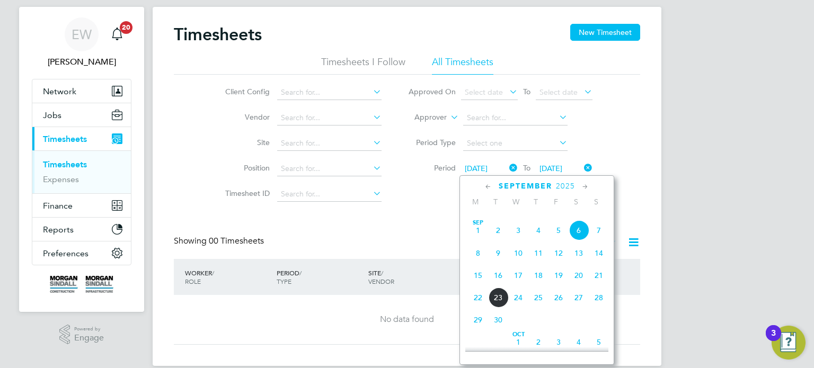
scroll to position [330, 0]
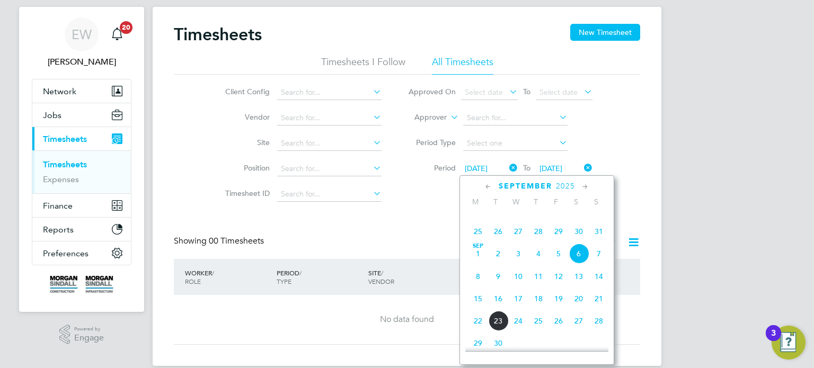
click at [582, 287] on span "13" at bounding box center [579, 277] width 20 height 20
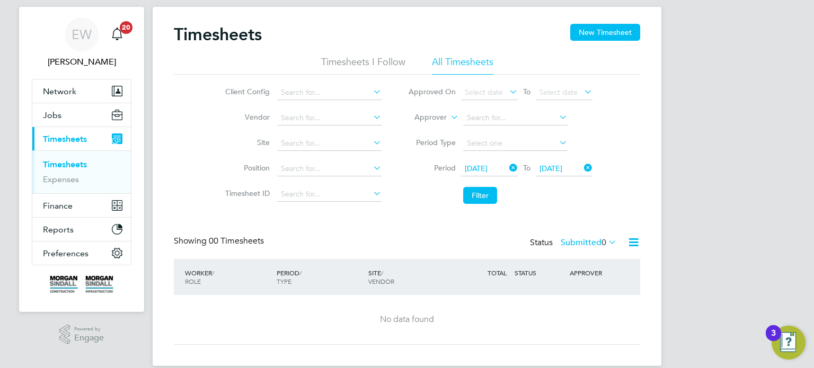
click at [562, 168] on span "[DATE]" at bounding box center [551, 169] width 23 height 10
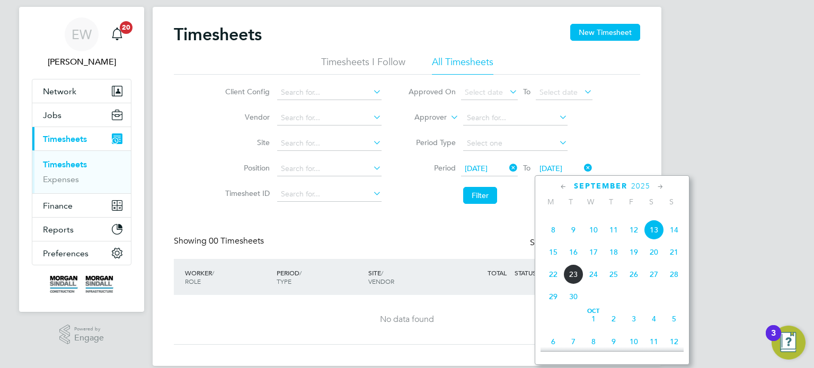
scroll to position [353, 0]
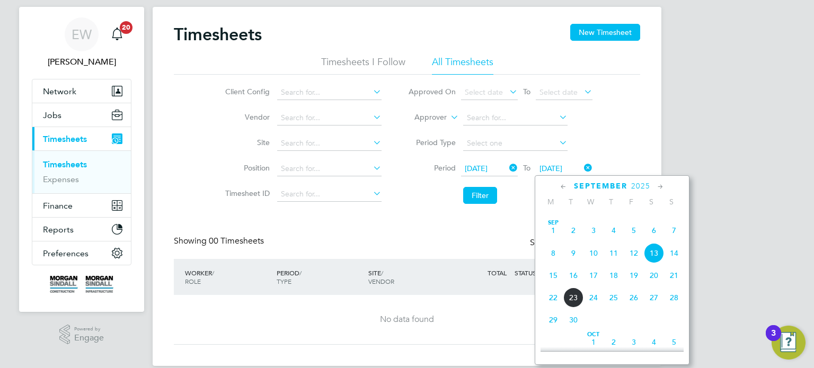
click at [635, 286] on span "19" at bounding box center [634, 276] width 20 height 20
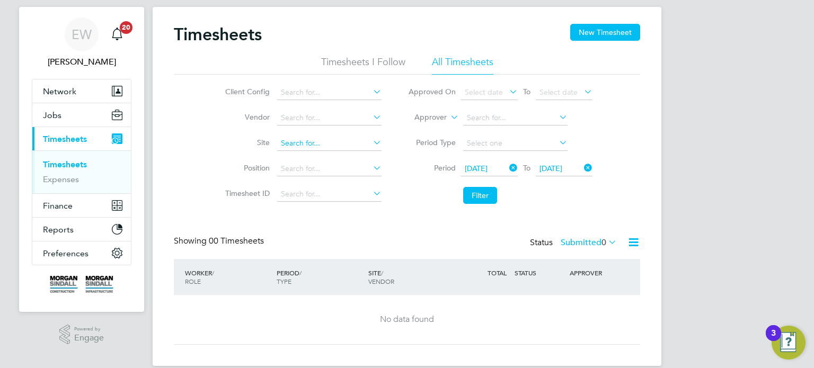
click at [311, 145] on input at bounding box center [329, 143] width 104 height 15
click at [312, 154] on b "Tempo" at bounding box center [315, 157] width 23 height 9
type input "Project Tempo (22CC04)"
click at [487, 195] on button "Filter" at bounding box center [480, 195] width 34 height 17
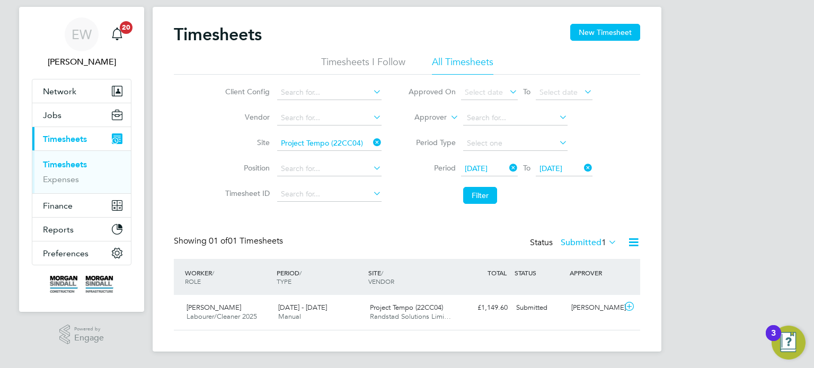
scroll to position [26, 92]
click at [587, 243] on label "Submitted 1" at bounding box center [589, 242] width 56 height 11
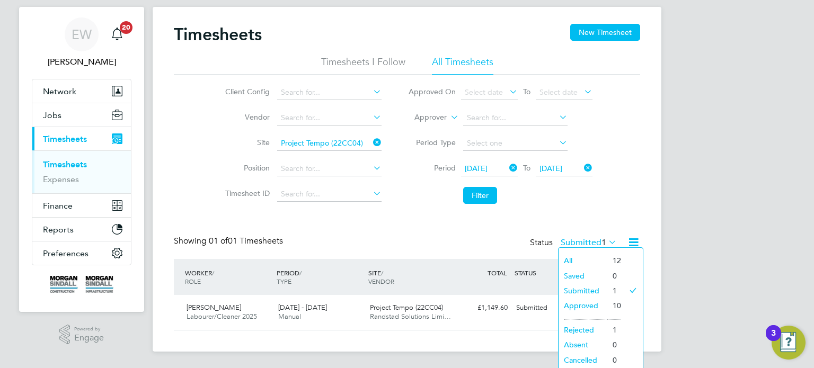
click at [590, 306] on li "Approved" at bounding box center [583, 305] width 49 height 15
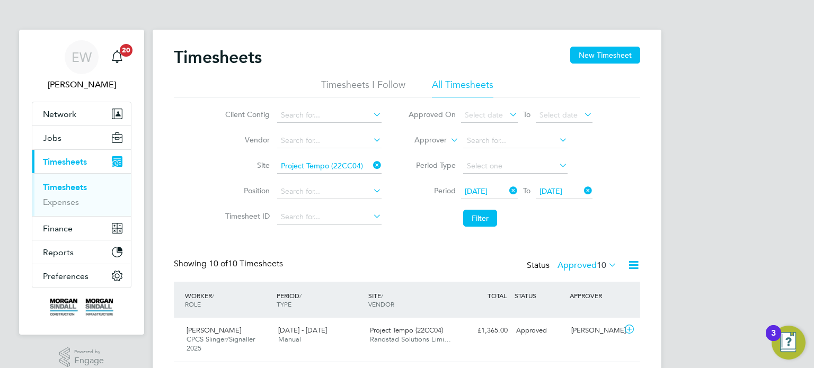
click at [371, 166] on icon at bounding box center [371, 165] width 0 height 15
click at [353, 146] on input at bounding box center [329, 141] width 104 height 15
click at [348, 152] on li "Rand stad Solutions Limited" at bounding box center [329, 155] width 105 height 14
type input "Randstad Solutions Limited"
click at [461, 215] on li "Filter" at bounding box center [500, 219] width 211 height 28
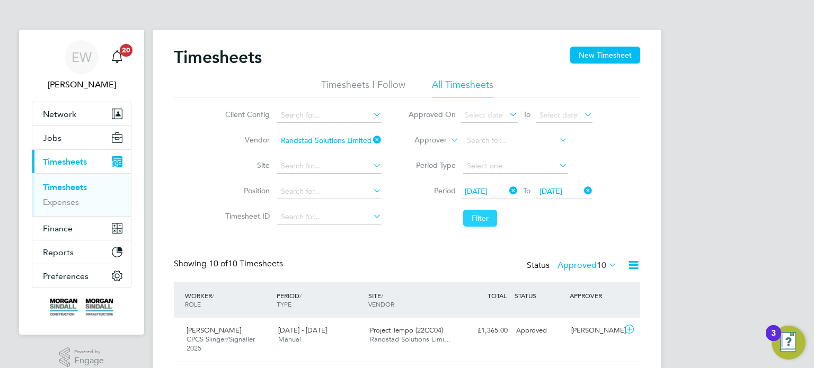
click at [465, 218] on button "Filter" at bounding box center [480, 218] width 34 height 17
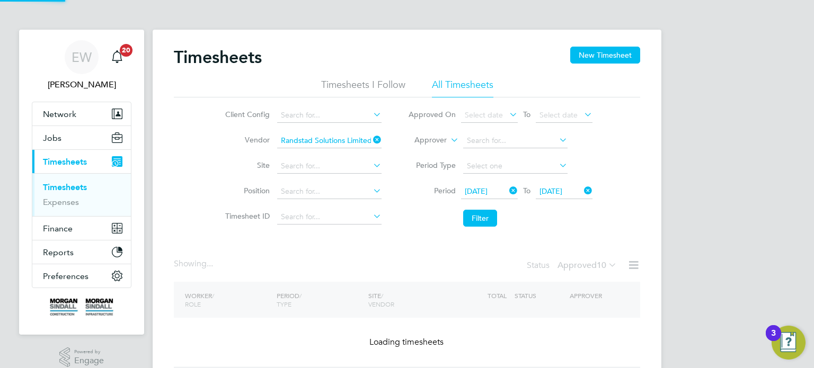
click at [574, 265] on label "Approved 10" at bounding box center [587, 265] width 59 height 11
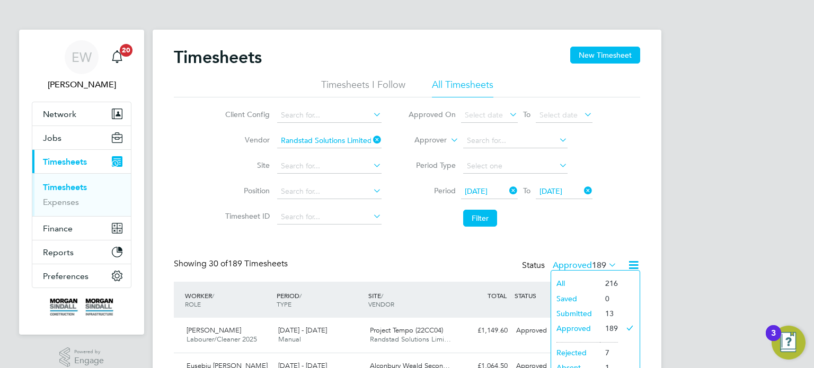
click at [572, 313] on li "Submitted" at bounding box center [575, 313] width 49 height 15
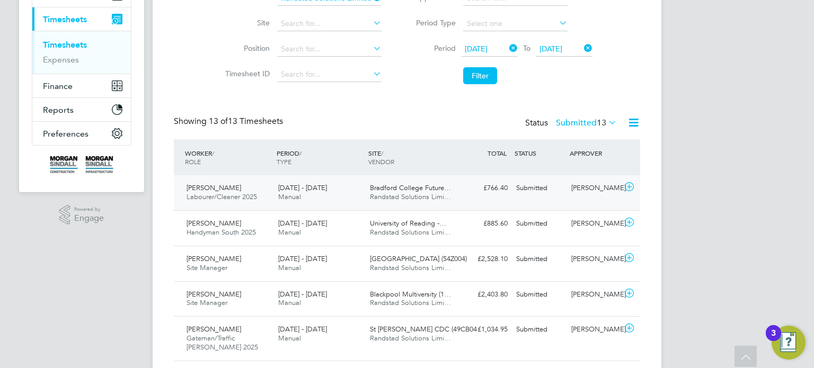
click at [590, 183] on div "[PERSON_NAME]" at bounding box center [594, 188] width 55 height 17
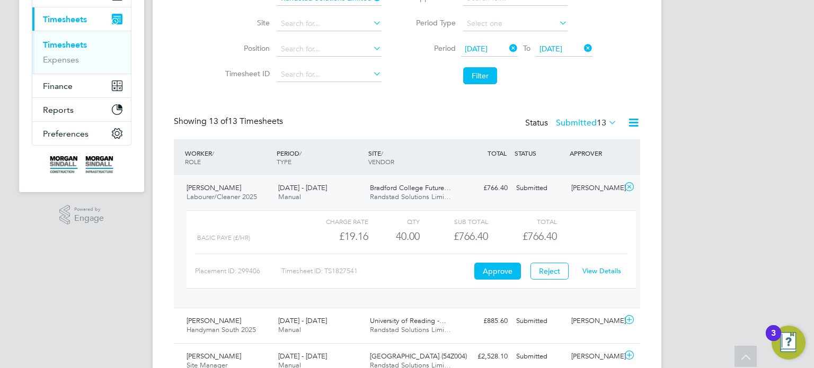
click at [607, 270] on link "View Details" at bounding box center [601, 271] width 39 height 9
click at [587, 175] on div "[PERSON_NAME] Labourer/Cleaner 2025 [DATE] - [DATE] [DATE] - [DATE] Manual [GEO…" at bounding box center [407, 241] width 466 height 132
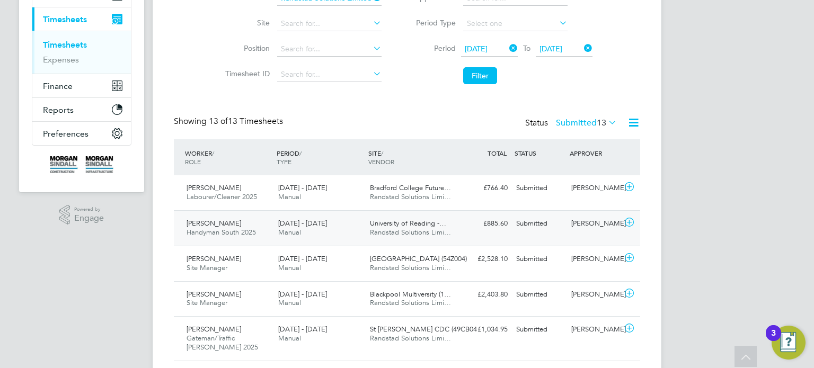
click at [586, 223] on div "[PERSON_NAME]" at bounding box center [594, 223] width 55 height 17
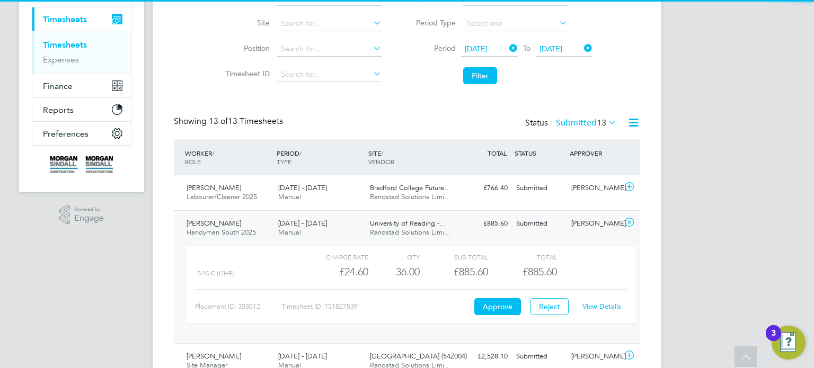
click at [599, 302] on link "View Details" at bounding box center [601, 306] width 39 height 9
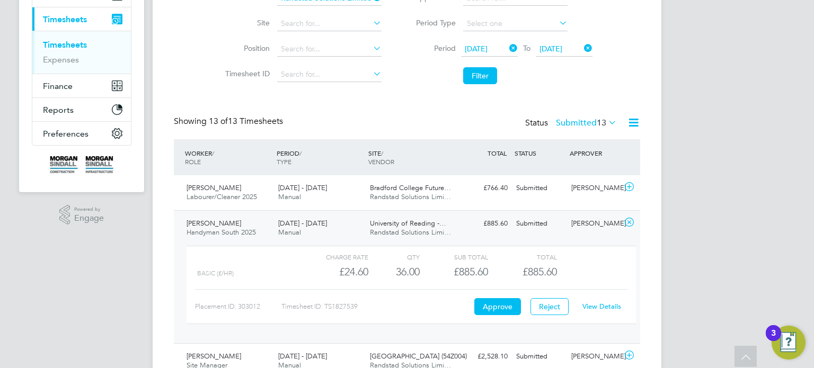
click at [576, 227] on div "[PERSON_NAME]" at bounding box center [594, 223] width 55 height 17
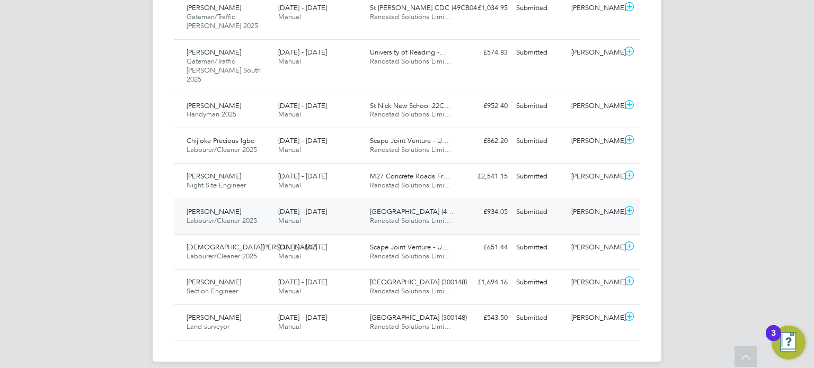
click at [598, 212] on div "[PERSON_NAME] Labourer/Cleaner 2025 [DATE] - [DATE] [DATE] - [DATE] Manual [GEO…" at bounding box center [407, 217] width 466 height 36
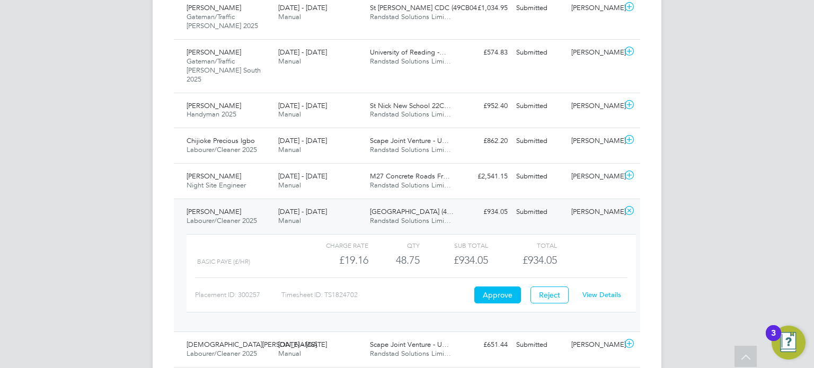
click at [598, 290] on link "View Details" at bounding box center [601, 294] width 39 height 9
click at [606, 137] on div "[PERSON_NAME]" at bounding box center [594, 140] width 55 height 17
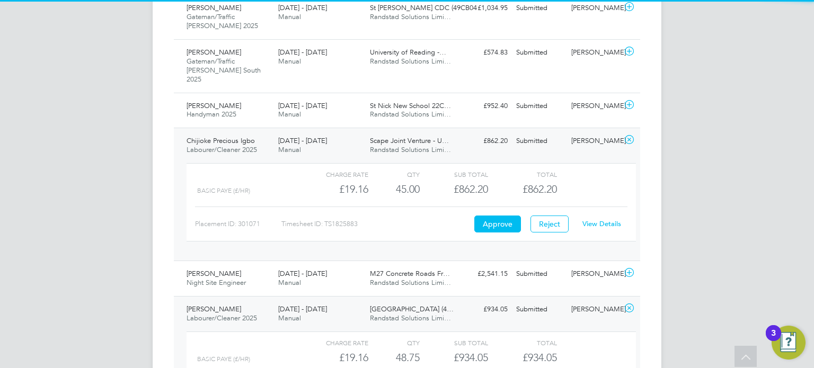
click at [599, 219] on link "View Details" at bounding box center [601, 223] width 39 height 9
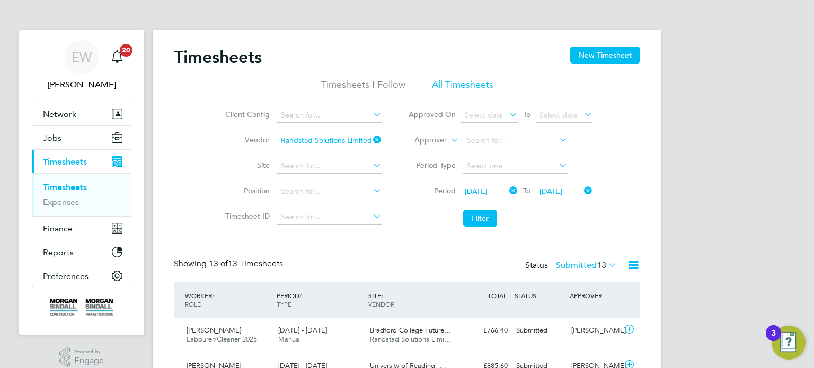
click at [576, 265] on label "Submitted 13" at bounding box center [586, 265] width 61 height 11
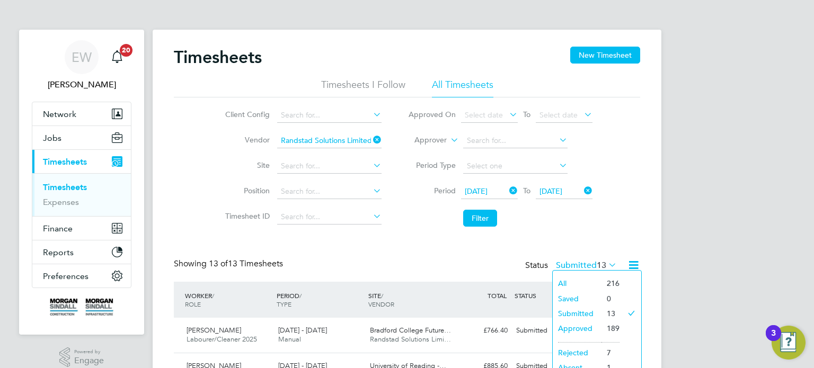
click at [587, 328] on li "Approved" at bounding box center [577, 328] width 49 height 15
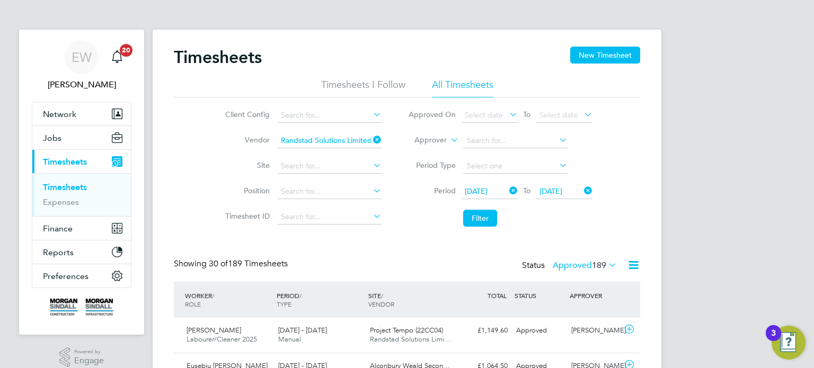
click at [588, 264] on label "Approved 189" at bounding box center [585, 265] width 64 height 11
click at [574, 261] on label "Approved 189" at bounding box center [585, 265] width 64 height 11
click at [576, 263] on label "Approved 189" at bounding box center [585, 265] width 64 height 11
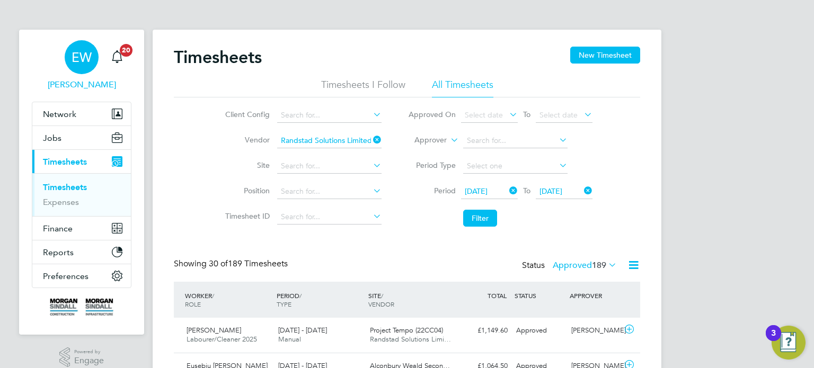
click at [97, 78] on link "EW [PERSON_NAME]" at bounding box center [82, 65] width 100 height 51
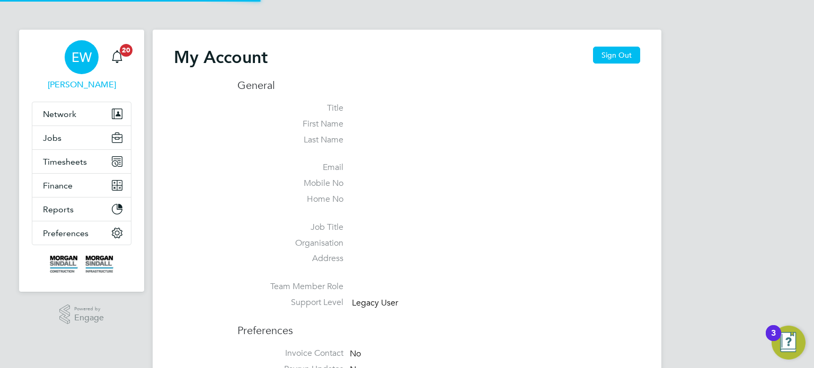
type input "[EMAIL_ADDRESS][PERSON_NAME][DOMAIN_NAME]"
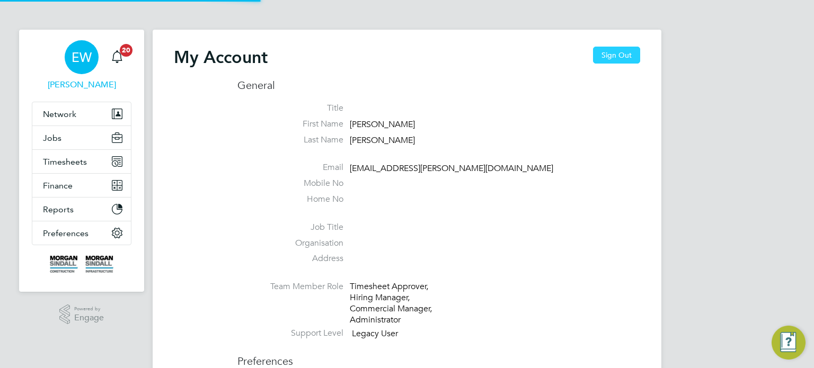
click at [638, 48] on button "Sign Out" at bounding box center [616, 55] width 47 height 17
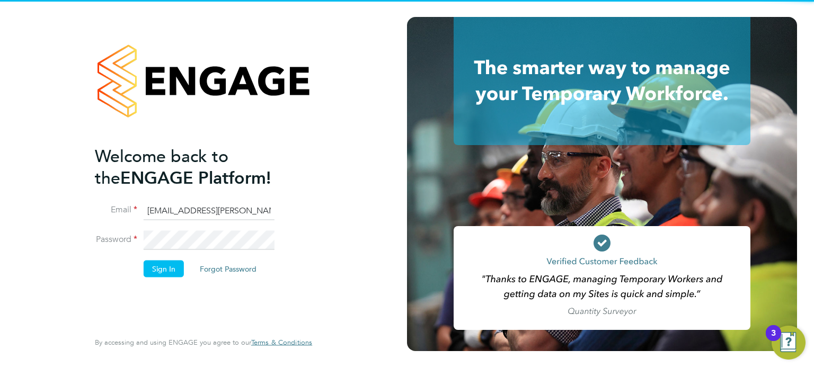
click at [225, 202] on input "[EMAIL_ADDRESS][PERSON_NAME][DOMAIN_NAME]" at bounding box center [209, 210] width 131 height 19
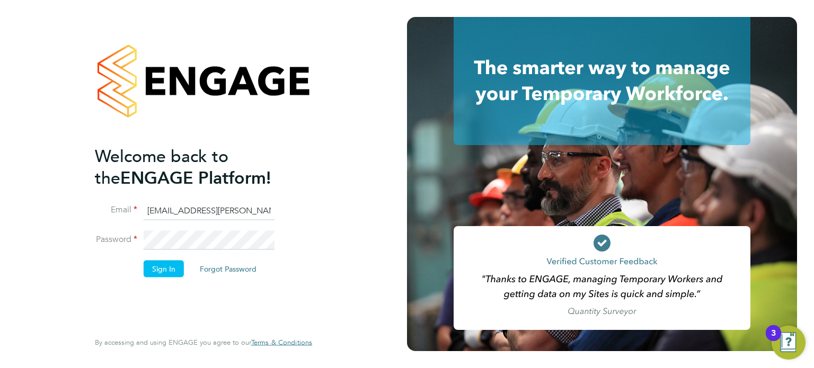
type input "[EMAIL_ADDRESS][DOMAIN_NAME]"
click at [154, 272] on button "Sign In" at bounding box center [164, 268] width 40 height 17
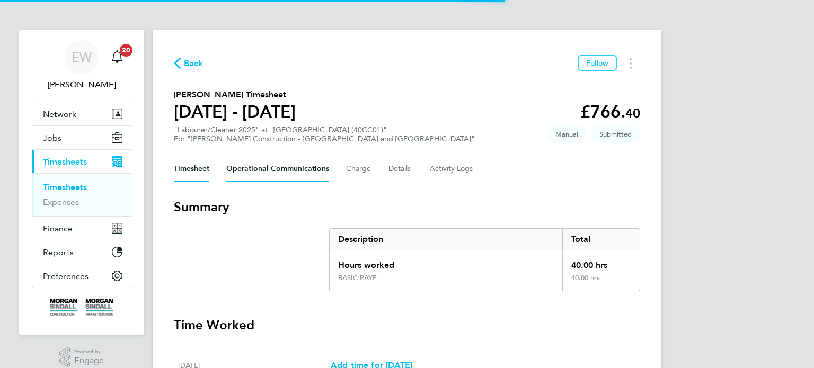
click at [285, 172] on Communications-tab "Operational Communications" at bounding box center [277, 168] width 103 height 25
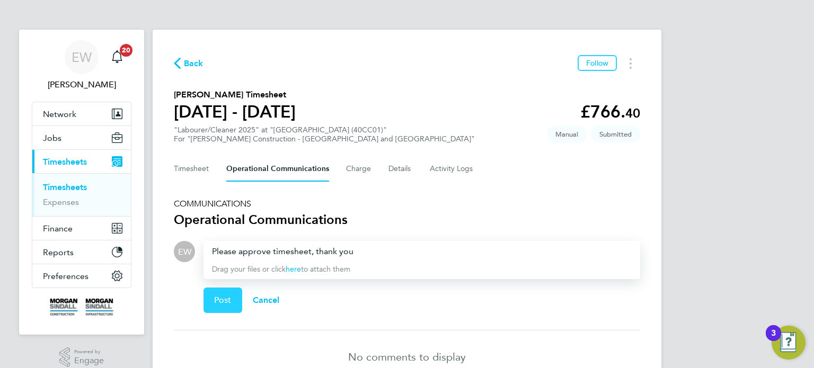
click at [222, 303] on span "Post" at bounding box center [222, 300] width 17 height 11
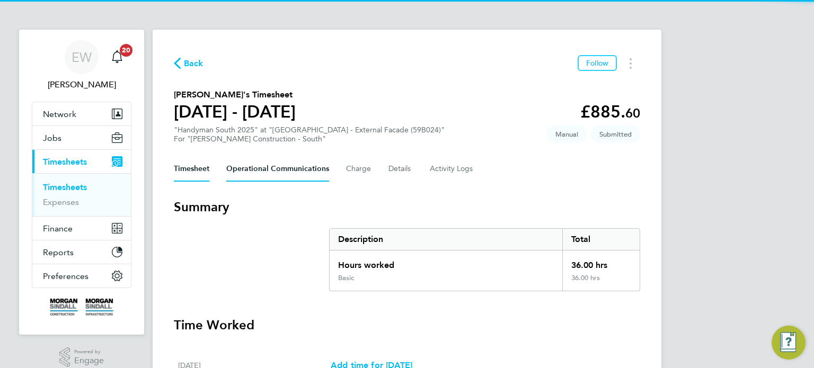
click at [258, 165] on Communications-tab "Operational Communications" at bounding box center [277, 168] width 103 height 25
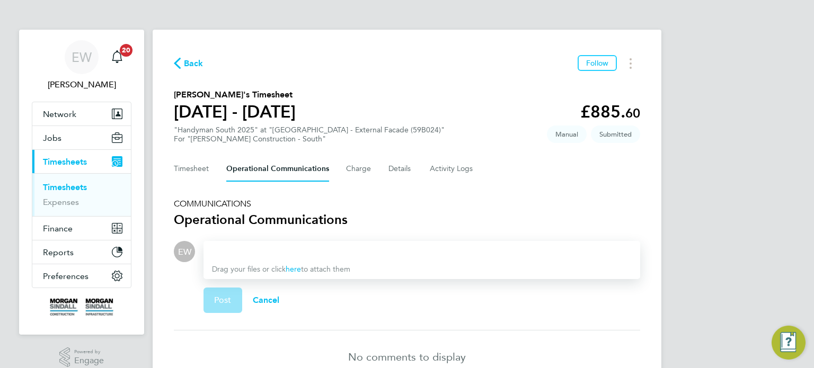
scroll to position [38, 0]
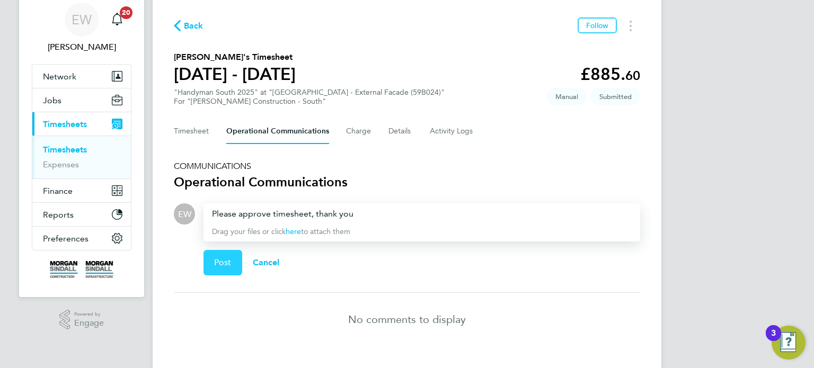
click at [231, 255] on button "Post" at bounding box center [223, 262] width 39 height 25
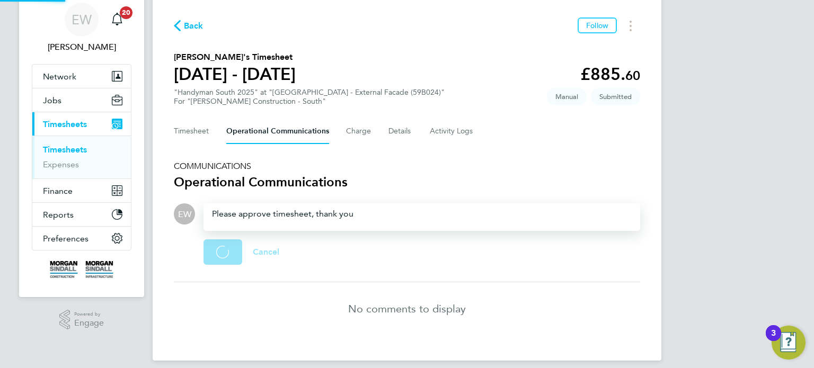
scroll to position [20, 0]
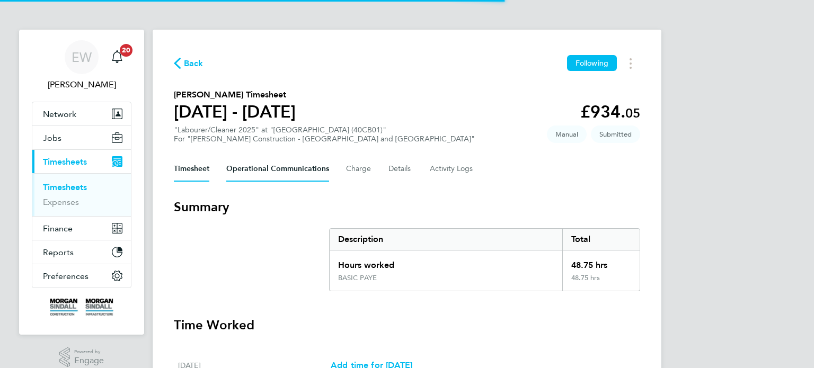
click at [284, 169] on Communications-tab "Operational Communications" at bounding box center [277, 168] width 103 height 25
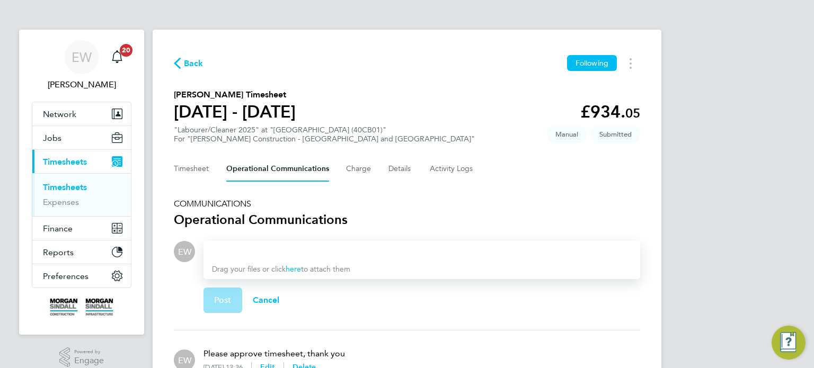
scroll to position [95, 0]
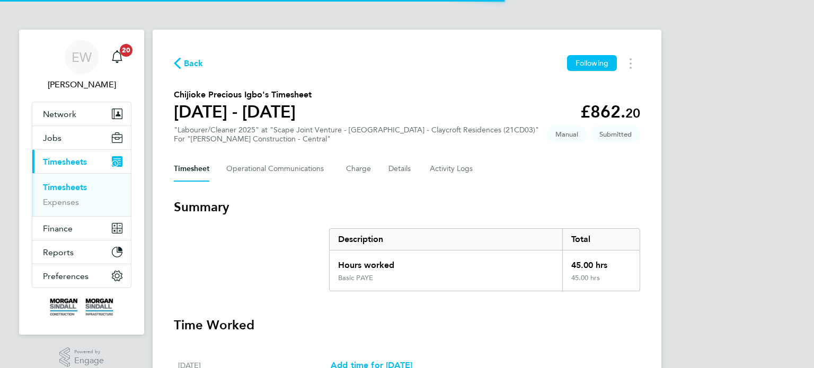
click at [415, 164] on div "Timesheet Operational Communications Charge Details Activity Logs" at bounding box center [407, 168] width 466 height 25
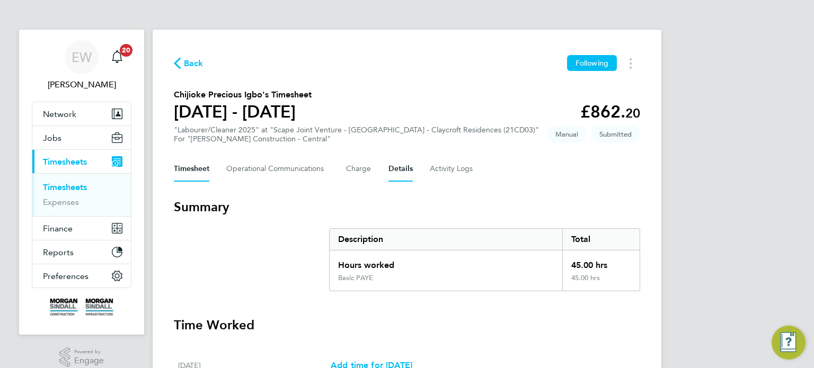
click at [405, 166] on button "Details" at bounding box center [400, 168] width 24 height 25
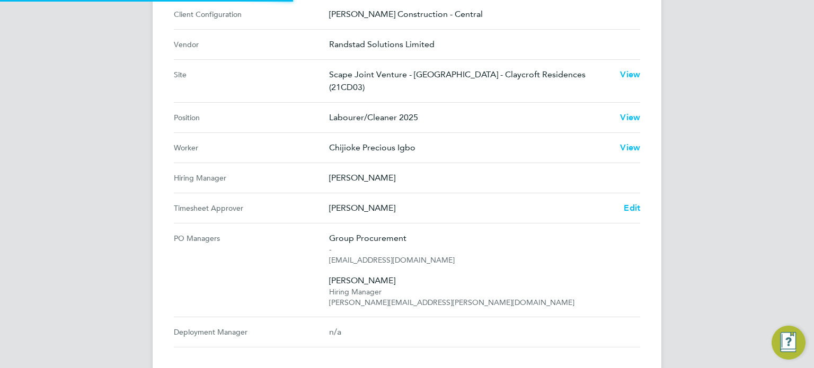
scroll to position [469, 0]
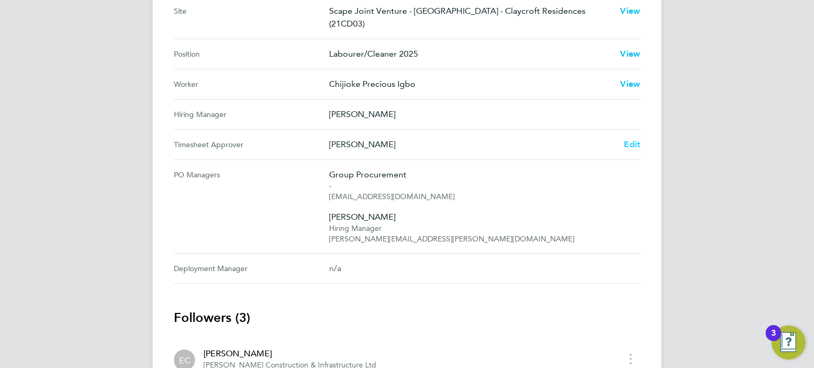
click at [630, 142] on span "Edit" at bounding box center [632, 144] width 16 height 10
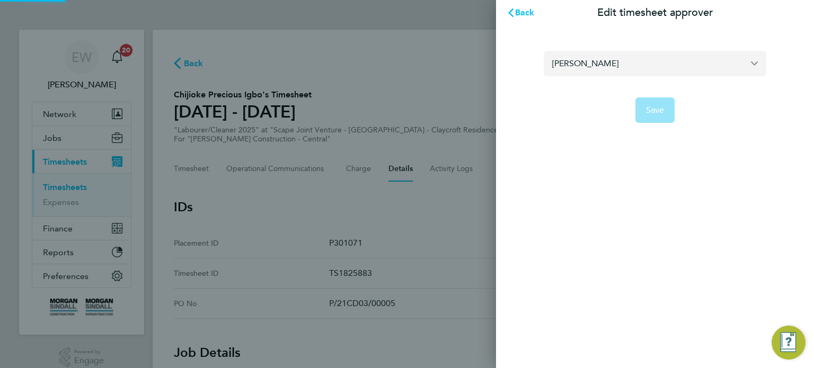
click at [613, 61] on input "[PERSON_NAME]" at bounding box center [655, 63] width 223 height 25
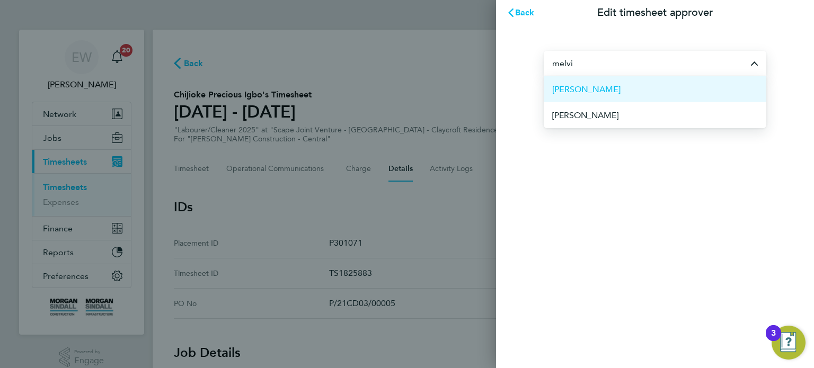
click at [625, 92] on li "Luke Melville" at bounding box center [655, 89] width 223 height 26
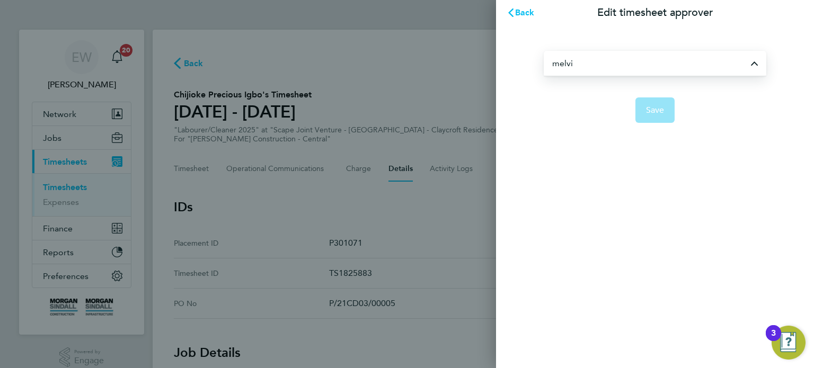
type input "Luke Melville"
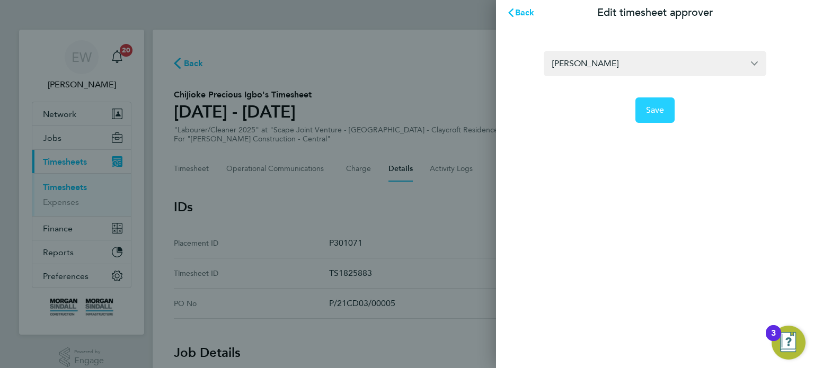
click at [643, 108] on button "Save" at bounding box center [655, 110] width 40 height 25
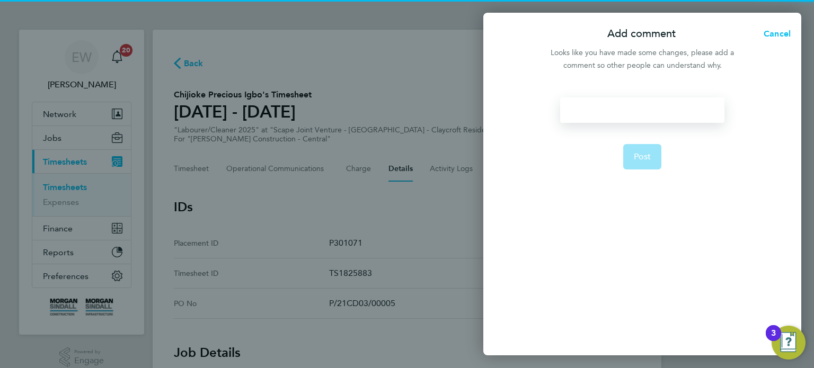
click at [643, 108] on div at bounding box center [642, 110] width 164 height 25
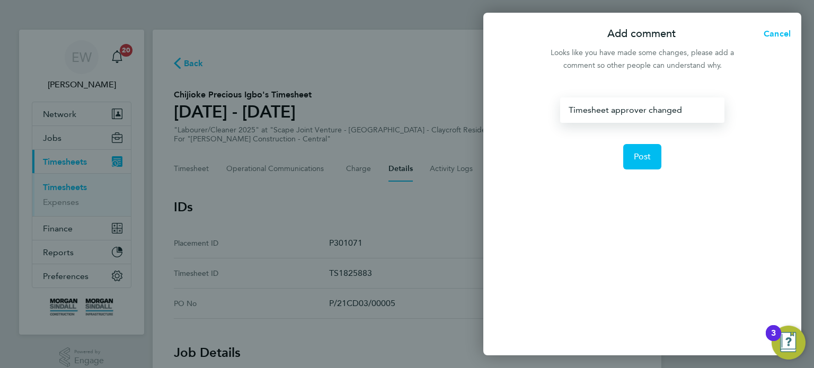
click at [668, 144] on form "Timesheet approver changed Post" at bounding box center [642, 180] width 172 height 164
click at [655, 152] on button "Post" at bounding box center [642, 156] width 39 height 25
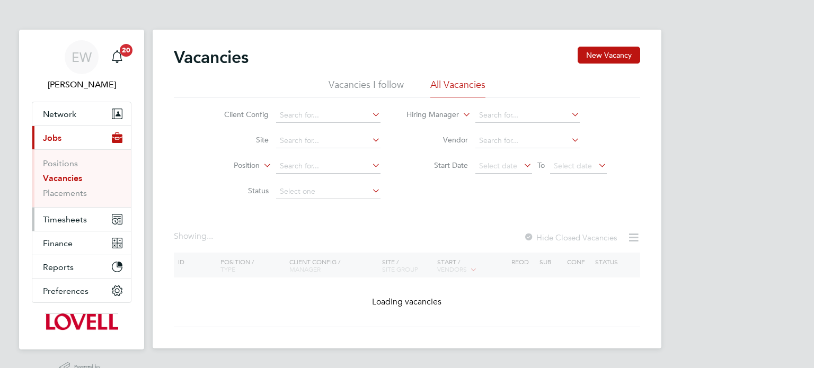
click at [59, 216] on span "Timesheets" at bounding box center [65, 220] width 44 height 10
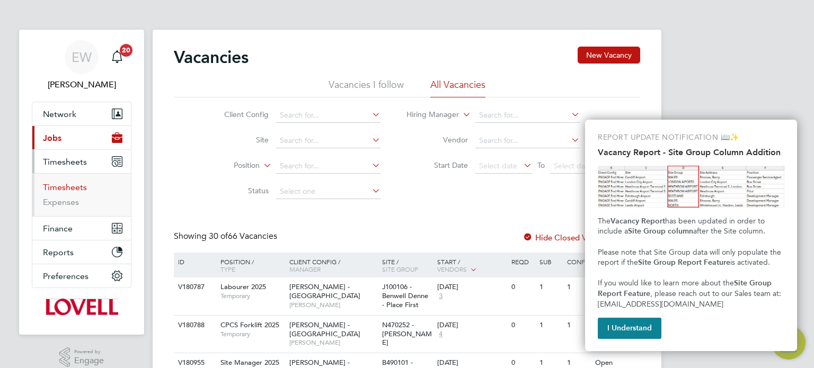
click at [73, 187] on link "Timesheets" at bounding box center [65, 187] width 44 height 10
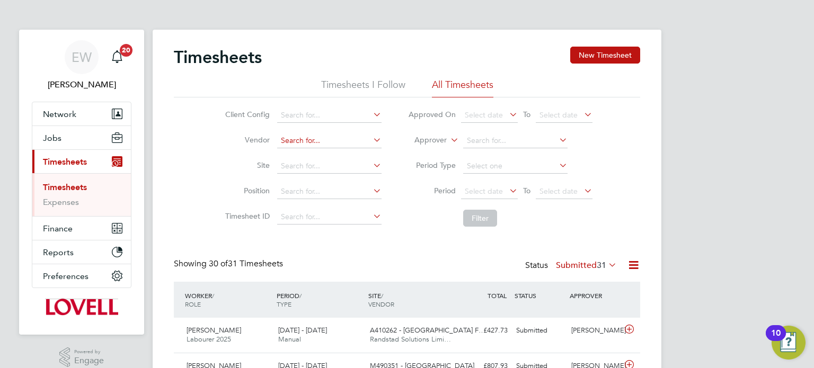
click at [290, 138] on input at bounding box center [329, 141] width 104 height 15
click at [315, 157] on li "Rands tad Solutions Limited" at bounding box center [329, 155] width 105 height 14
type input "Randstad Solutions Limited"
click at [465, 187] on span "Select date" at bounding box center [484, 192] width 38 height 10
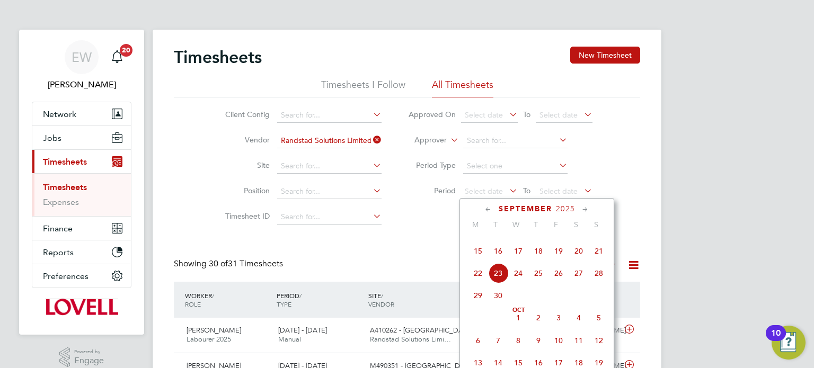
click at [572, 239] on span "13" at bounding box center [579, 229] width 20 height 20
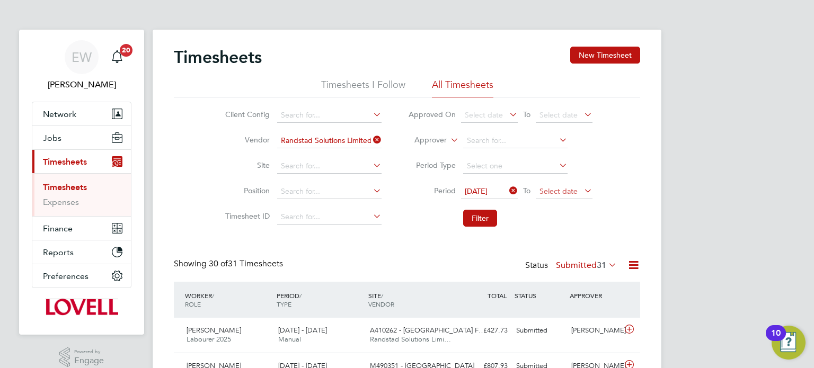
click at [581, 191] on span "Select date" at bounding box center [564, 192] width 57 height 14
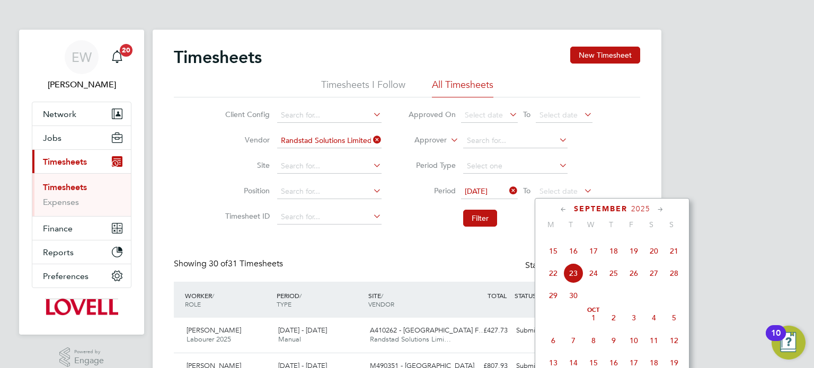
click at [638, 261] on span "19" at bounding box center [634, 251] width 20 height 20
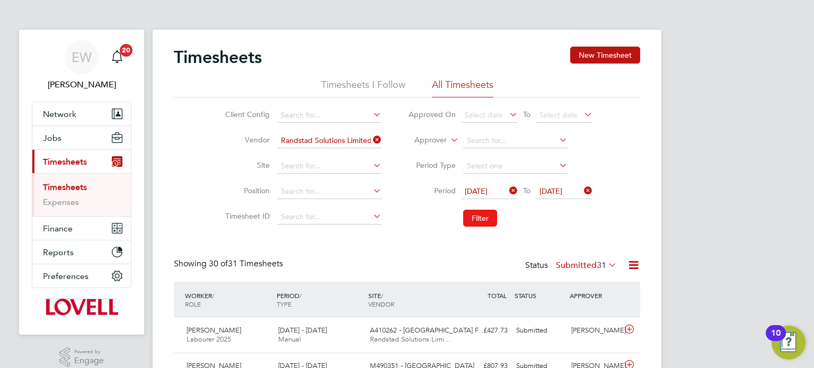
click at [492, 217] on button "Filter" at bounding box center [480, 218] width 34 height 17
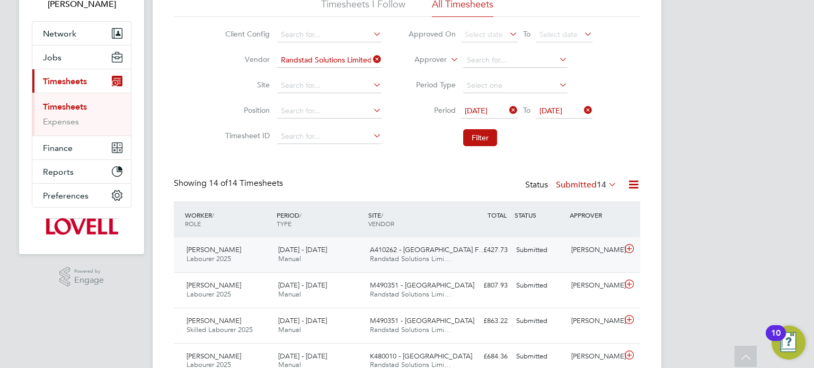
click at [583, 260] on div "Tosh Cockwell-Walsh Labourer 2025 13 - 19 Sep 2025 13 - 19 Sep 2025 Manual A410…" at bounding box center [407, 254] width 466 height 35
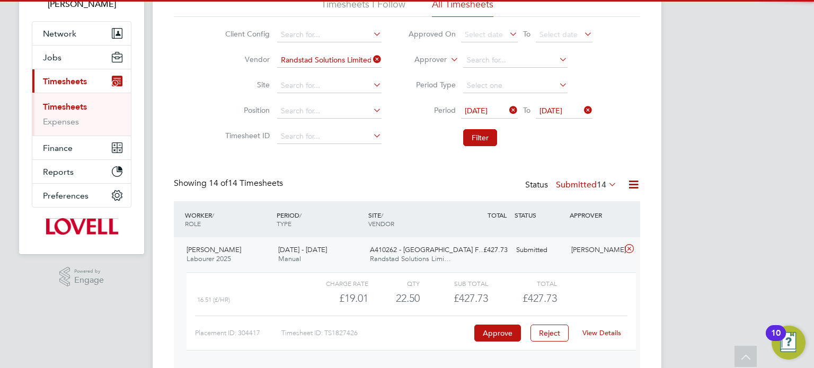
click at [603, 331] on link "View Details" at bounding box center [601, 333] width 39 height 9
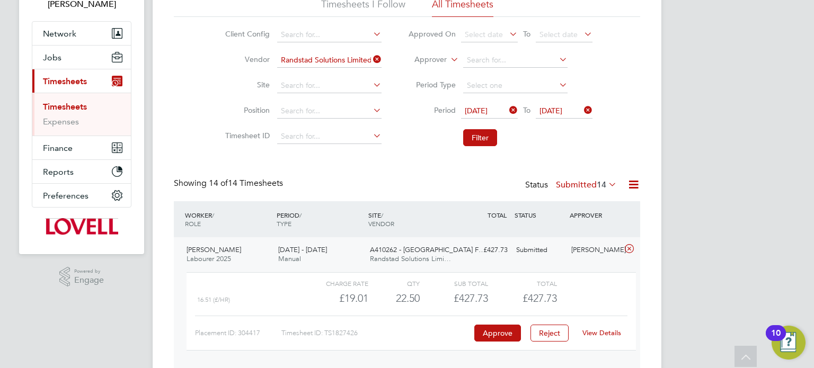
click at [587, 263] on div "Tosh Cockwell-Walsh Labourer 2025 13 - 19 Sep 2025 13 - 19 Sep 2025 Manual A410…" at bounding box center [407, 303] width 466 height 132
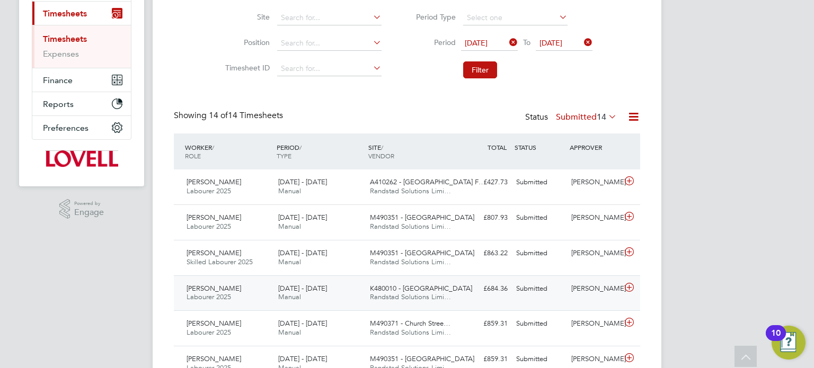
click at [572, 291] on div "Dan Byng" at bounding box center [594, 288] width 55 height 17
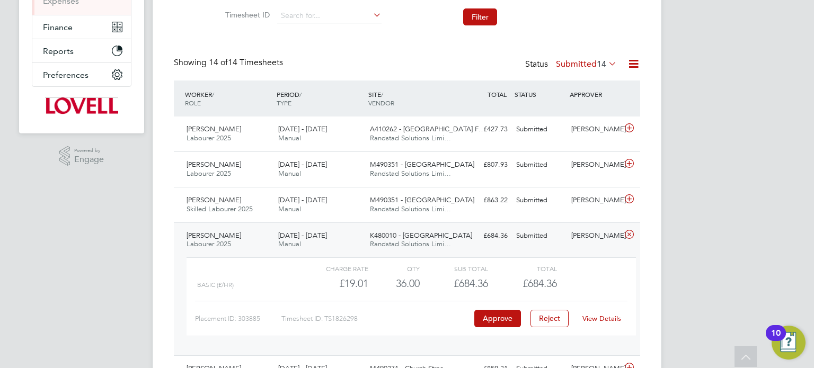
click at [596, 312] on div "View Details" at bounding box center [602, 319] width 52 height 17
click at [598, 312] on div "View Details" at bounding box center [602, 319] width 52 height 17
click at [598, 314] on link "View Details" at bounding box center [601, 318] width 39 height 9
click at [591, 238] on div "Dan Byng" at bounding box center [594, 235] width 55 height 17
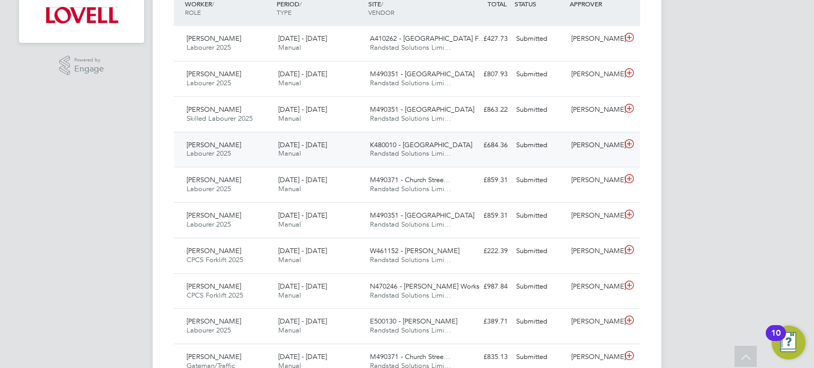
scroll to position [287, 0]
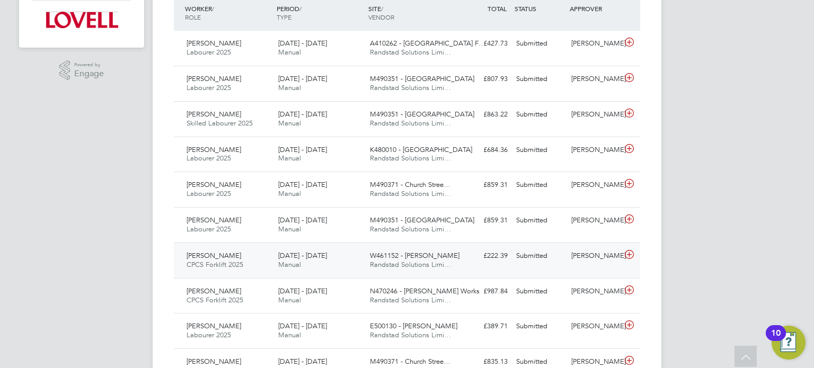
click at [585, 268] on div "Jack Weldon CPCS Forklift 2025 13 - 19 Sep 2025 13 - 19 Sep 2025 Manual W461152…" at bounding box center [407, 261] width 466 height 36
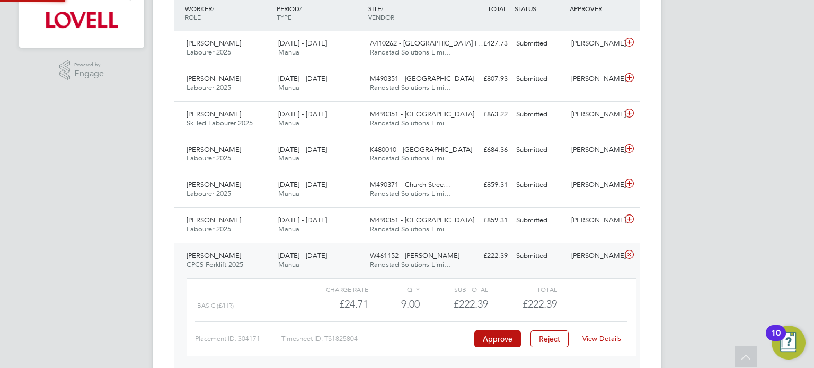
scroll to position [17, 103]
click at [607, 337] on link "View Details" at bounding box center [601, 338] width 39 height 9
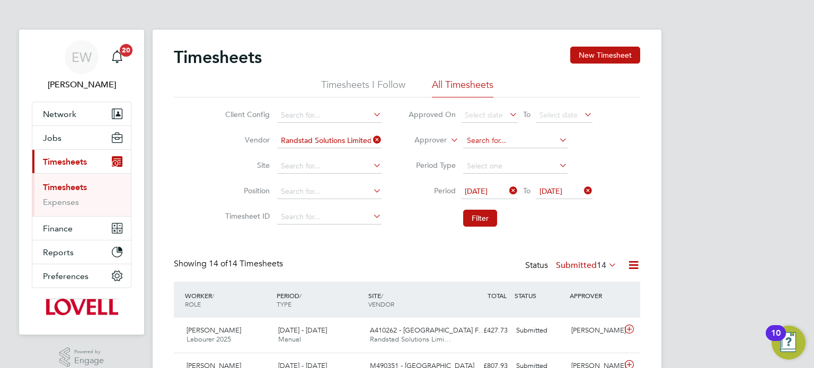
click at [485, 142] on input at bounding box center [515, 141] width 104 height 15
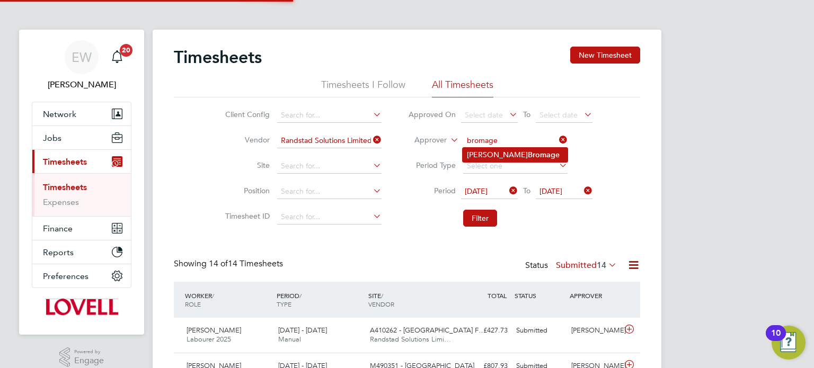
click at [490, 154] on li "Wayne Bromage" at bounding box center [515, 155] width 105 height 14
type input "Wayne Bromage"
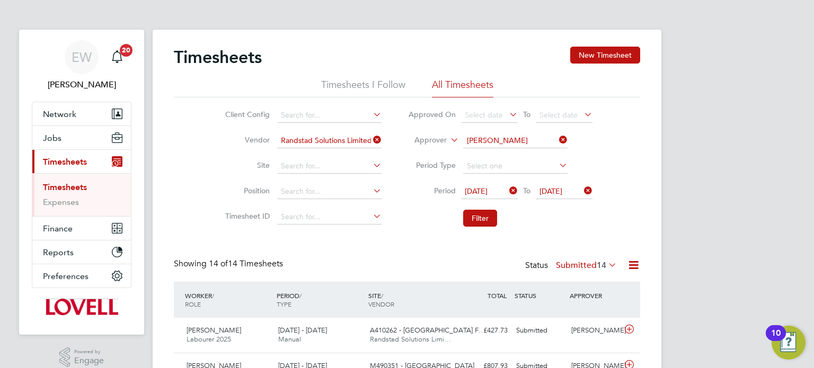
click at [371, 143] on icon at bounding box center [371, 139] width 0 height 15
click at [491, 227] on li "Filter" at bounding box center [500, 219] width 211 height 28
click at [487, 222] on button "Filter" at bounding box center [480, 218] width 34 height 17
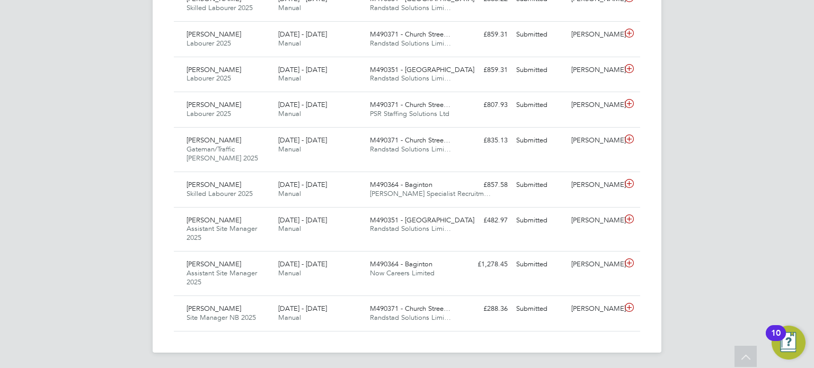
click at [578, 228] on div "Wayne Bromage" at bounding box center [594, 220] width 55 height 17
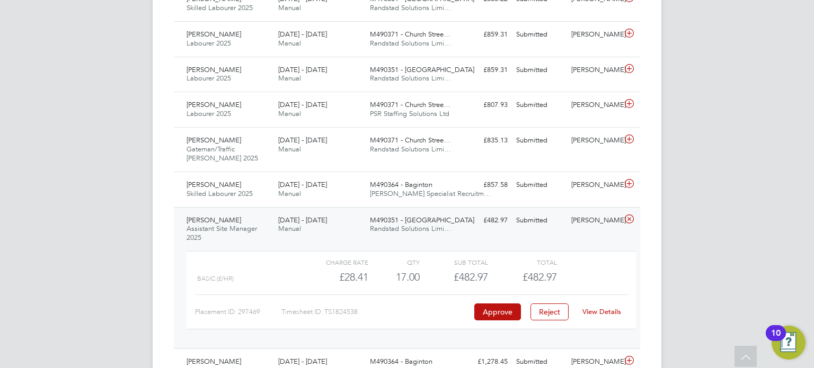
scroll to position [0, 0]
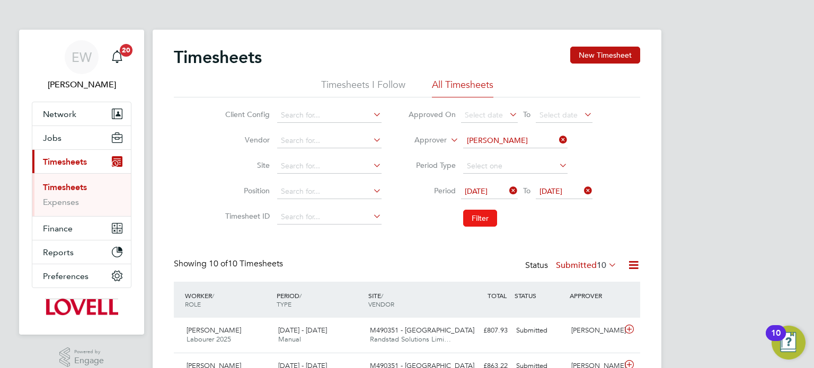
click at [484, 215] on button "Filter" at bounding box center [480, 218] width 34 height 17
click at [557, 138] on icon at bounding box center [557, 139] width 0 height 15
click at [286, 142] on input at bounding box center [329, 141] width 104 height 15
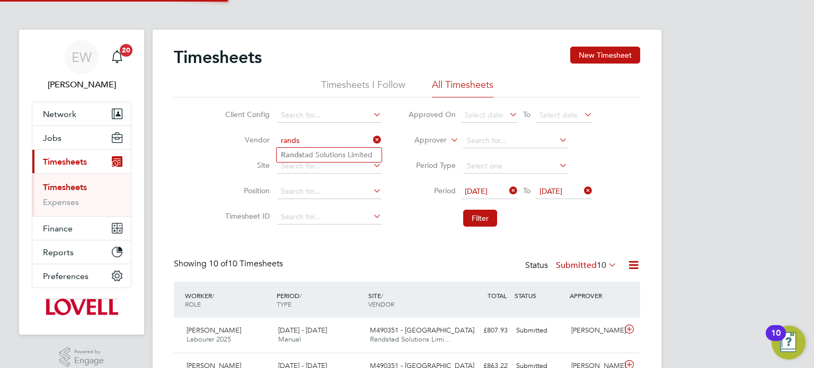
click at [357, 145] on input "rands" at bounding box center [329, 141] width 104 height 15
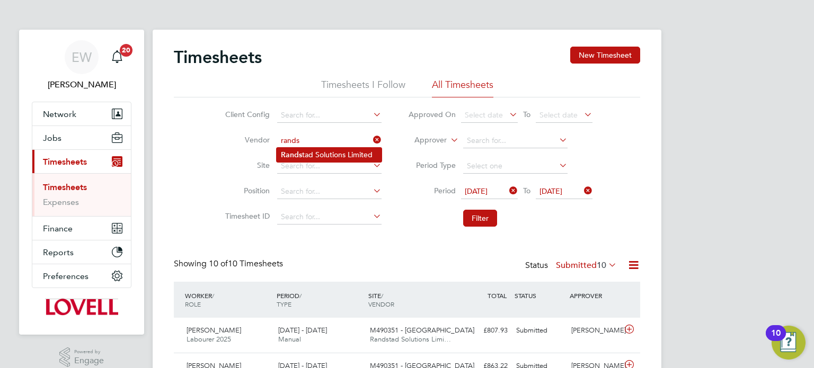
click at [360, 153] on li "Rands tad Solutions Limited" at bounding box center [329, 155] width 105 height 14
type input "Randstad Solutions Limited"
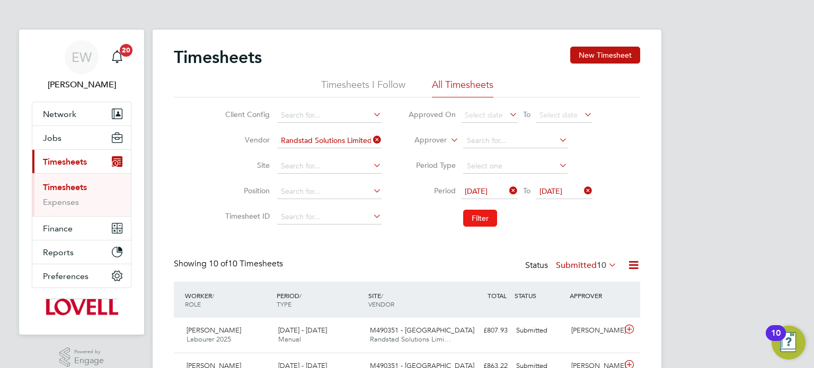
click at [473, 218] on button "Filter" at bounding box center [480, 218] width 34 height 17
click at [490, 221] on button "Filter" at bounding box center [480, 218] width 34 height 17
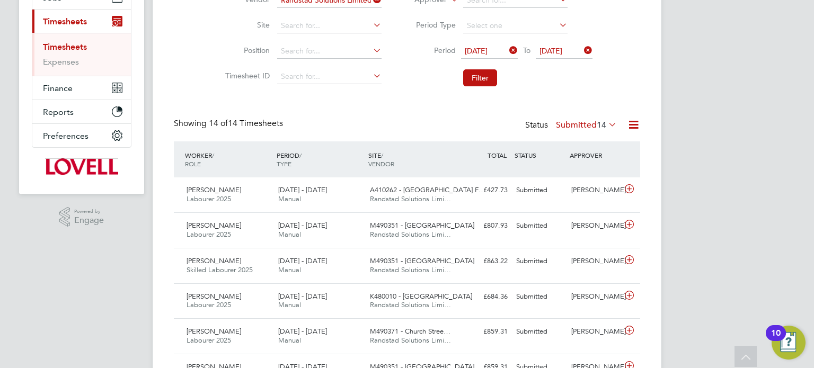
click at [577, 128] on label "Submitted 14" at bounding box center [586, 125] width 61 height 11
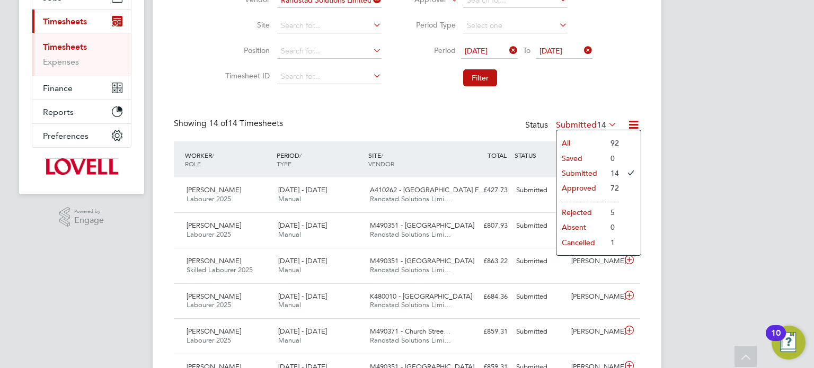
click at [581, 93] on div "Timesheets New Timesheet Timesheets I Follow All Timesheets Client Config Vendo…" at bounding box center [407, 298] width 466 height 785
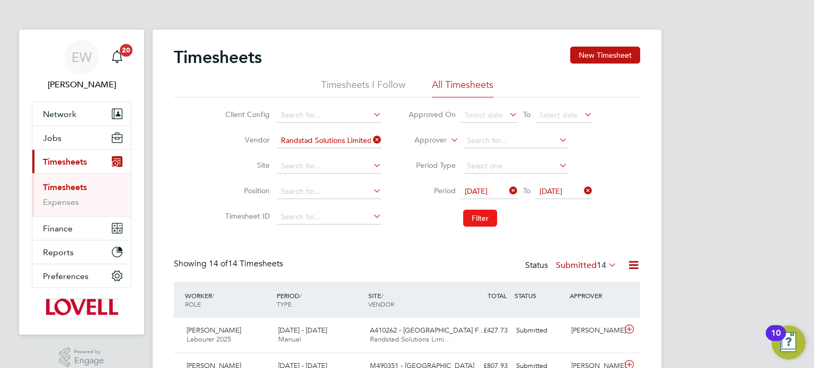
click at [472, 216] on button "Filter" at bounding box center [480, 218] width 34 height 17
click at [473, 222] on button "Filter" at bounding box center [480, 218] width 34 height 17
click at [371, 139] on icon at bounding box center [371, 139] width 0 height 15
click at [308, 163] on input at bounding box center [329, 166] width 104 height 15
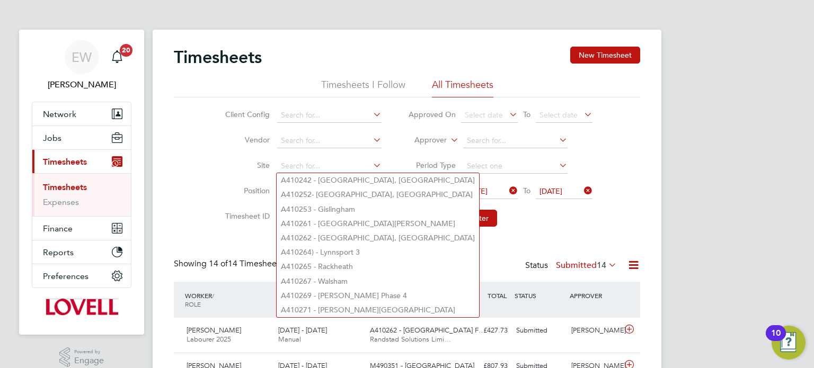
click at [194, 176] on div "Client Config Vendor Site Position Timesheet ID Approved On Select date To Sele…" at bounding box center [407, 165] width 466 height 135
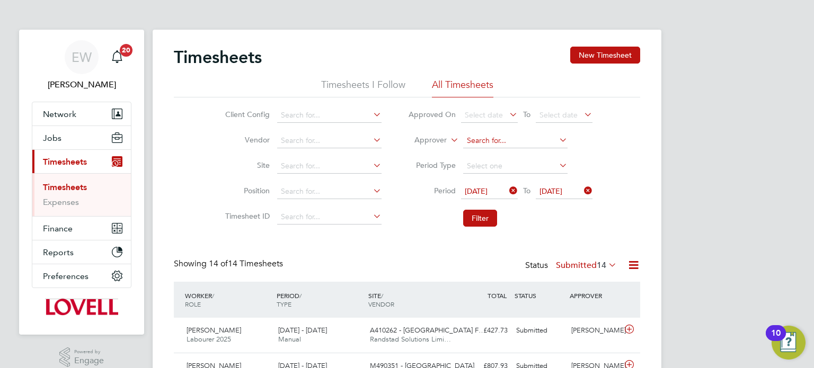
click at [479, 141] on input at bounding box center [515, 141] width 104 height 15
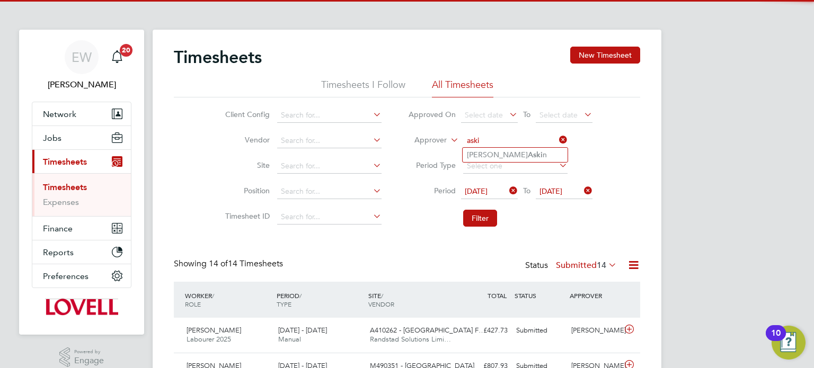
click at [477, 152] on li "Andy Aski n" at bounding box center [515, 155] width 105 height 14
type input "[PERSON_NAME]"
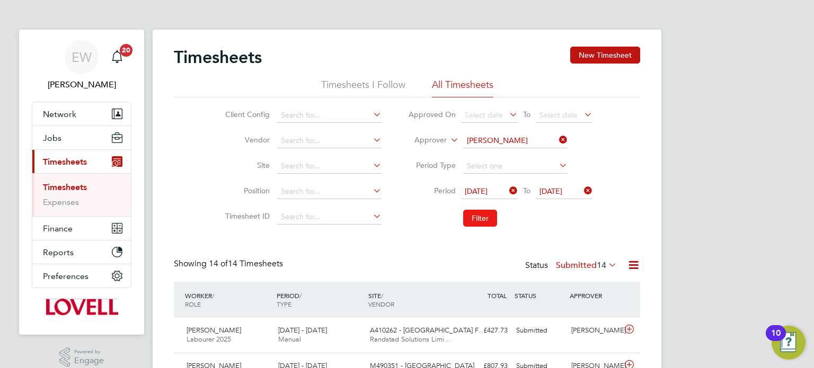
click at [486, 222] on button "Filter" at bounding box center [480, 218] width 34 height 17
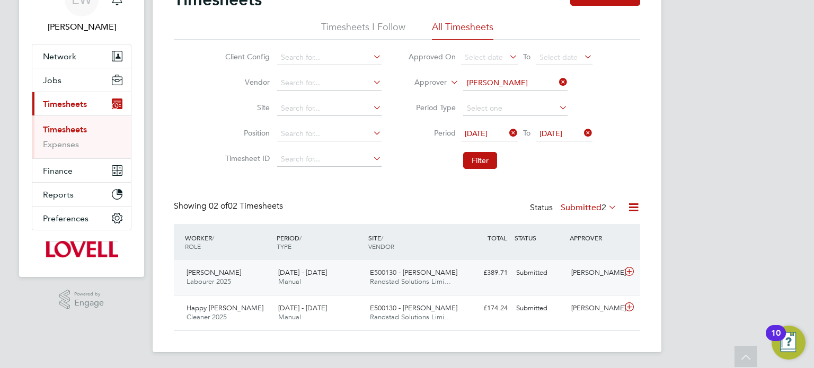
click at [498, 278] on div "£389.71 Submitted" at bounding box center [484, 272] width 55 height 17
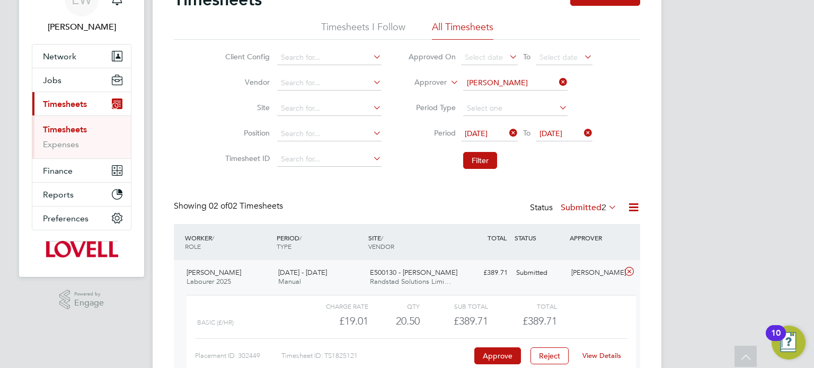
click at [597, 352] on link "View Details" at bounding box center [601, 355] width 39 height 9
click at [551, 287] on div "Peniel Aikins Labourer 2025 13 - 19 Sep 2025 13 - 19 Sep 2025 Manual E500130 - …" at bounding box center [407, 326] width 466 height 132
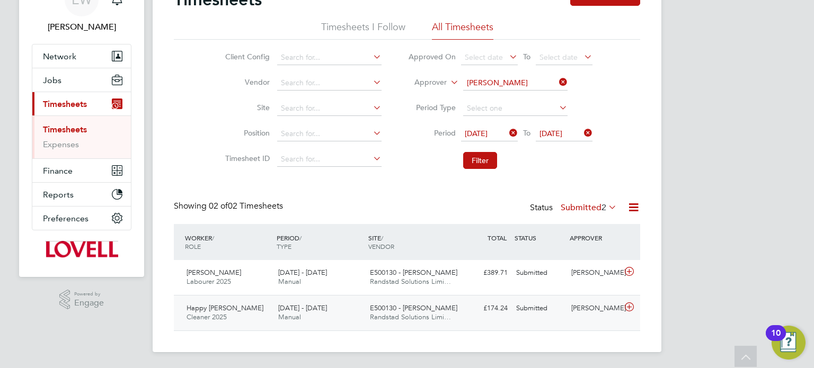
click at [570, 313] on div "[PERSON_NAME]" at bounding box center [594, 308] width 55 height 17
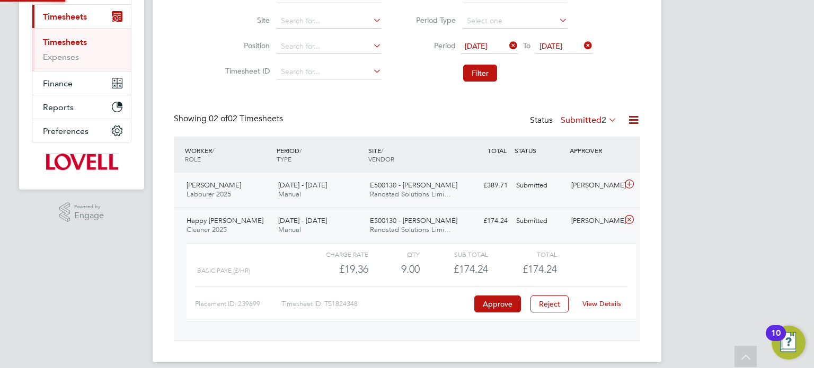
scroll to position [156, 0]
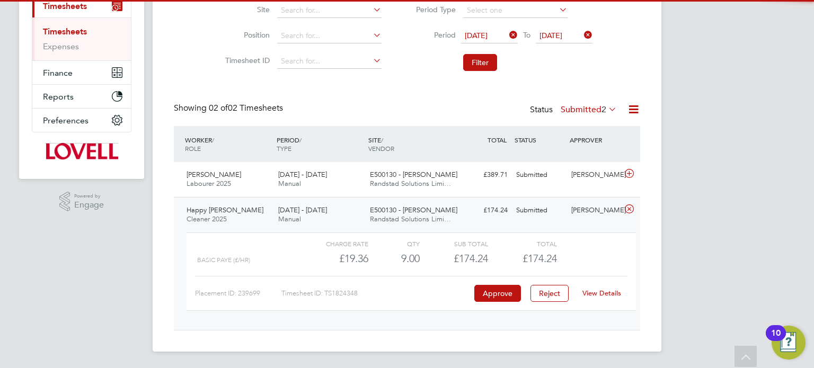
click at [608, 293] on link "View Details" at bounding box center [601, 293] width 39 height 9
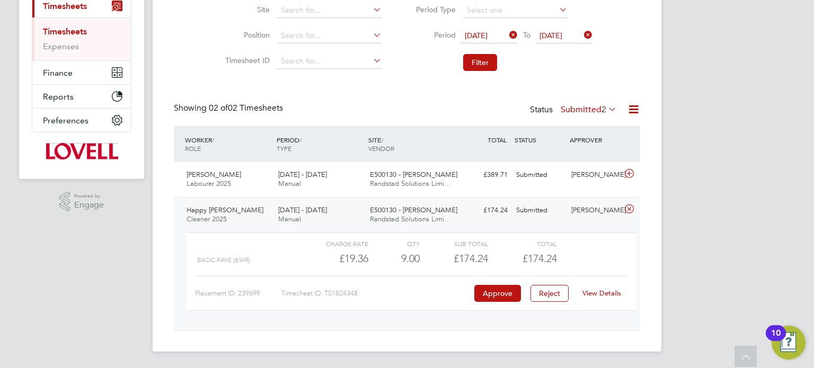
scroll to position [0, 0]
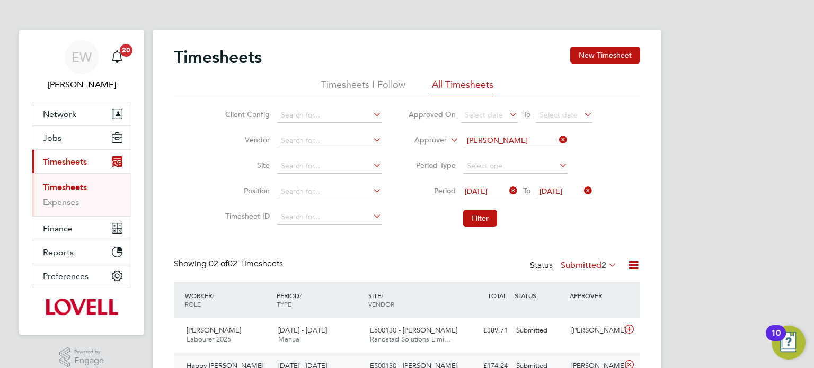
click at [557, 138] on icon at bounding box center [557, 139] width 0 height 15
click at [341, 141] on input at bounding box center [329, 141] width 104 height 15
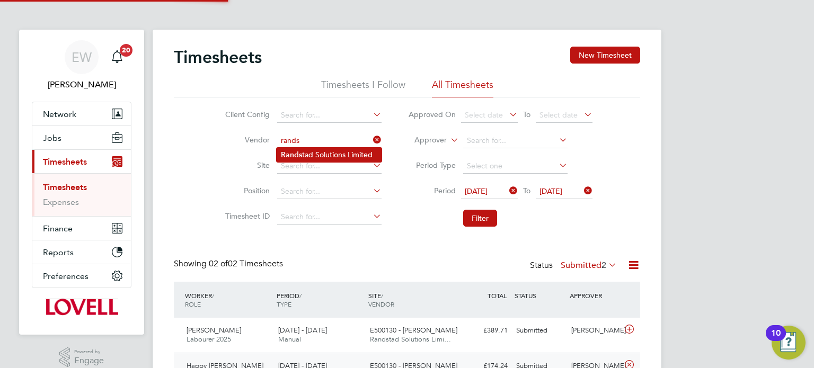
click at [348, 151] on li "Rands tad Solutions Limited" at bounding box center [329, 155] width 105 height 14
type input "Randstad Solutions Limited"
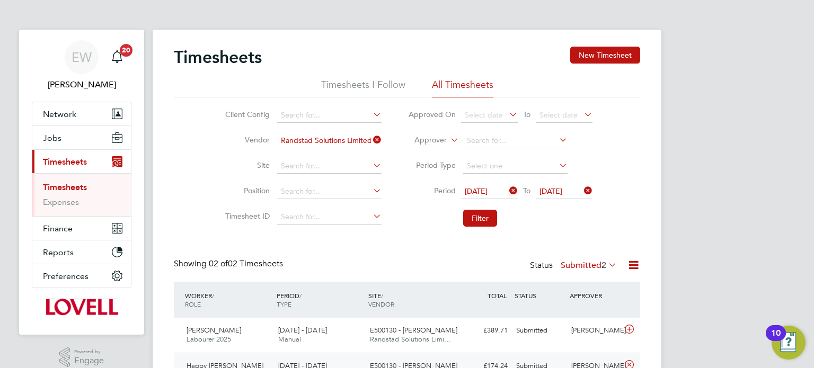
click at [473, 208] on li "Filter" at bounding box center [500, 219] width 211 height 28
click at [478, 213] on button "Filter" at bounding box center [480, 218] width 34 height 17
click at [484, 222] on button "Filter" at bounding box center [480, 218] width 34 height 17
click at [490, 217] on button "Filter" at bounding box center [480, 218] width 34 height 17
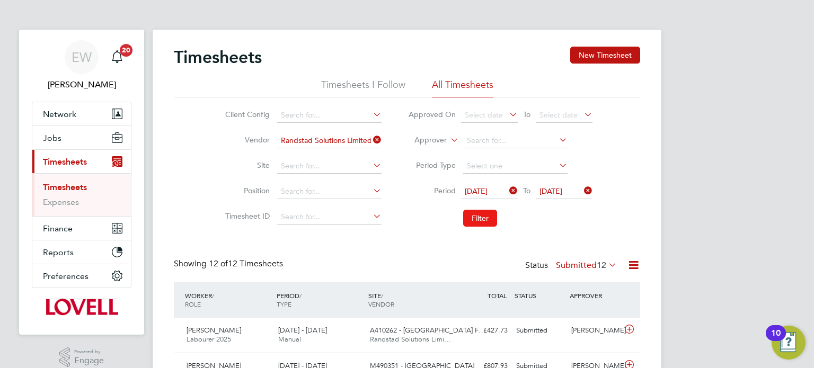
click at [478, 217] on button "Filter" at bounding box center [480, 218] width 34 height 17
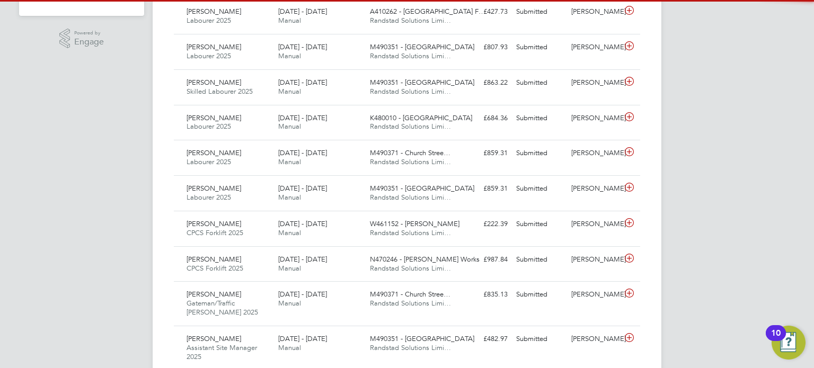
scroll to position [5, 5]
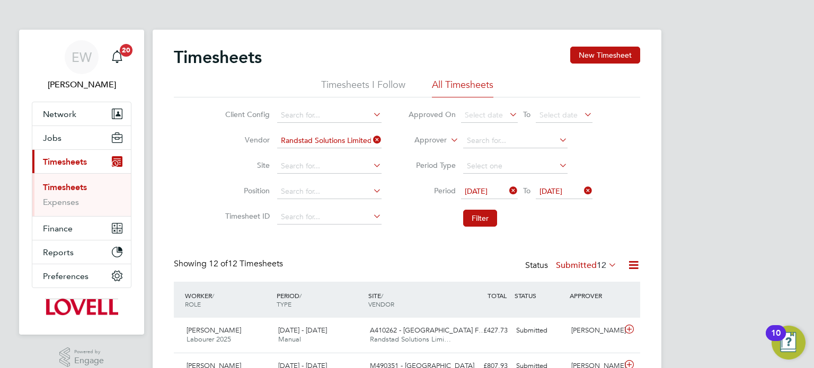
click at [571, 263] on label "Submitted 12" at bounding box center [586, 265] width 61 height 11
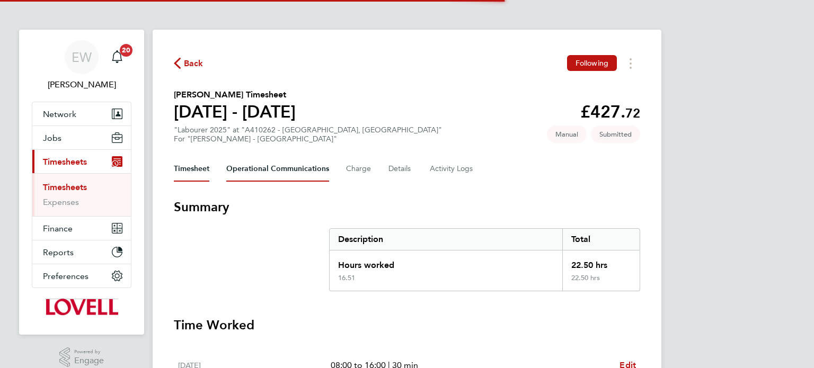
click at [266, 179] on Communications-tab "Operational Communications" at bounding box center [277, 168] width 103 height 25
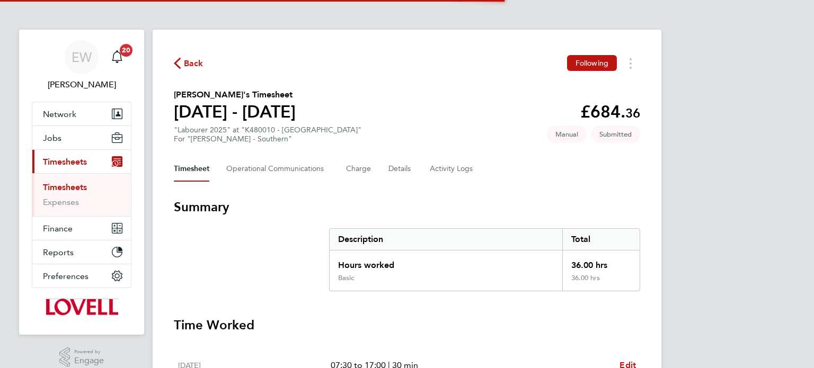
click at [386, 152] on div "Back Following [PERSON_NAME]'s Timesheet [DATE] - [DATE] £684. 36 "Labourer 202…" at bounding box center [407, 329] width 509 height 599
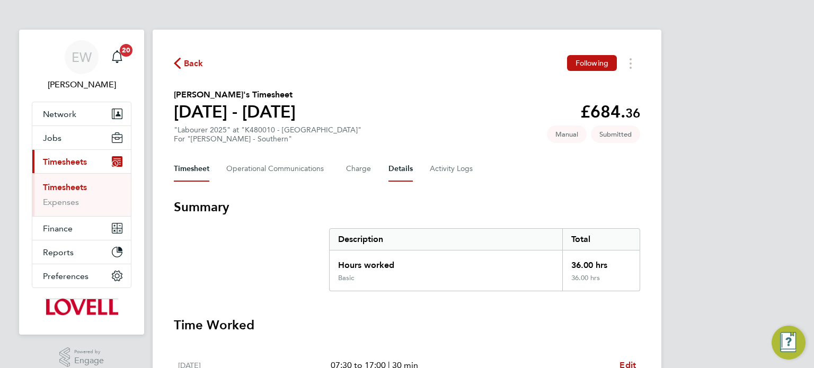
click at [391, 160] on button "Details" at bounding box center [400, 168] width 24 height 25
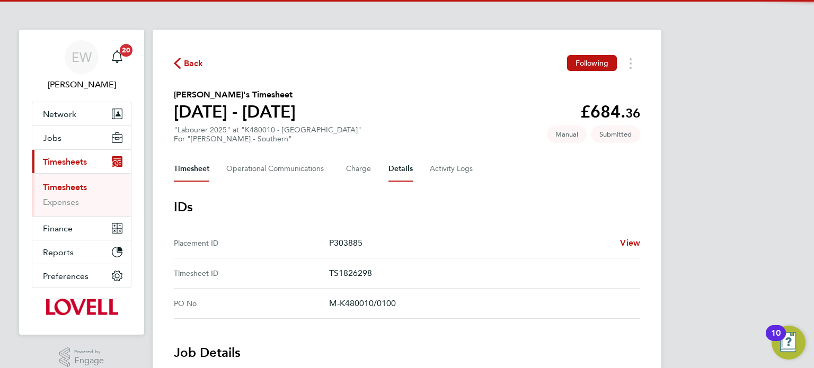
click at [190, 179] on button "Timesheet" at bounding box center [192, 168] width 36 height 25
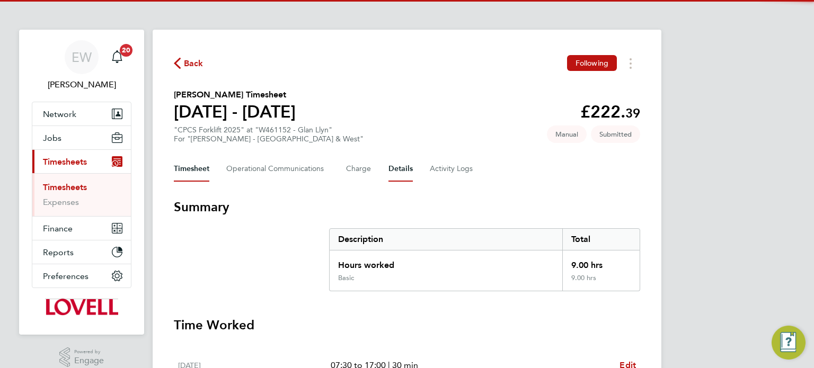
click at [396, 165] on button "Details" at bounding box center [400, 168] width 24 height 25
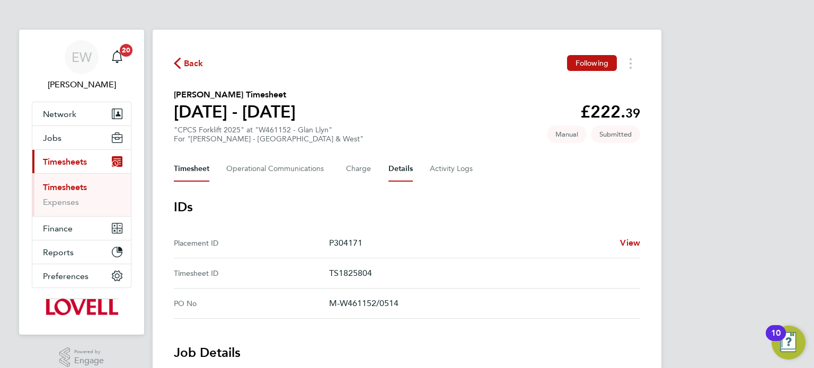
click at [198, 166] on button "Timesheet" at bounding box center [192, 168] width 36 height 25
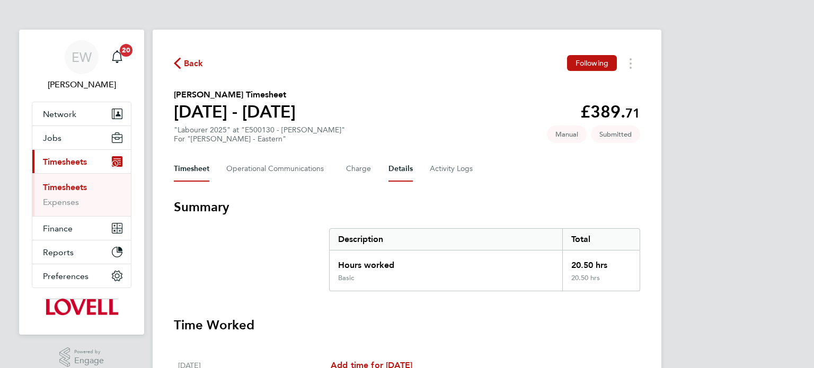
click at [401, 174] on button "Details" at bounding box center [400, 168] width 24 height 25
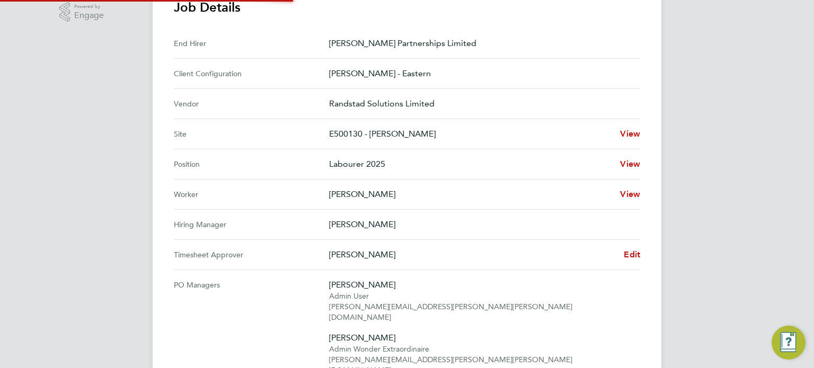
scroll to position [348, 0]
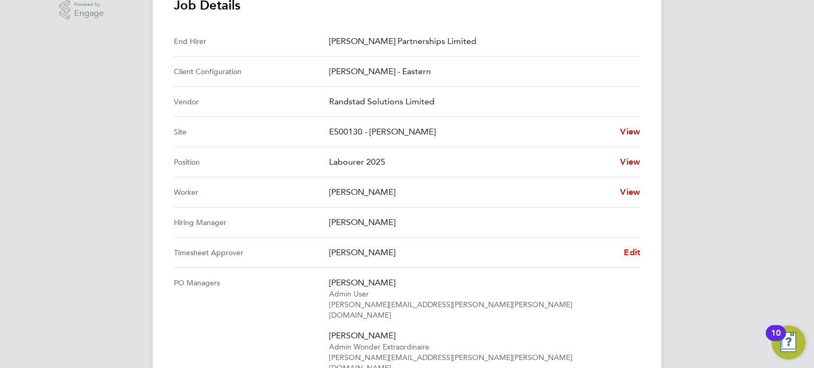
click at [630, 249] on span "Edit" at bounding box center [632, 253] width 16 height 10
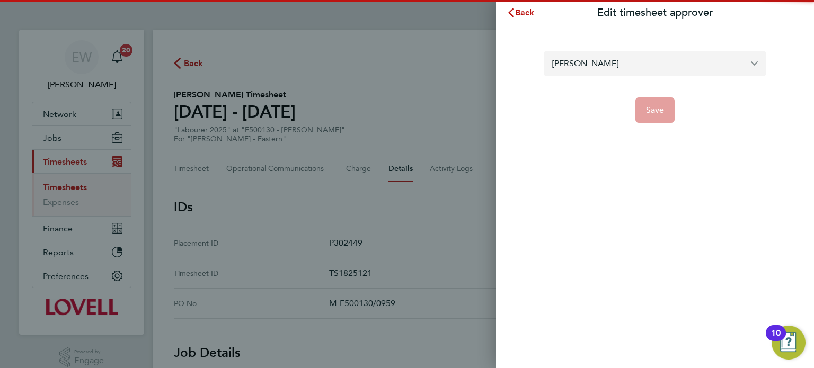
click at [608, 69] on input "[PERSON_NAME]" at bounding box center [655, 63] width 223 height 25
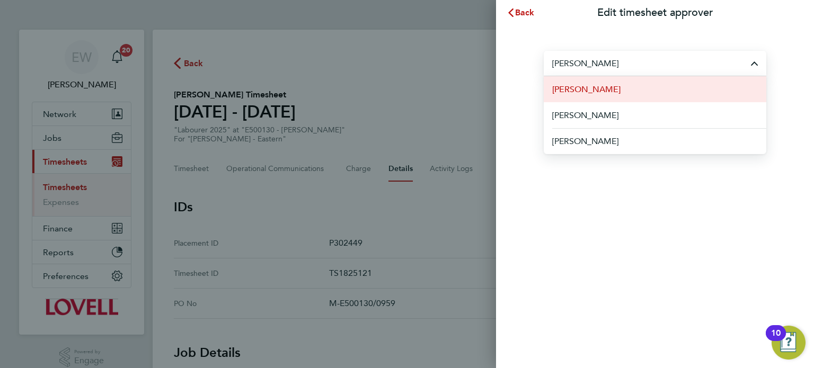
click at [600, 91] on li "[PERSON_NAME]" at bounding box center [655, 89] width 223 height 26
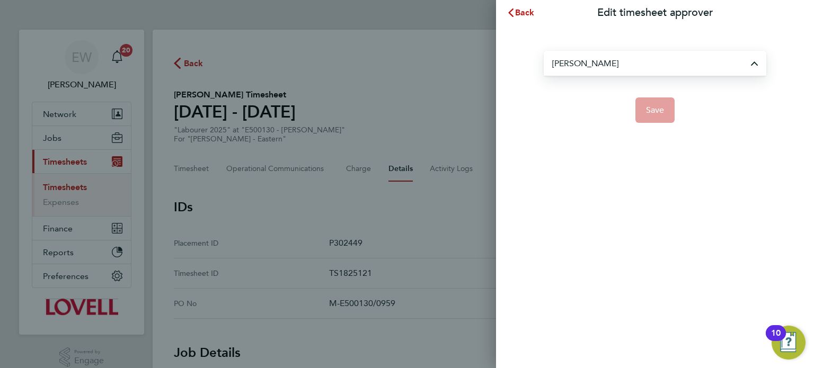
type input "[PERSON_NAME]"
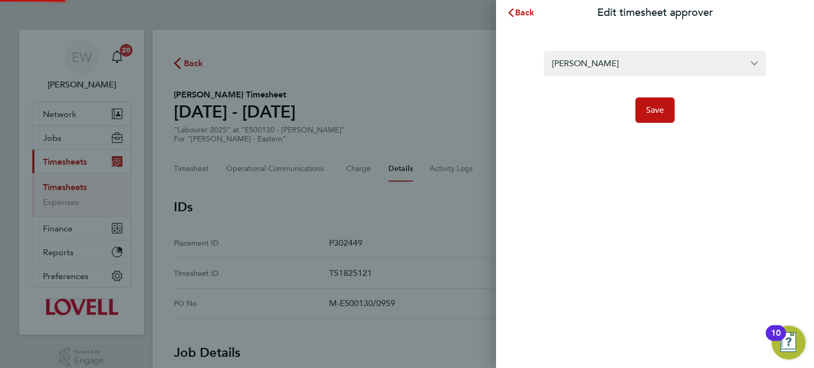
click at [622, 102] on app-form-button "Save" at bounding box center [655, 110] width 223 height 25
click at [653, 110] on span "Save" at bounding box center [655, 110] width 19 height 11
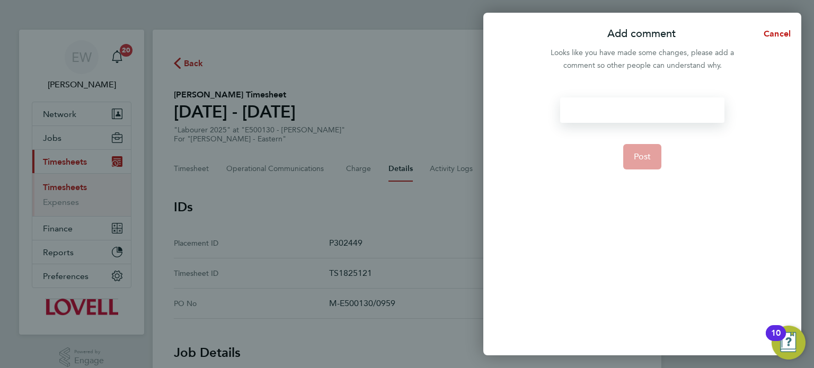
click at [653, 110] on div at bounding box center [642, 110] width 164 height 25
drag, startPoint x: 708, startPoint y: 115, endPoint x: 430, endPoint y: 101, distance: 277.5
click at [430, 101] on div "Add comment Cancel Looks like you have made some changes, please add a comment …" at bounding box center [407, 184] width 814 height 368
copy div "Timesheet approver changed"
click at [611, 153] on form "Timesheet approver changed Post" at bounding box center [642, 180] width 172 height 164
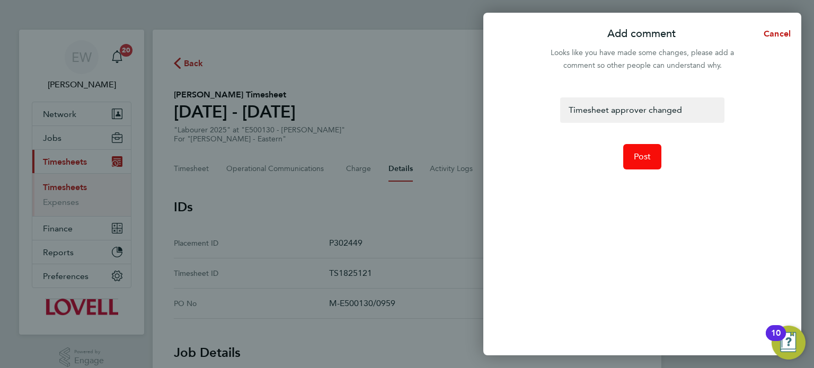
click at [628, 153] on button "Post" at bounding box center [642, 156] width 39 height 25
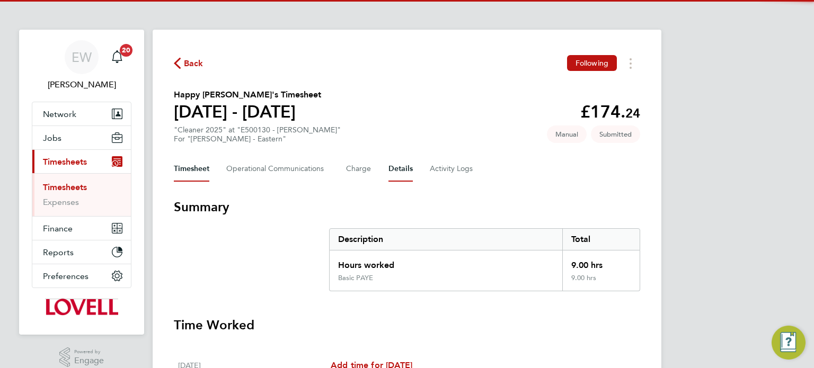
click at [388, 166] on button "Details" at bounding box center [400, 168] width 24 height 25
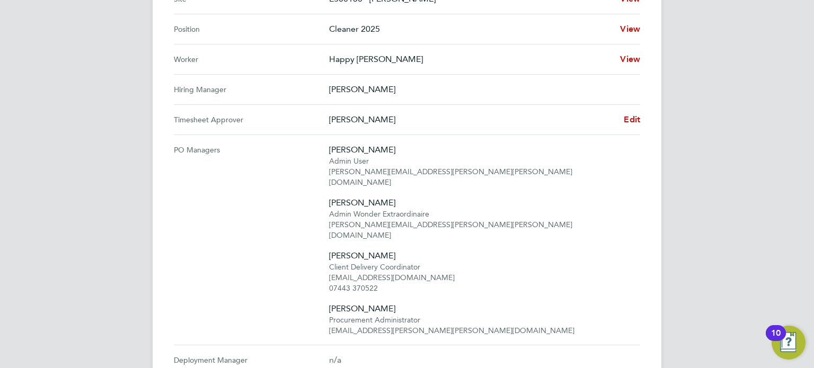
scroll to position [418, 0]
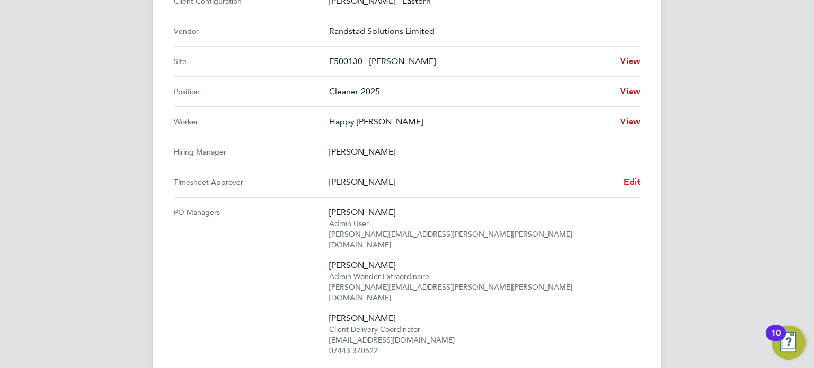
click at [632, 178] on span "Edit" at bounding box center [632, 182] width 16 height 10
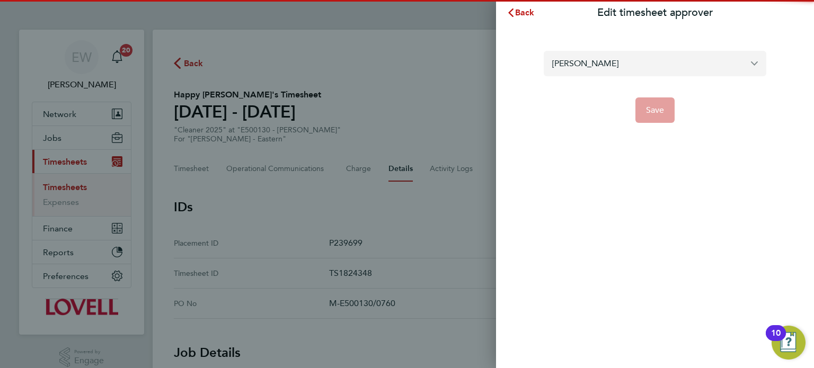
click at [600, 63] on input "[PERSON_NAME]" at bounding box center [655, 63] width 223 height 25
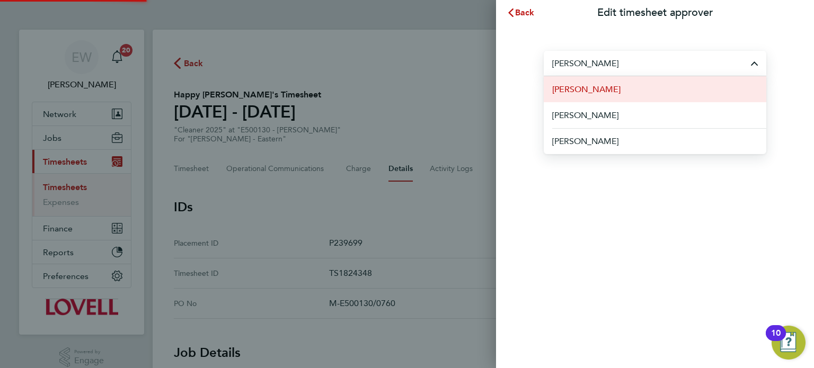
click at [596, 90] on span "[PERSON_NAME]" at bounding box center [586, 89] width 68 height 13
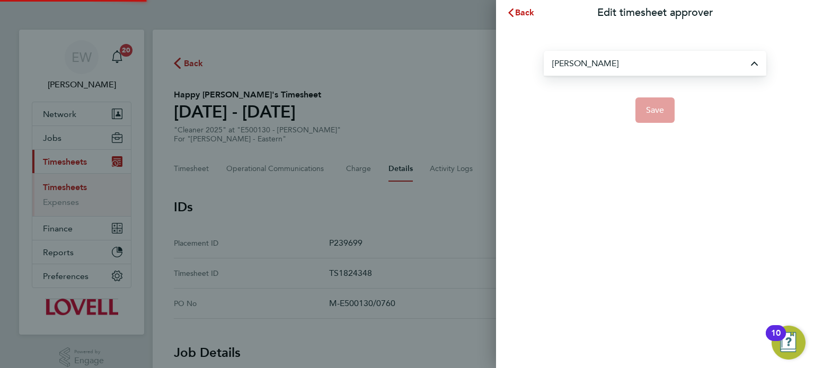
type input "[PERSON_NAME]"
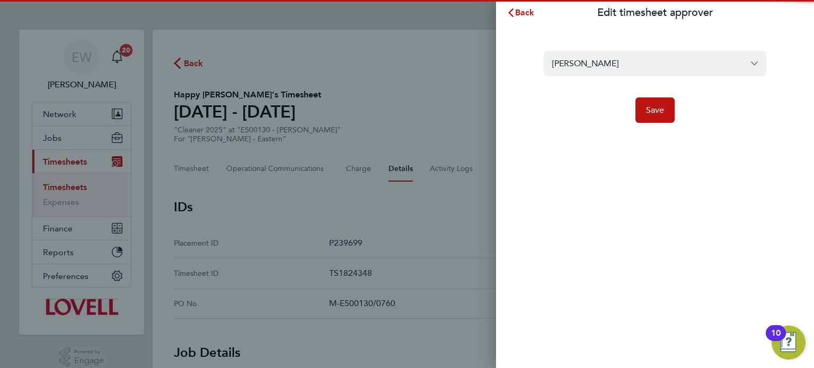
click at [687, 135] on div "[PERSON_NAME] Save" at bounding box center [655, 80] width 318 height 110
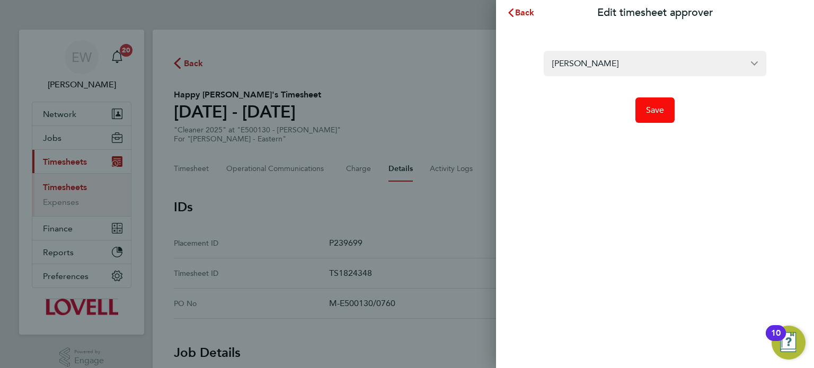
click at [661, 116] on button "Save" at bounding box center [655, 110] width 40 height 25
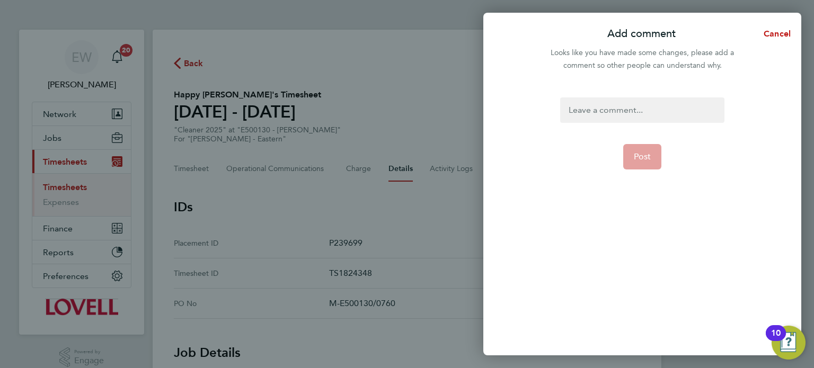
click at [661, 116] on div at bounding box center [642, 110] width 164 height 25
paste div
click at [638, 173] on form "Timesheet approver changed Post" at bounding box center [642, 180] width 172 height 164
click at [640, 167] on button "Post" at bounding box center [642, 156] width 39 height 25
